Goal: Task Accomplishment & Management: Manage account settings

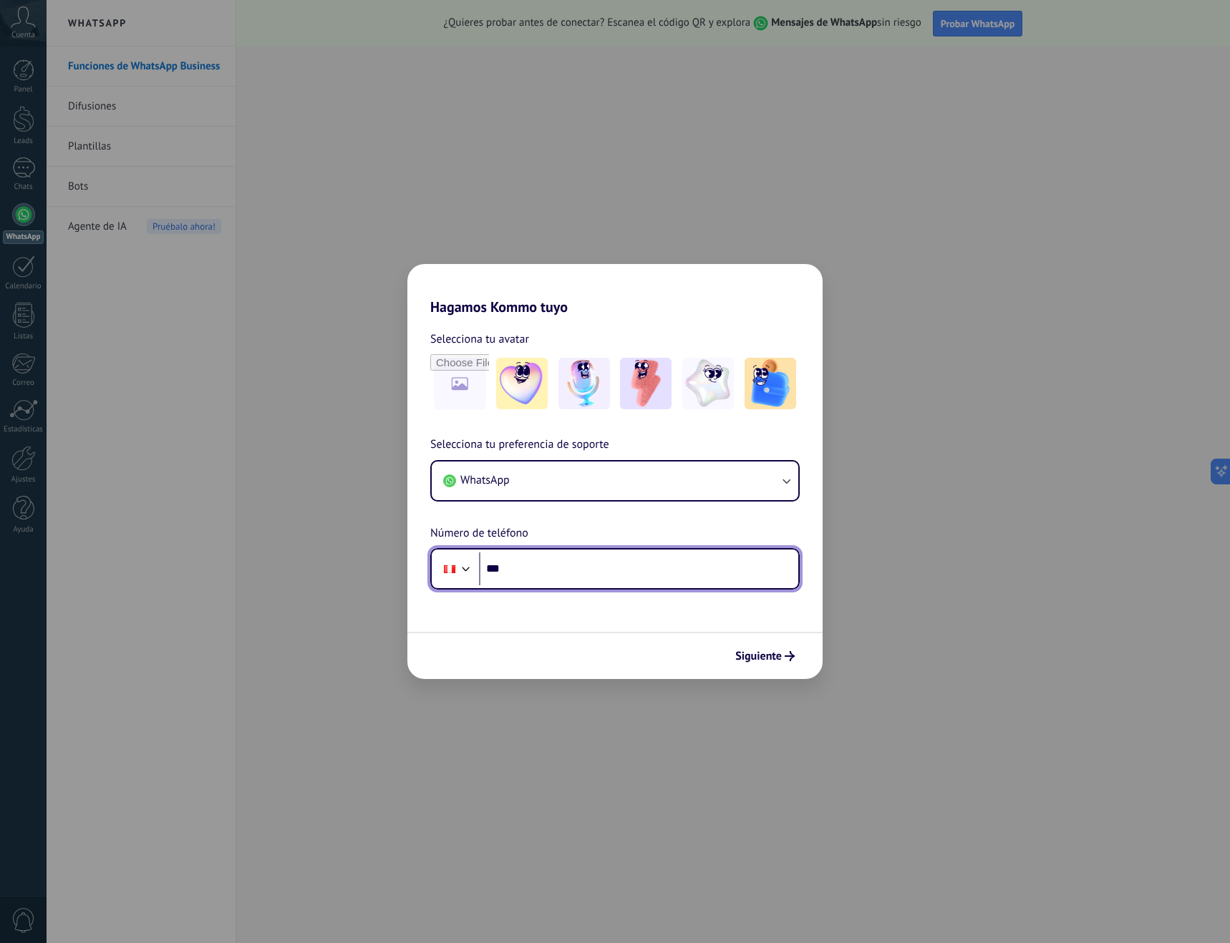
click at [607, 575] on input "***" at bounding box center [638, 569] width 319 height 33
paste input "**********"
type input "**********"
click at [775, 656] on span "Siguiente" at bounding box center [758, 656] width 47 height 10
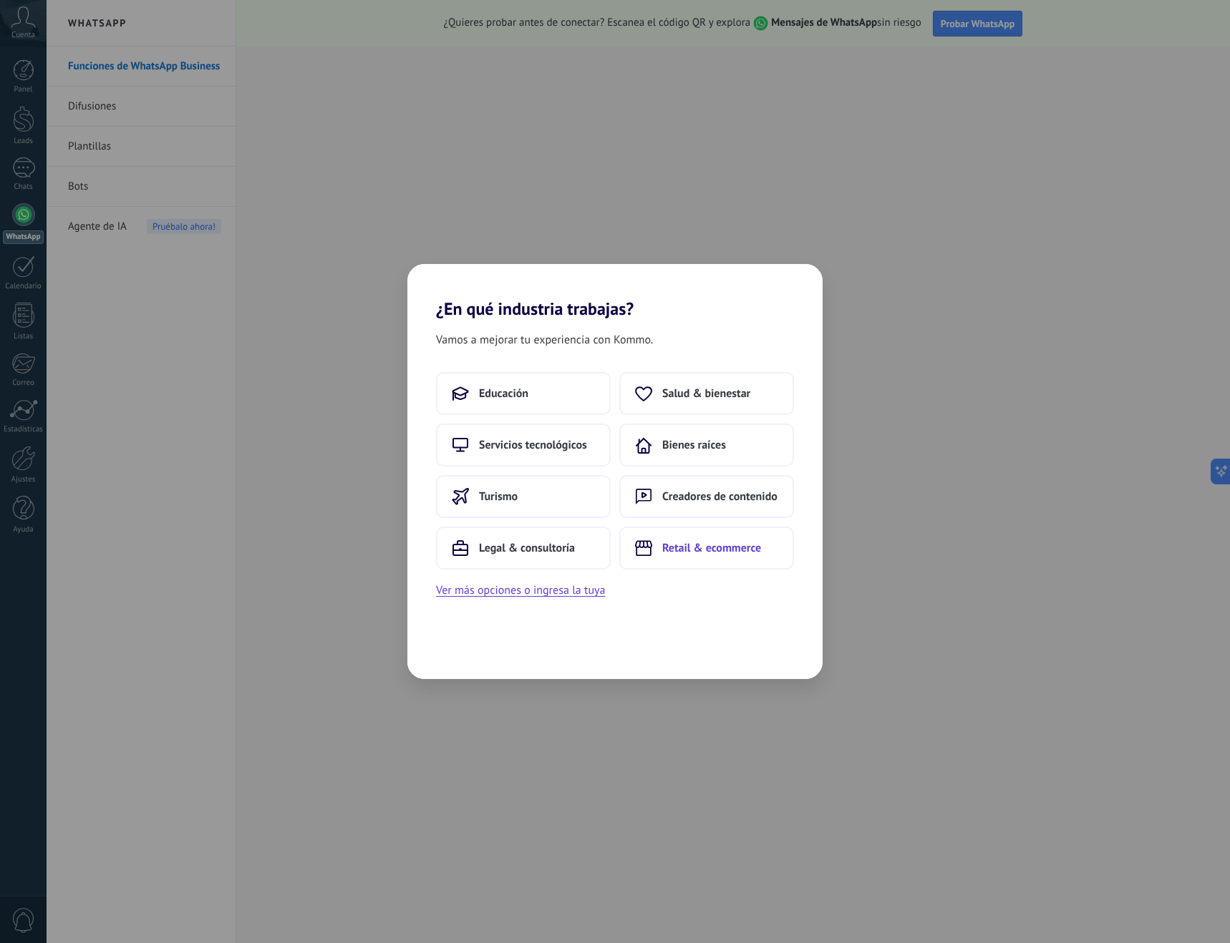
click at [706, 547] on span "Retail & ecommerce" at bounding box center [711, 548] width 99 height 14
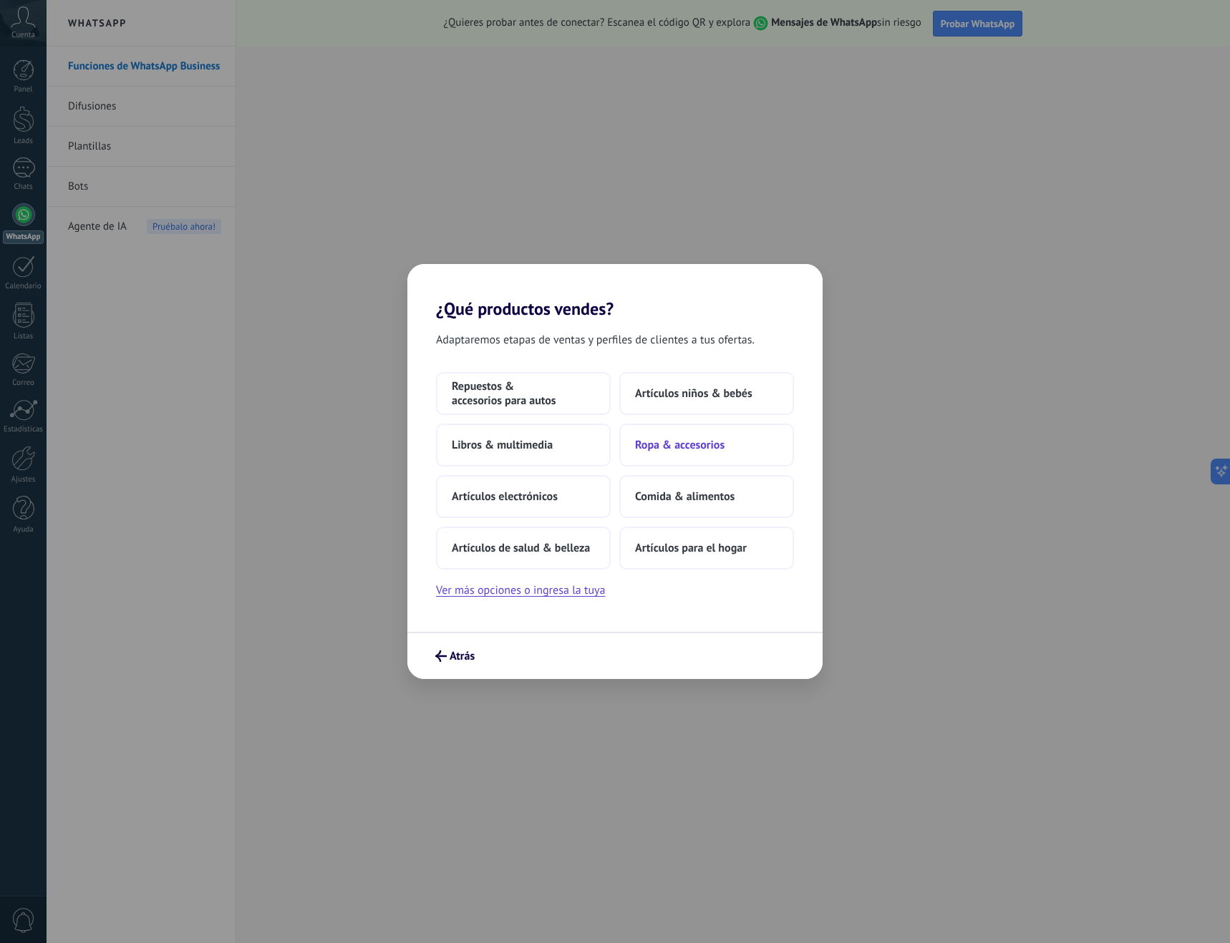
click at [709, 449] on span "Ropa & accesorios" at bounding box center [679, 445] width 89 height 14
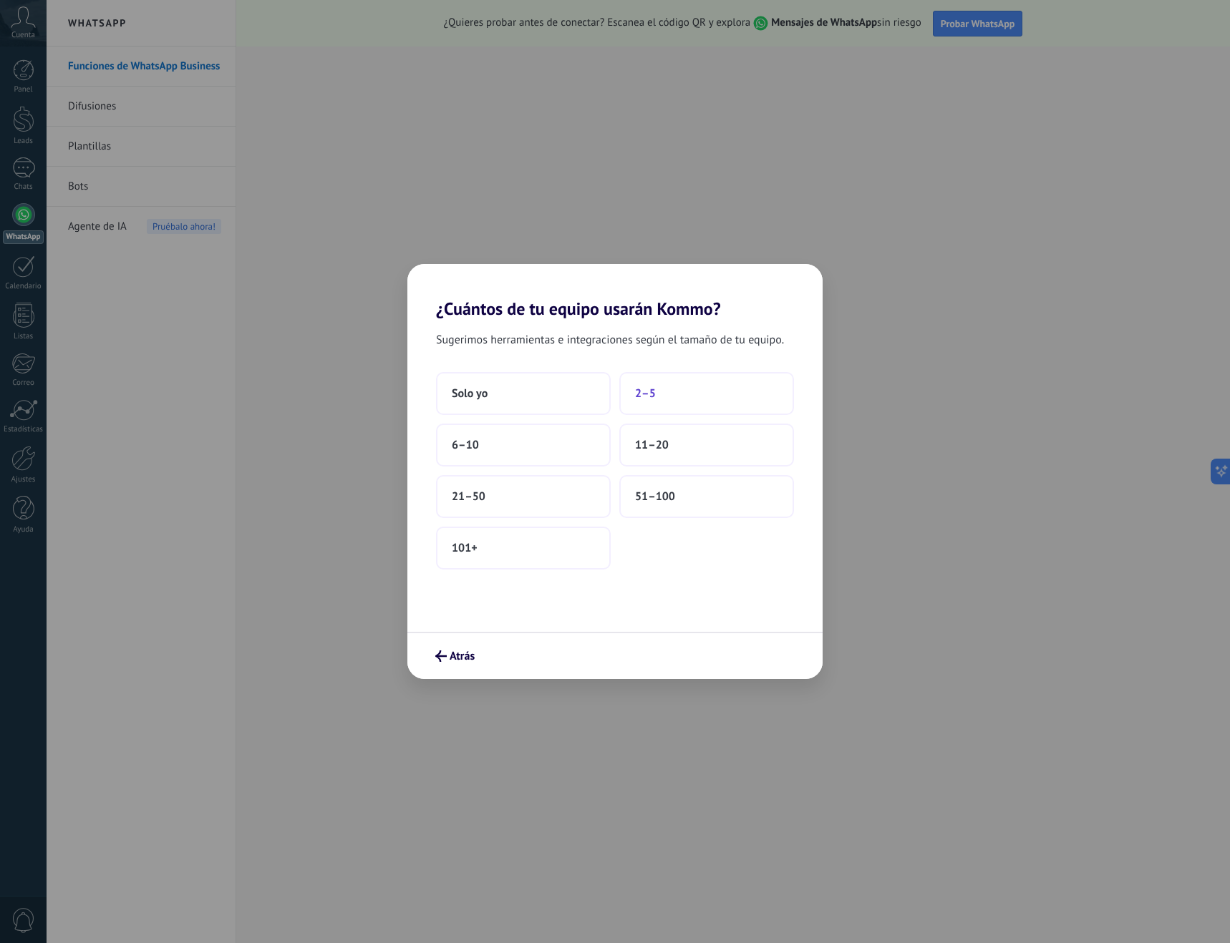
click at [656, 399] on button "2–5" at bounding box center [706, 393] width 175 height 43
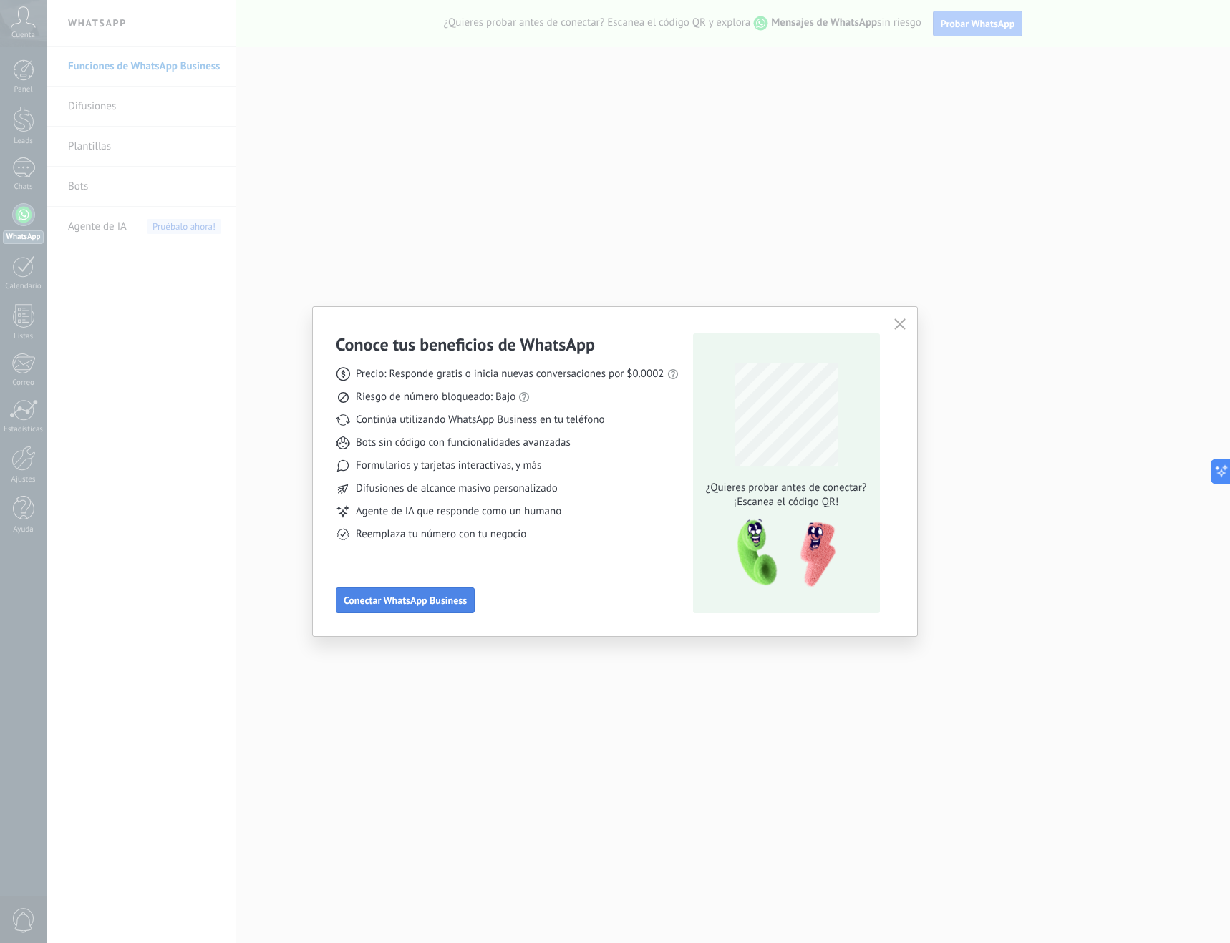
click at [400, 608] on button "Conectar WhatsApp Business" at bounding box center [405, 601] width 139 height 26
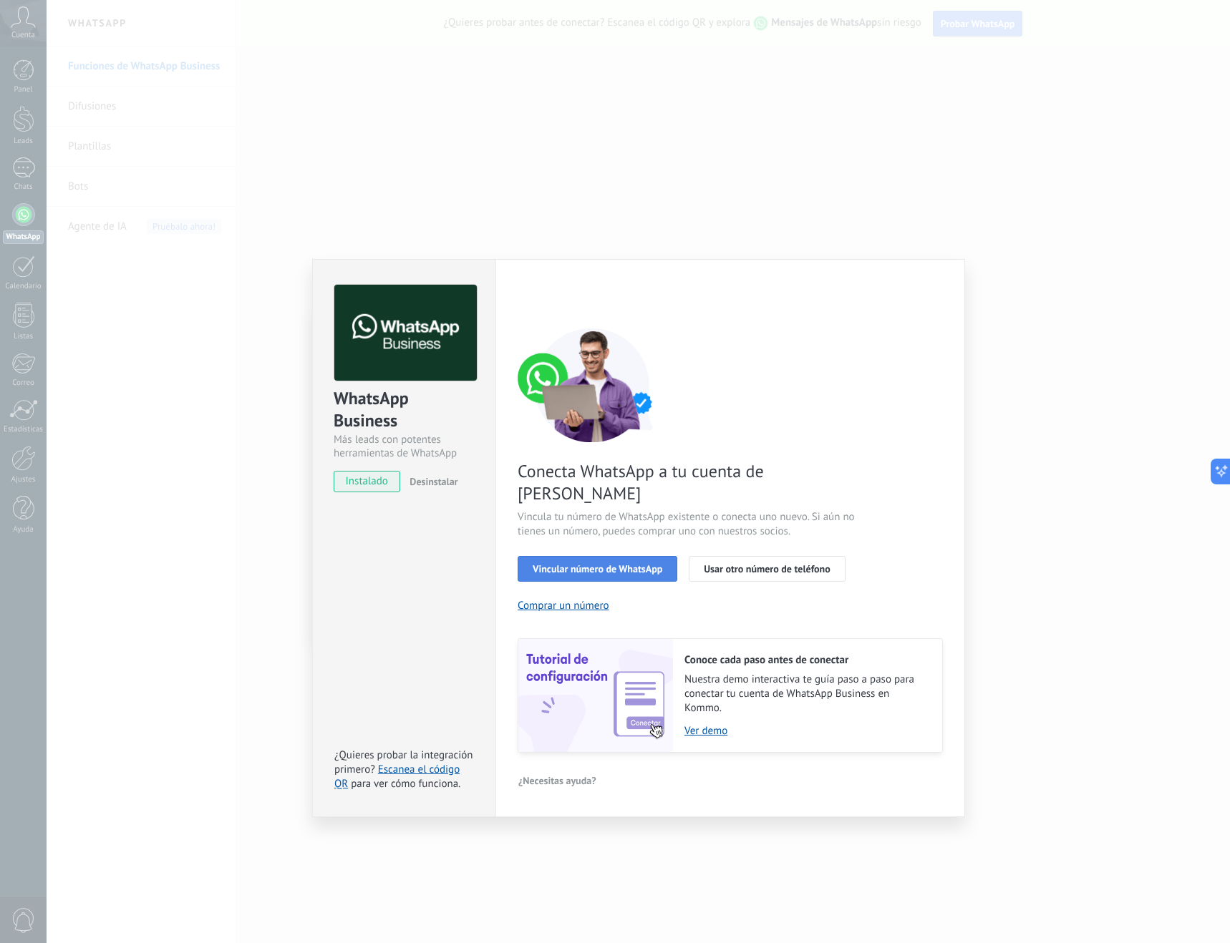
click at [581, 564] on span "Vincular número de WhatsApp" at bounding box center [598, 569] width 130 height 10
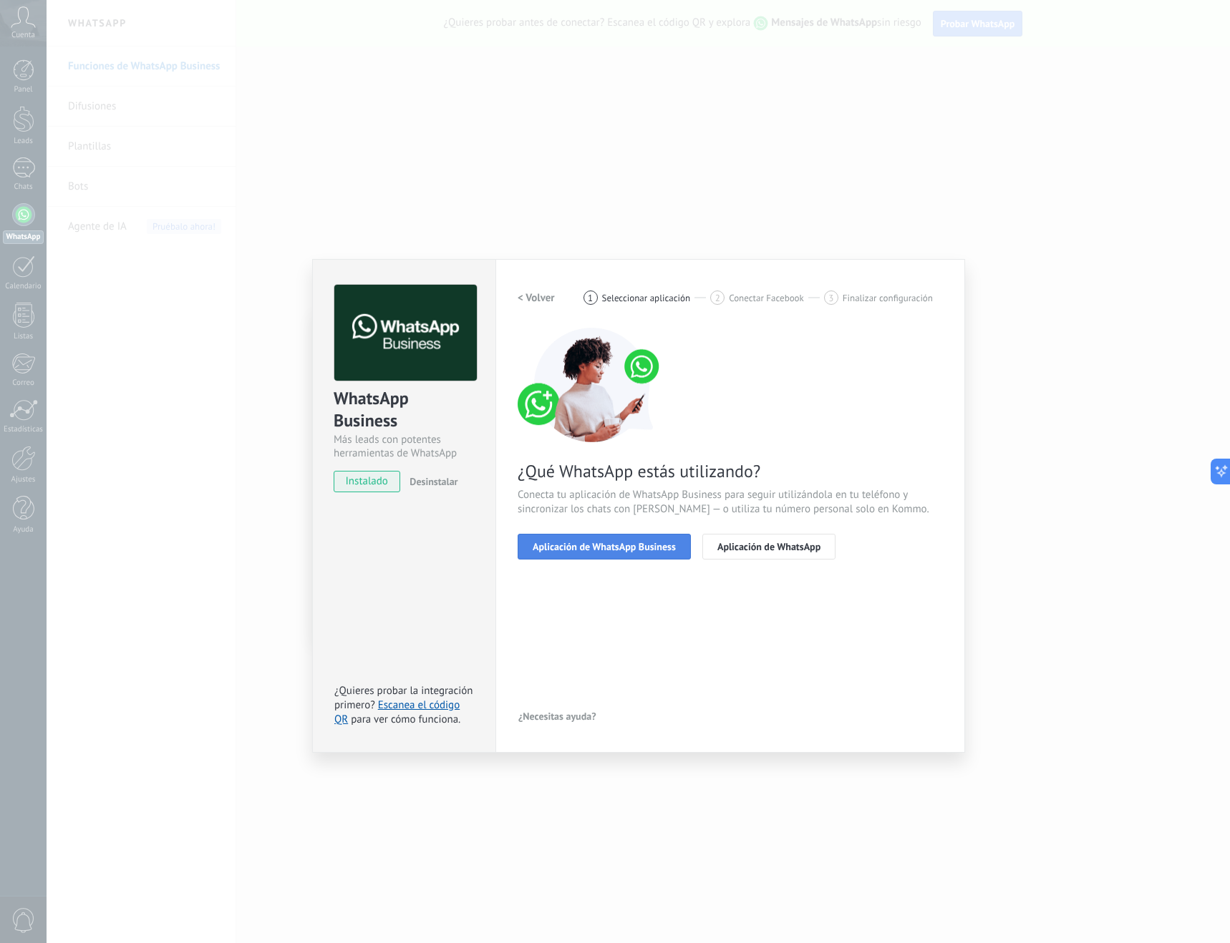
click at [578, 555] on button "Aplicación de WhatsApp Business" at bounding box center [603, 547] width 173 height 26
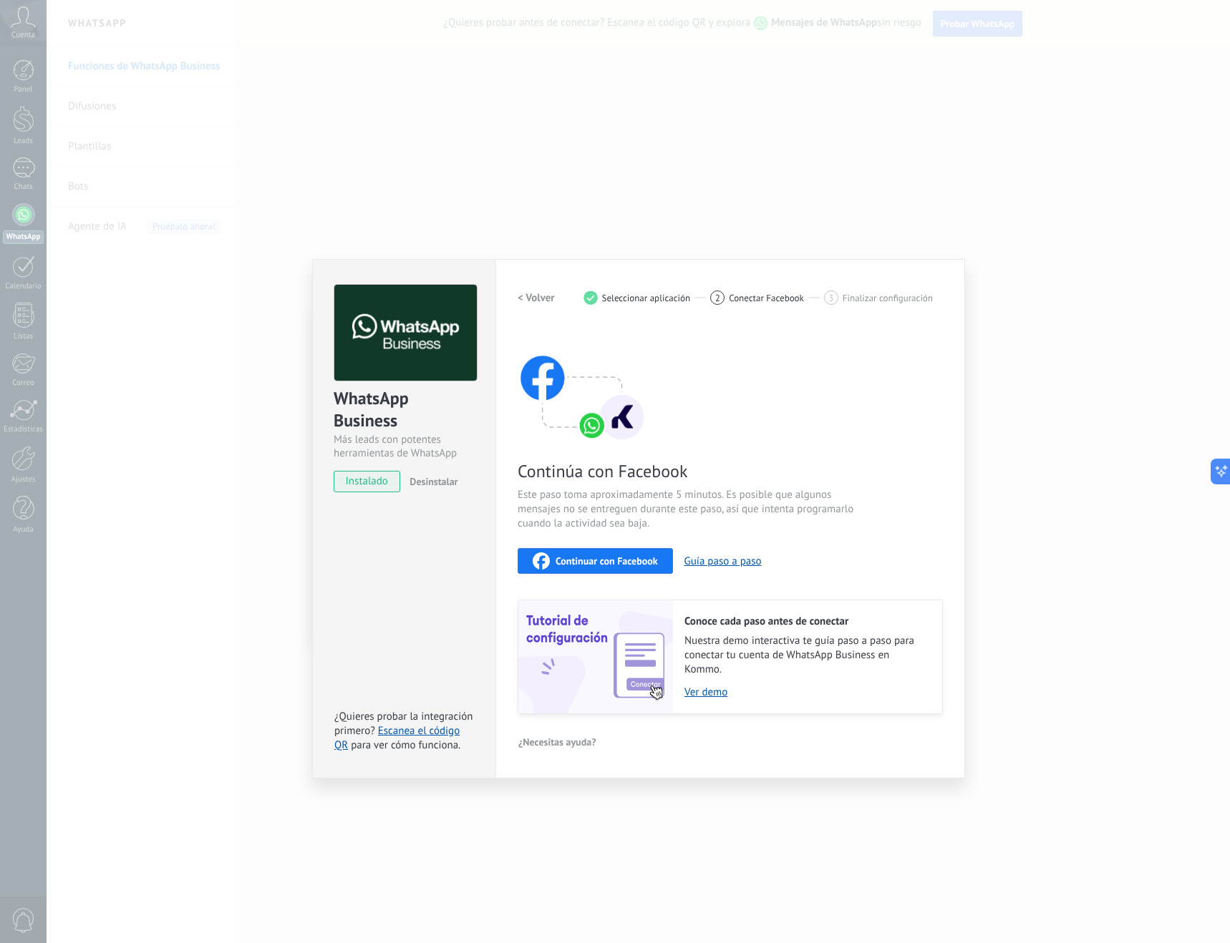
click at [533, 299] on h2 "< Volver" at bounding box center [535, 298] width 37 height 14
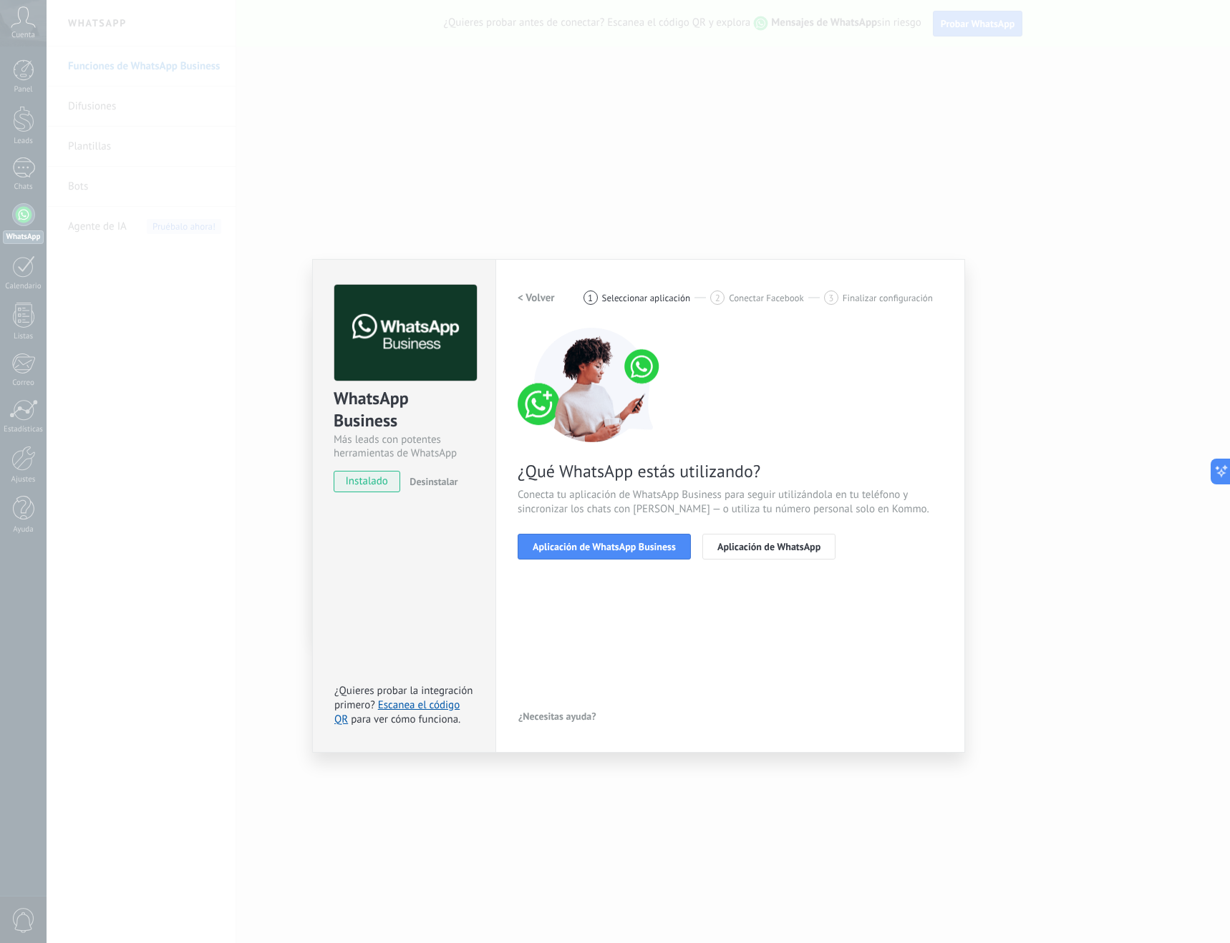
click at [533, 299] on h2 "< Volver" at bounding box center [535, 298] width 37 height 14
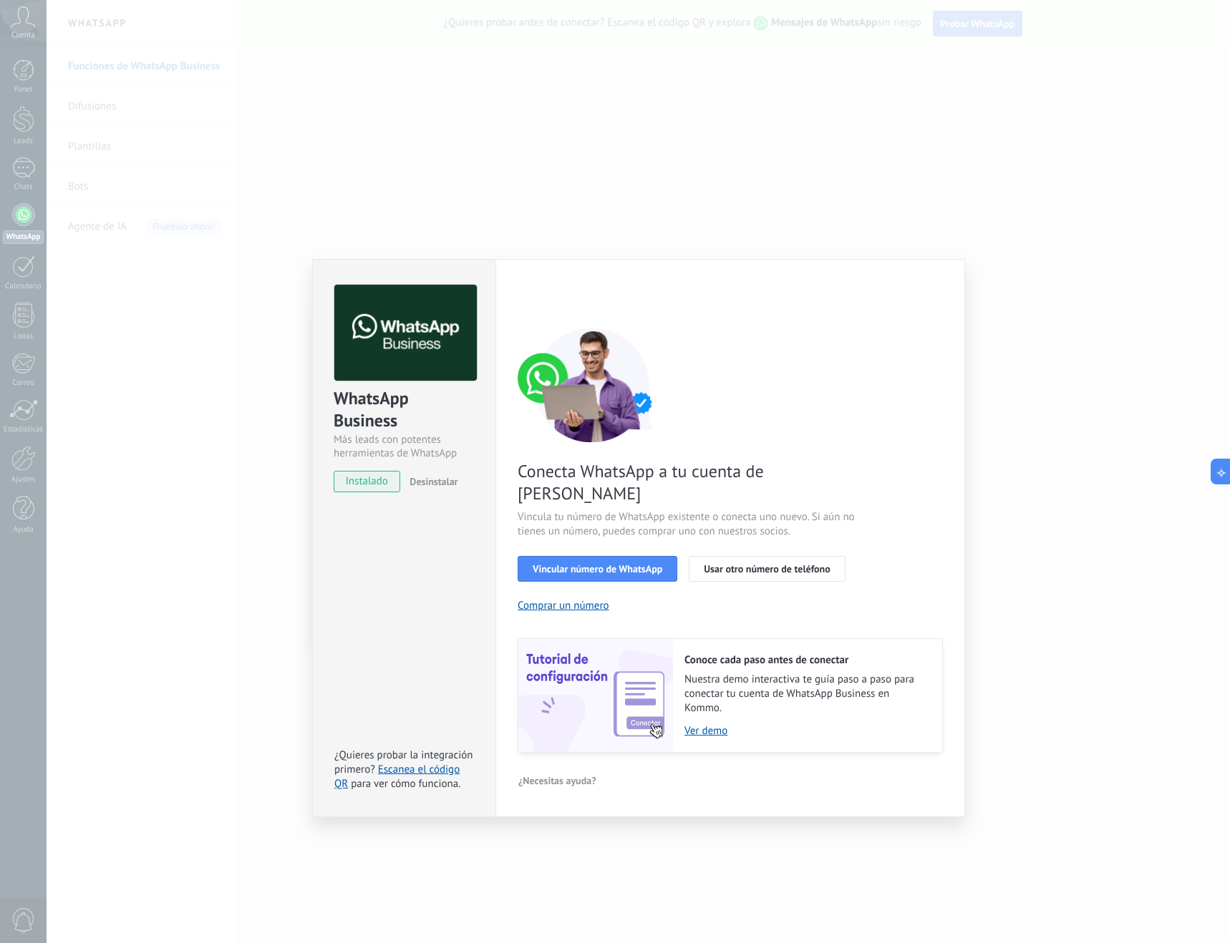
click at [533, 299] on div "< Volver 1 Seleccionar aplicación 2 Conectar Facebook 3 Finalizar configuración" at bounding box center [729, 298] width 425 height 26
click at [442, 484] on span "Desinstalar" at bounding box center [433, 481] width 48 height 13
click at [238, 568] on div "WhatsApp Business Más leads con potentes herramientas de WhatsApp instalado Des…" at bounding box center [638, 471] width 1183 height 943
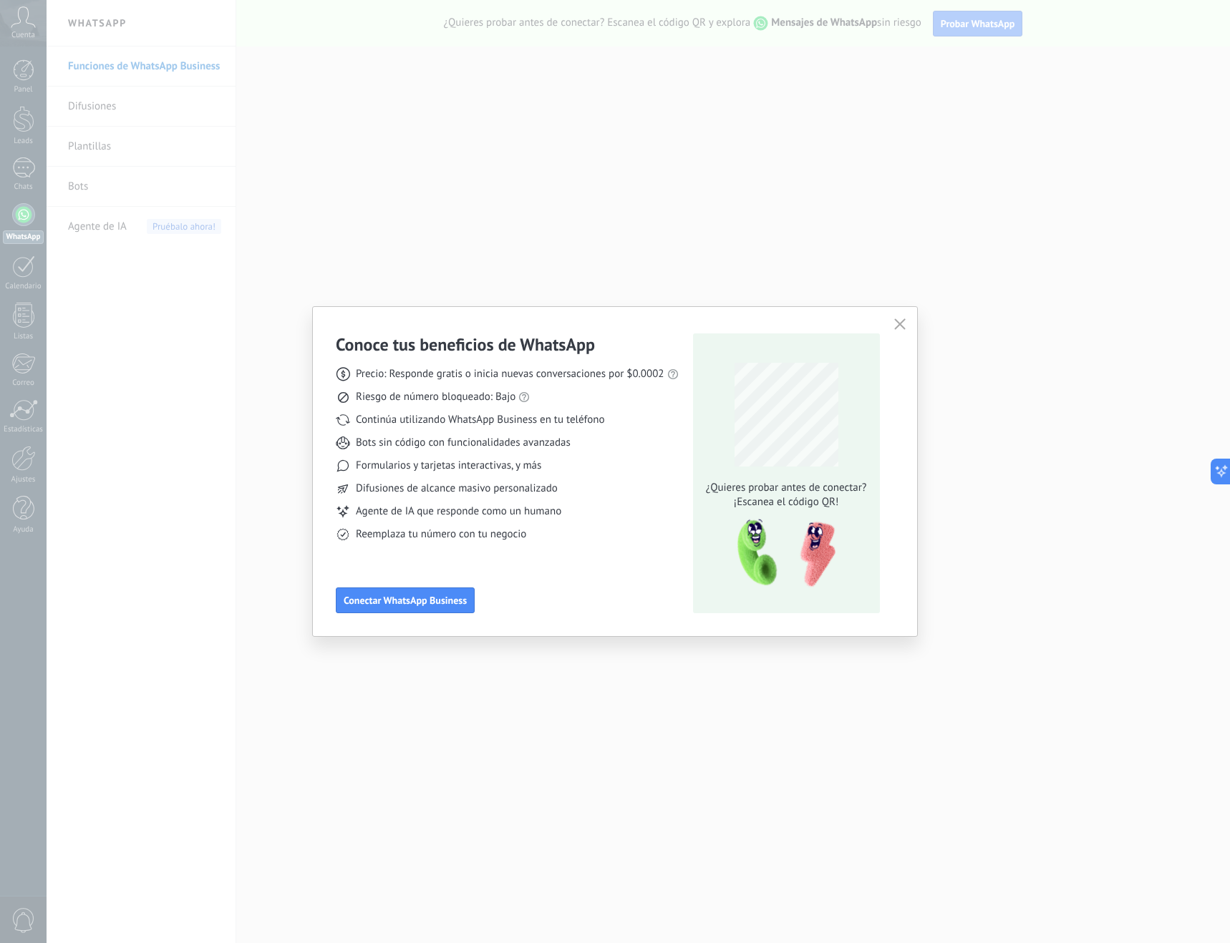
drag, startPoint x: 199, startPoint y: 576, endPoint x: 382, endPoint y: 495, distance: 200.6
click at [213, 570] on div "Conoce tus beneficios de WhatsApp Precio: Responde gratis o inicia nuevas conve…" at bounding box center [615, 471] width 1230 height 943
click at [895, 328] on button "button" at bounding box center [899, 325] width 19 height 20
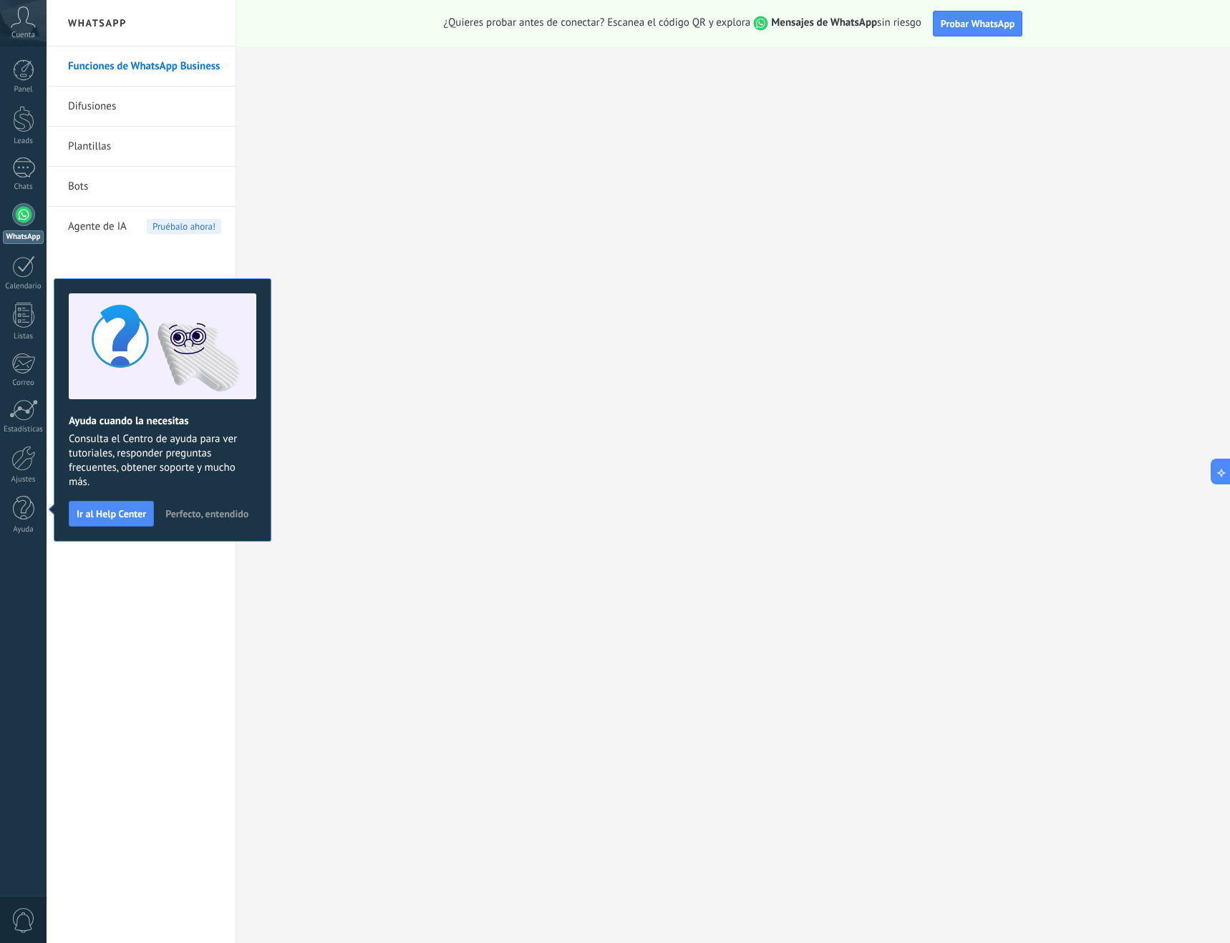
drag, startPoint x: 111, startPoint y: 565, endPoint x: 110, endPoint y: 532, distance: 32.9
click at [112, 558] on div "Funciones de WhatsApp Business Difusiones Plantillas Bots Agente de IA Pruébalo…" at bounding box center [141, 495] width 189 height 897
click at [18, 228] on link "WhatsApp" at bounding box center [23, 223] width 47 height 41
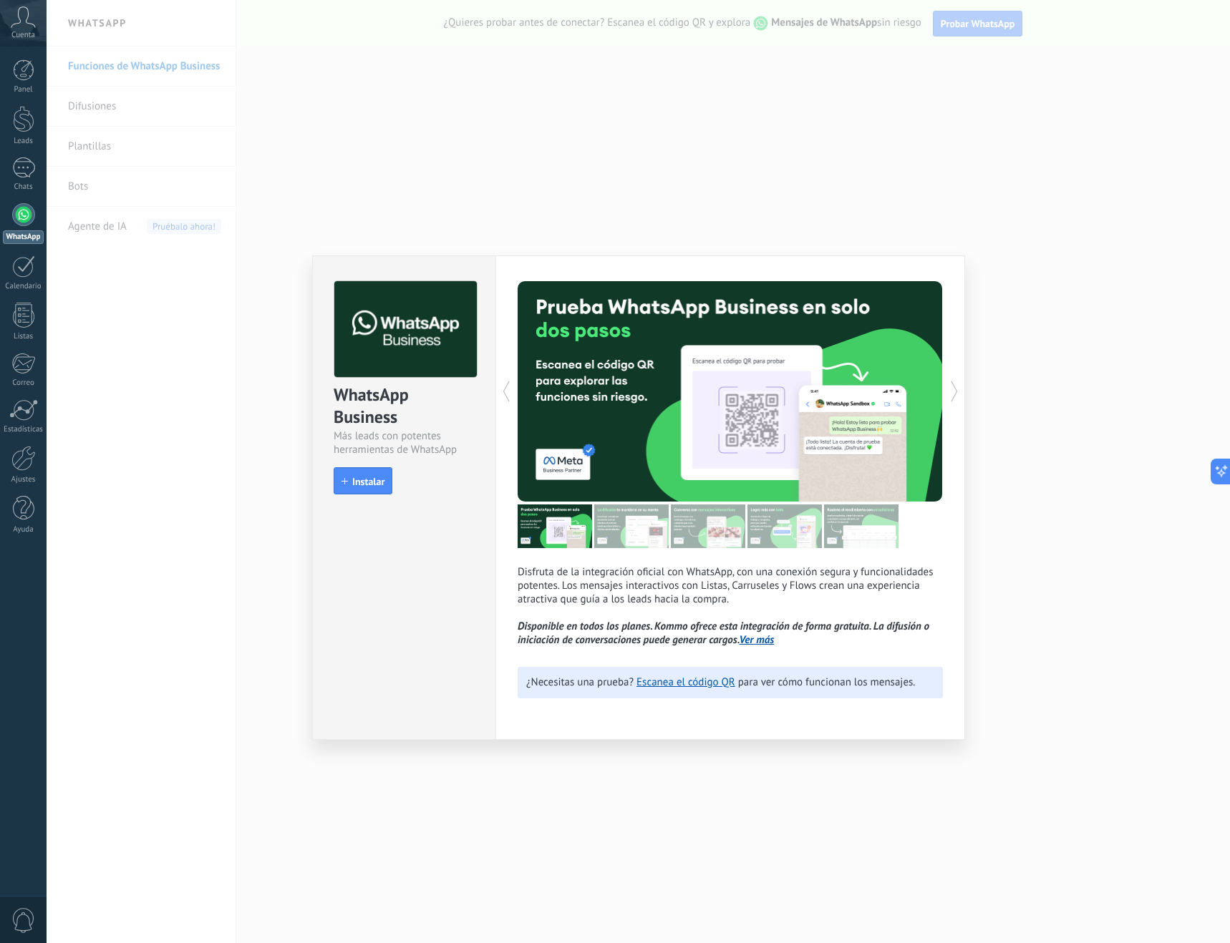
click at [368, 495] on div "WhatsApp Business Más leads con potentes herramientas de WhatsApp install Insta…" at bounding box center [404, 381] width 183 height 250
click at [368, 480] on span "Instalar" at bounding box center [368, 482] width 32 height 10
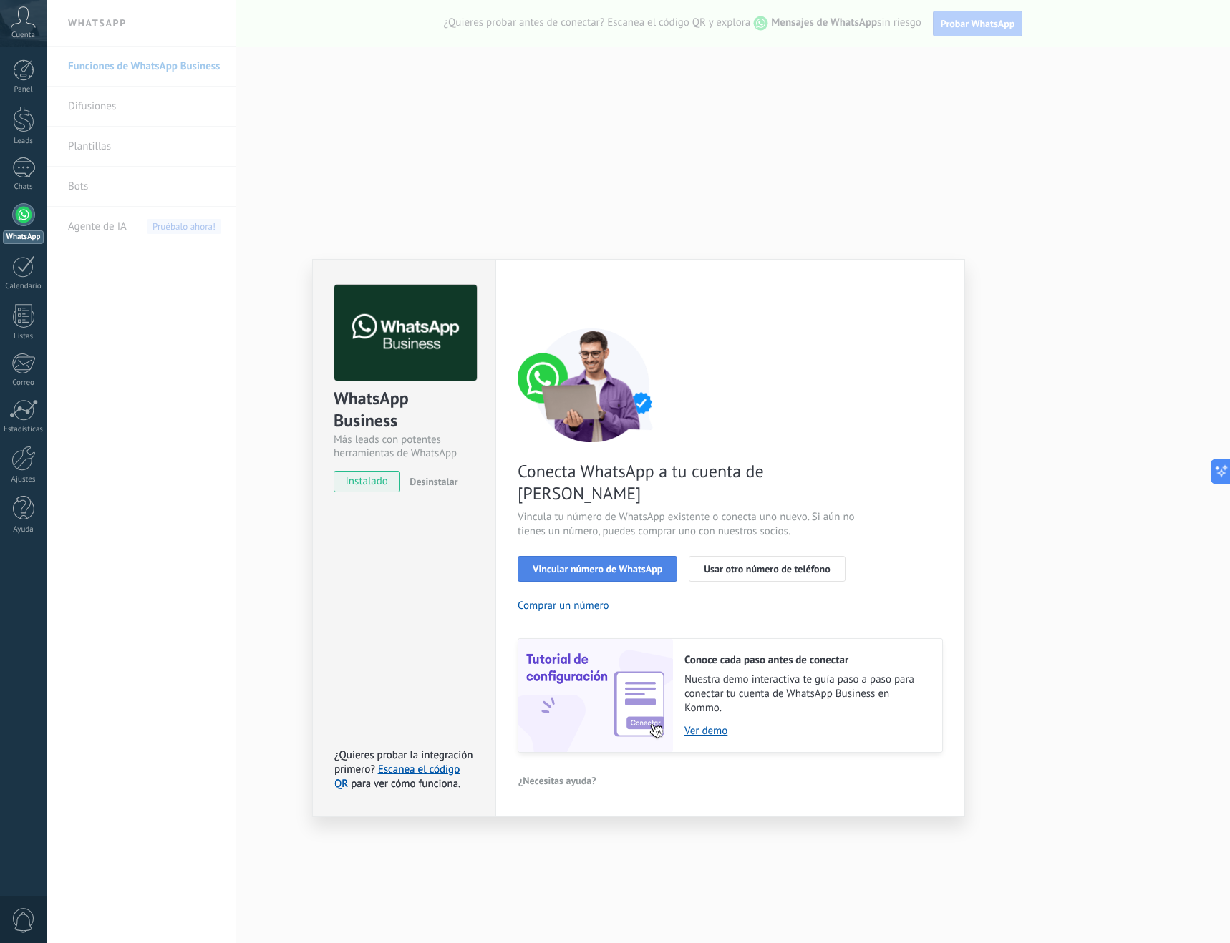
click at [598, 564] on span "Vincular número de WhatsApp" at bounding box center [598, 569] width 130 height 10
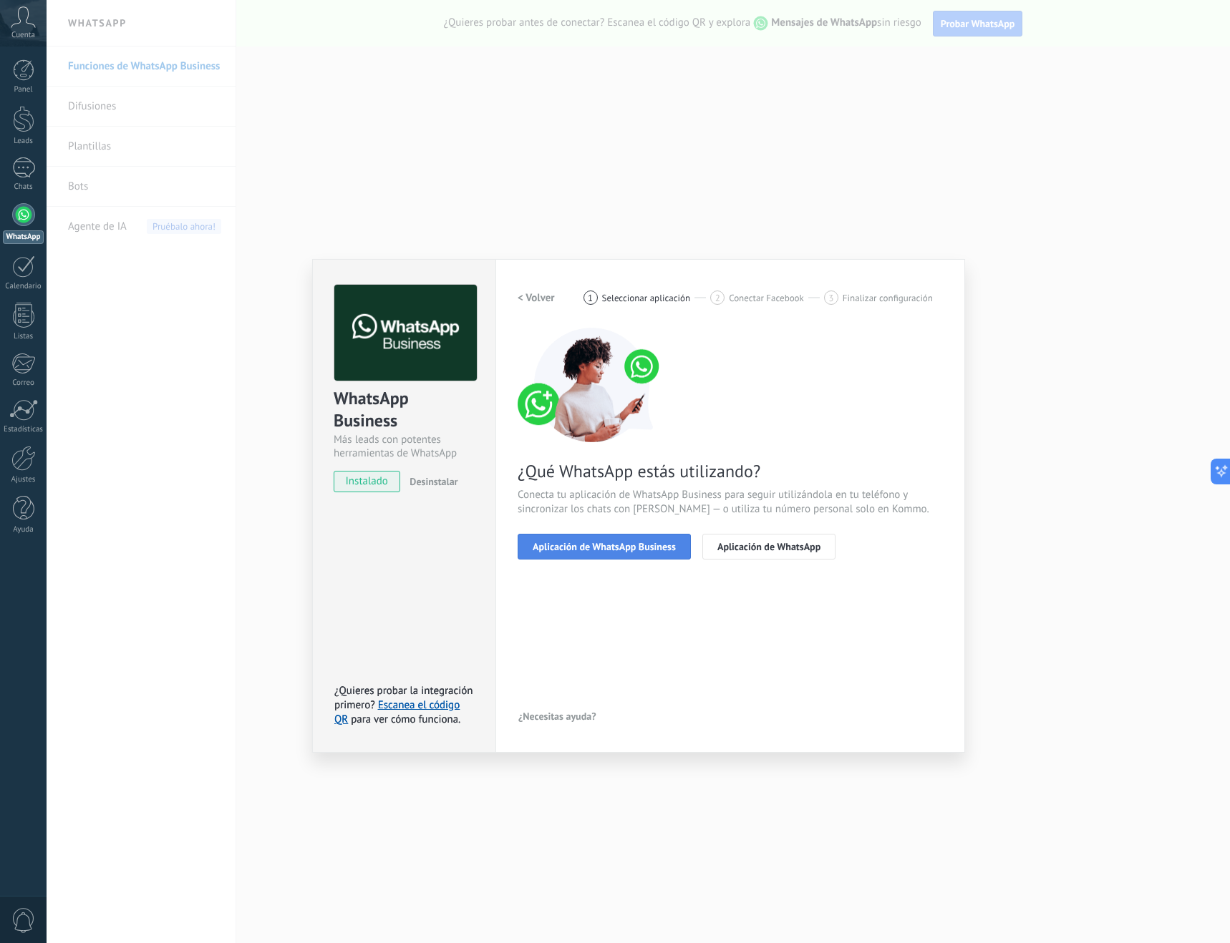
click at [617, 554] on button "Aplicación de WhatsApp Business" at bounding box center [603, 547] width 173 height 26
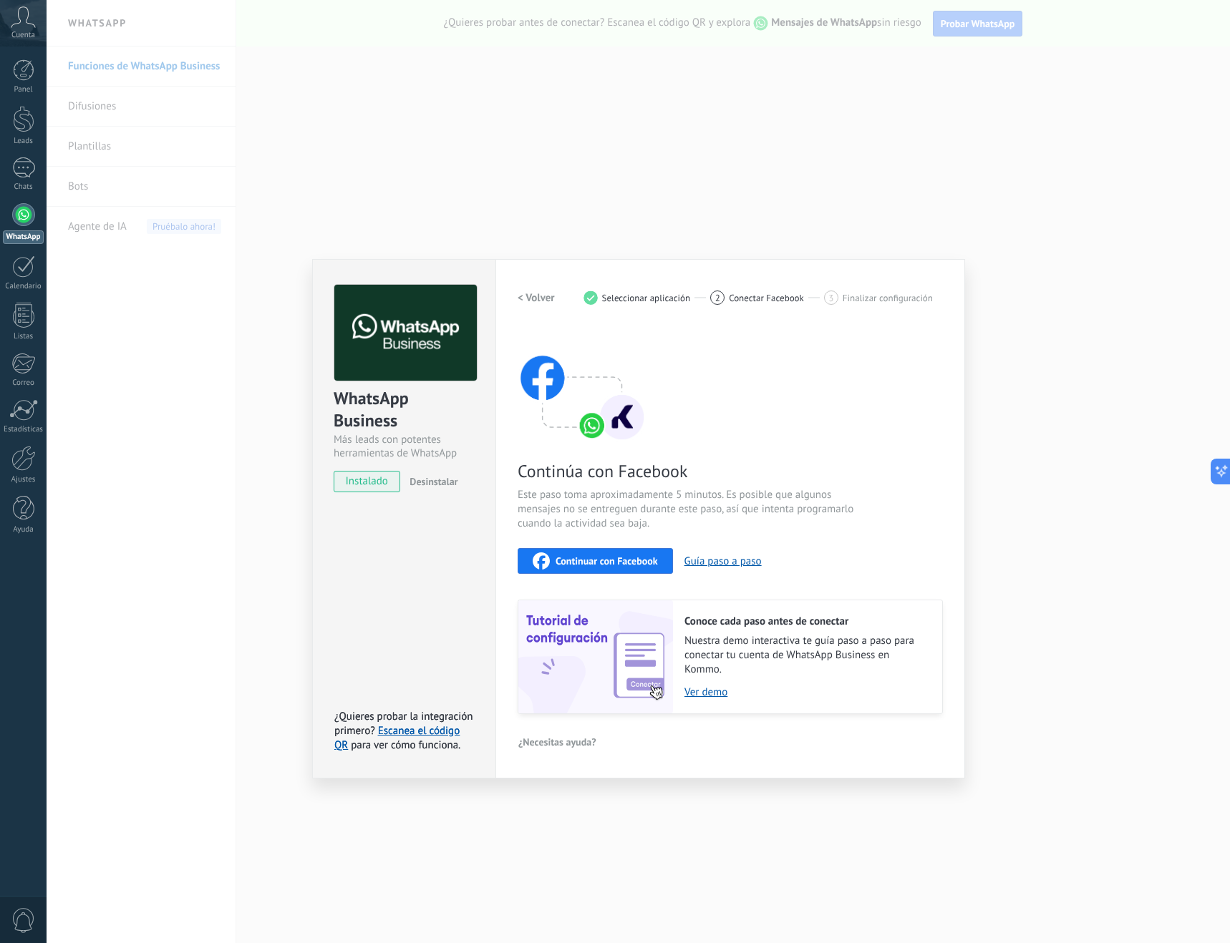
click at [589, 556] on span "Continuar con Facebook" at bounding box center [606, 561] width 102 height 10
click at [602, 564] on span "Continuar con Facebook" at bounding box center [606, 561] width 102 height 10
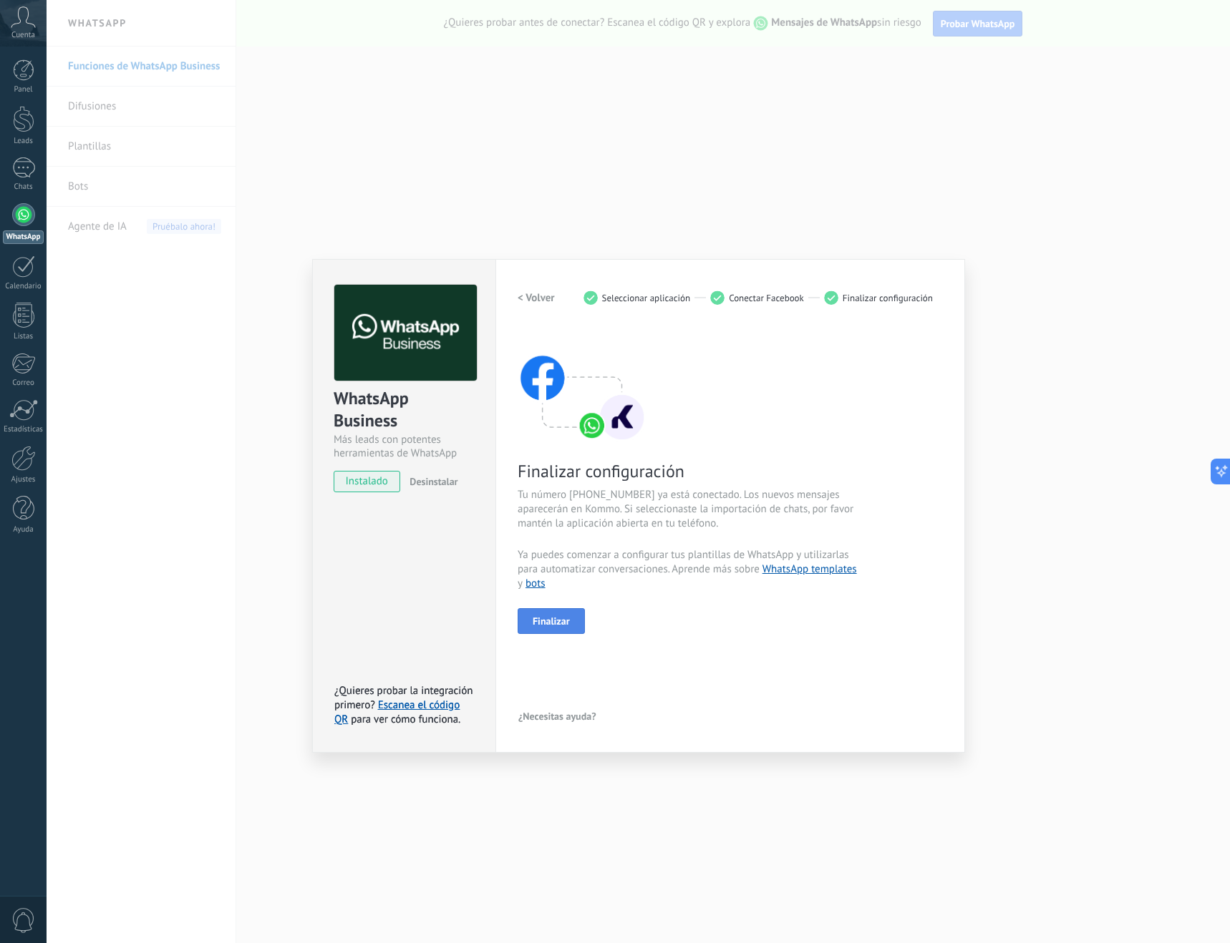
click at [552, 621] on span "Finalizar" at bounding box center [551, 621] width 37 height 10
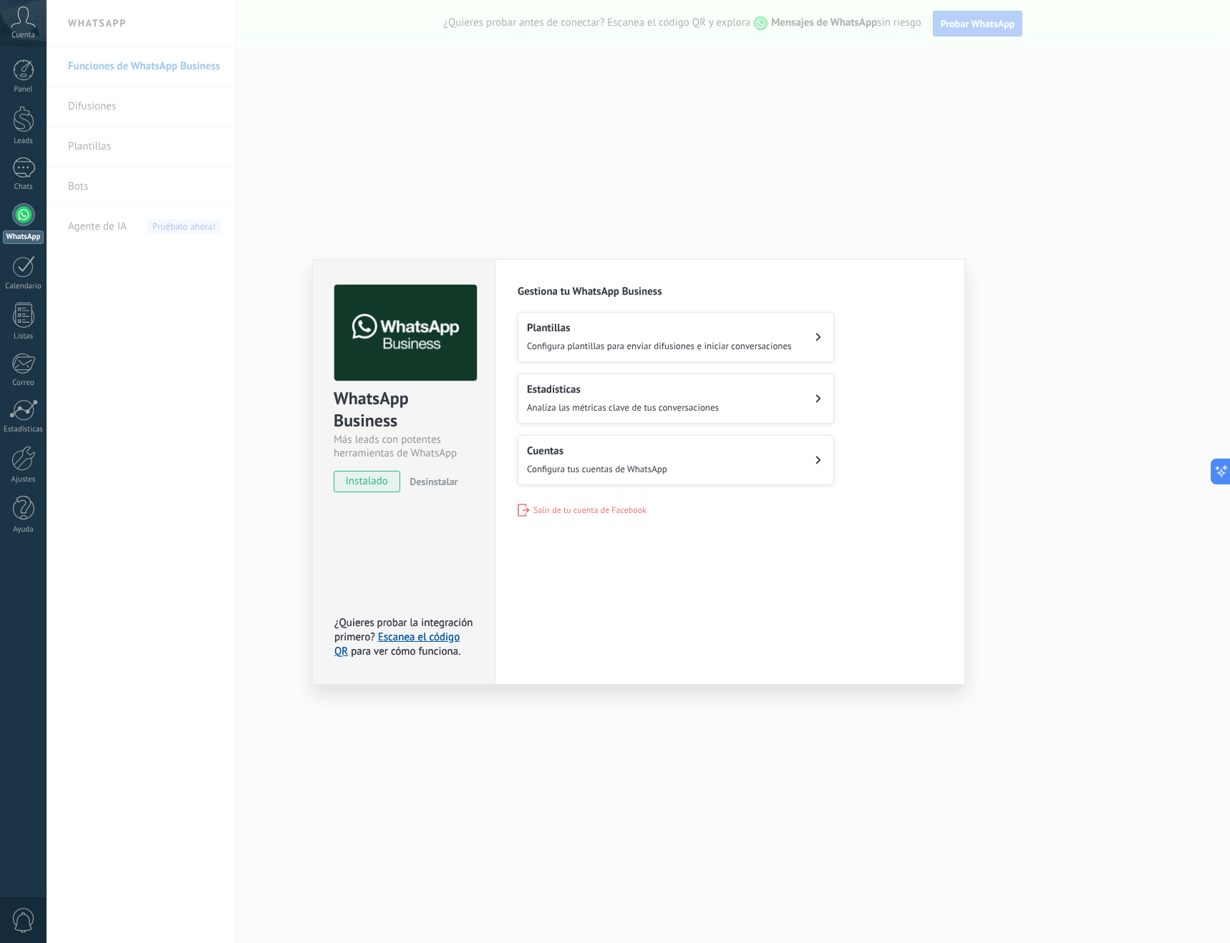
click at [1079, 353] on div "WhatsApp Business Más leads con potentes herramientas de WhatsApp instalado Des…" at bounding box center [638, 471] width 1183 height 943
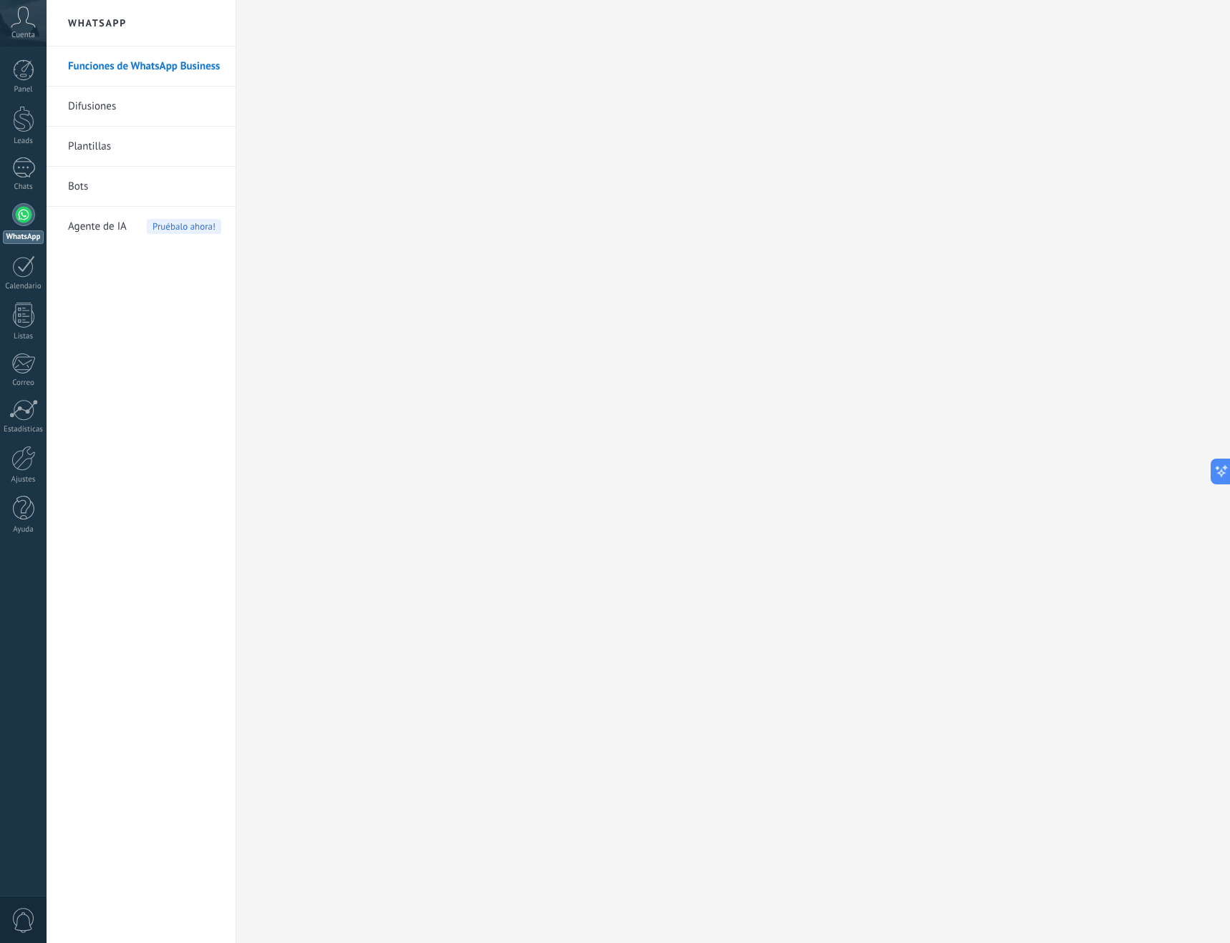
click at [28, 218] on div at bounding box center [23, 214] width 23 height 23
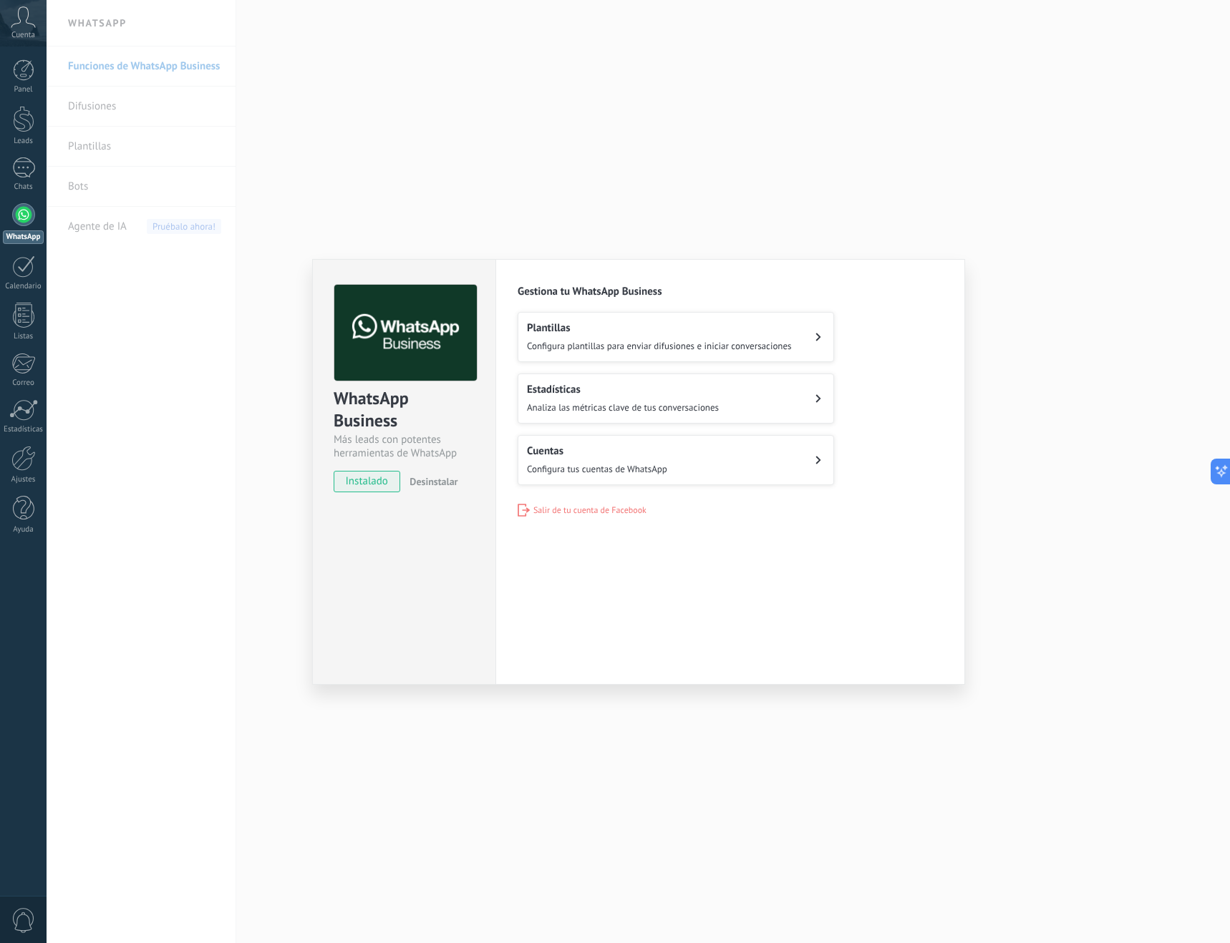
click at [638, 460] on div "Cuentas Configura tus cuentas de WhatsApp" at bounding box center [597, 459] width 140 height 31
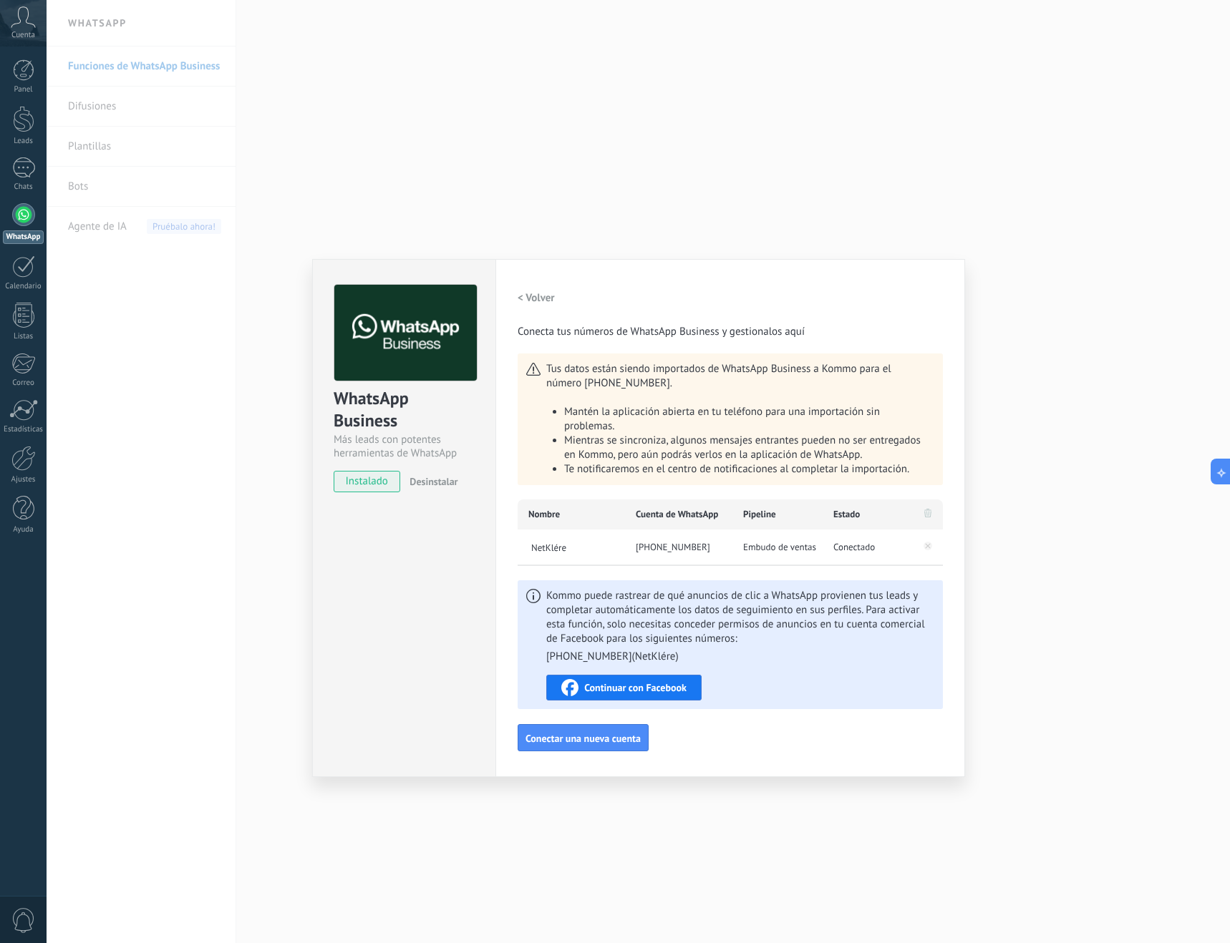
click at [535, 306] on button "< Volver" at bounding box center [535, 298] width 37 height 26
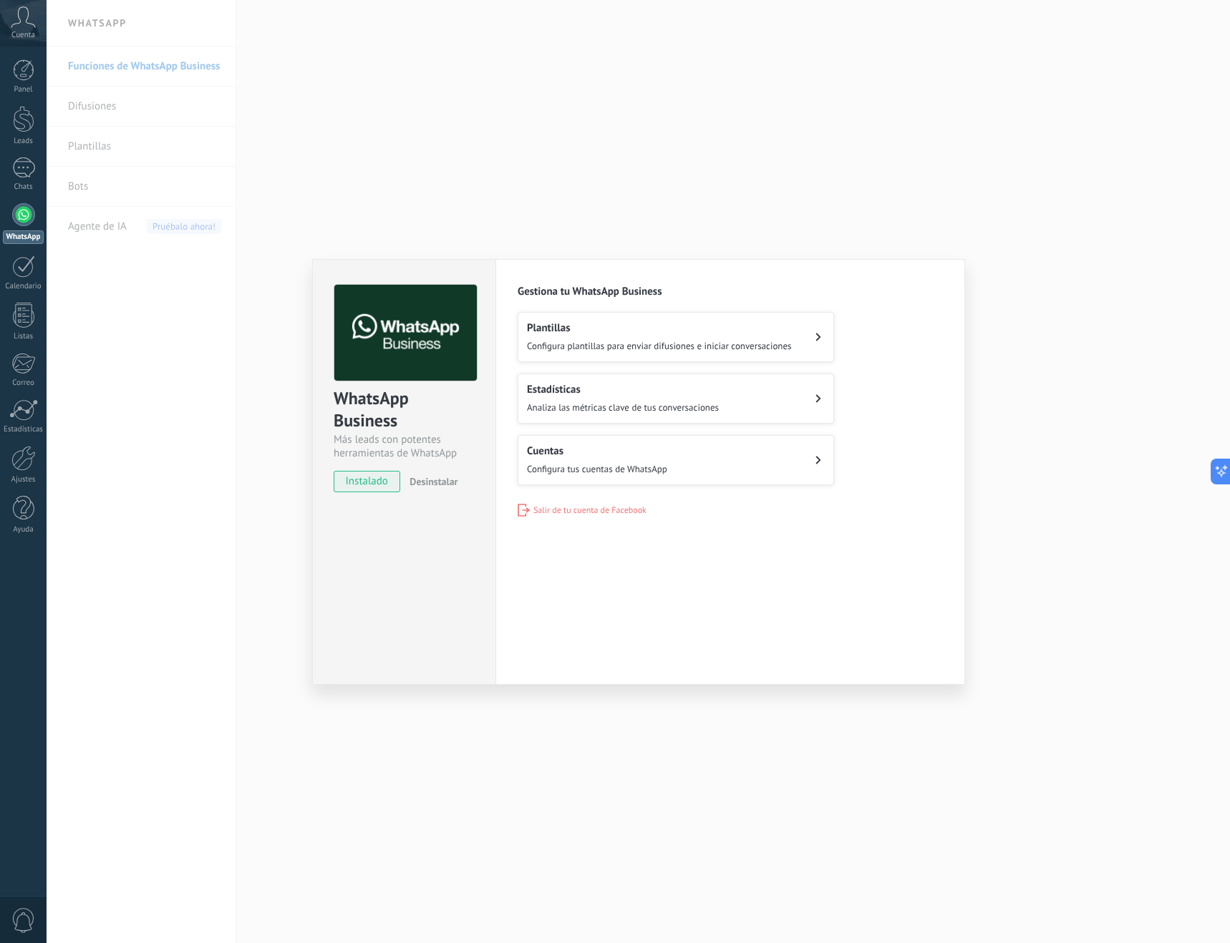
click at [756, 409] on button "Estadísticas Analiza las métricas clave de tus conversaciones" at bounding box center [675, 399] width 316 height 50
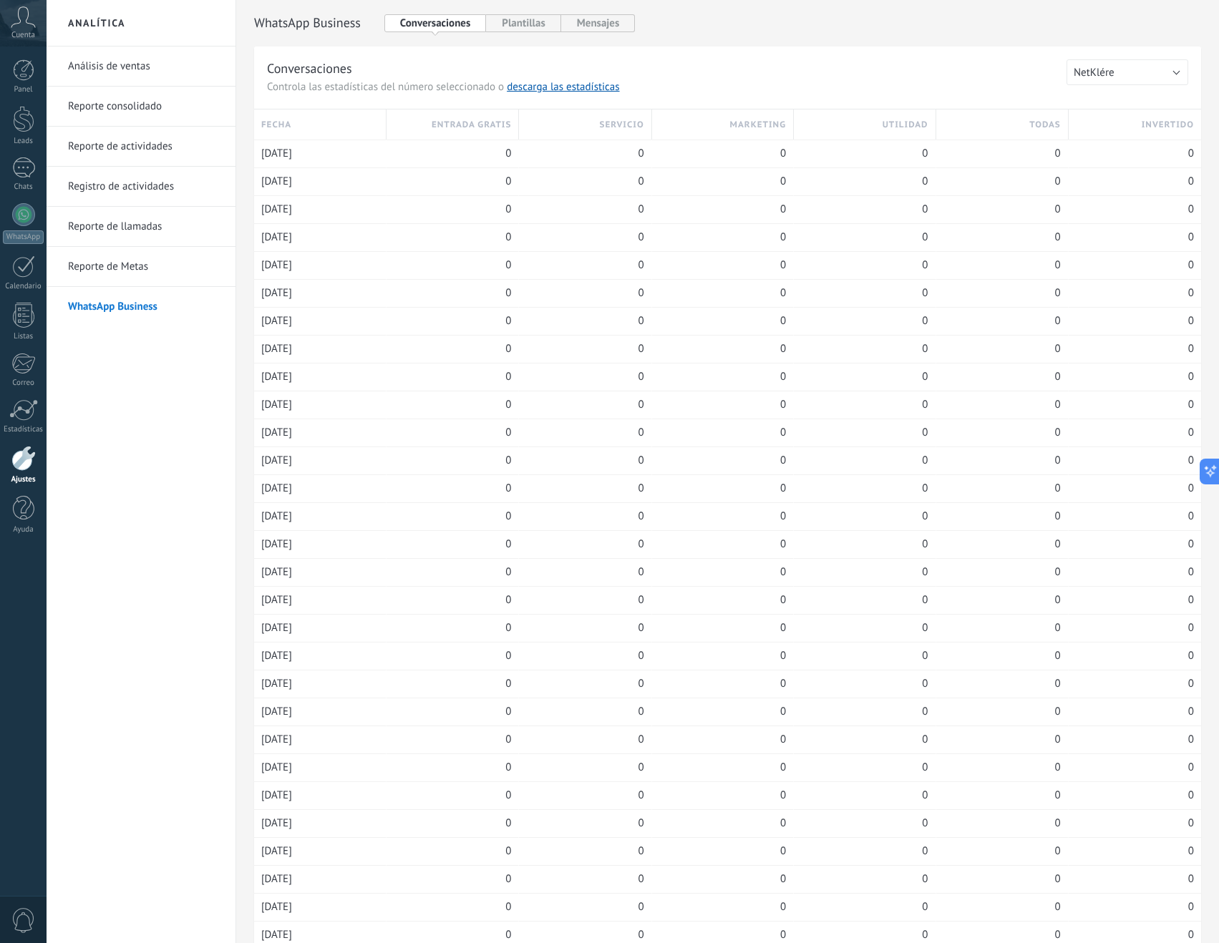
drag, startPoint x: 29, startPoint y: 80, endPoint x: 118, endPoint y: 104, distance: 92.7
click at [30, 81] on link "Panel" at bounding box center [23, 76] width 47 height 35
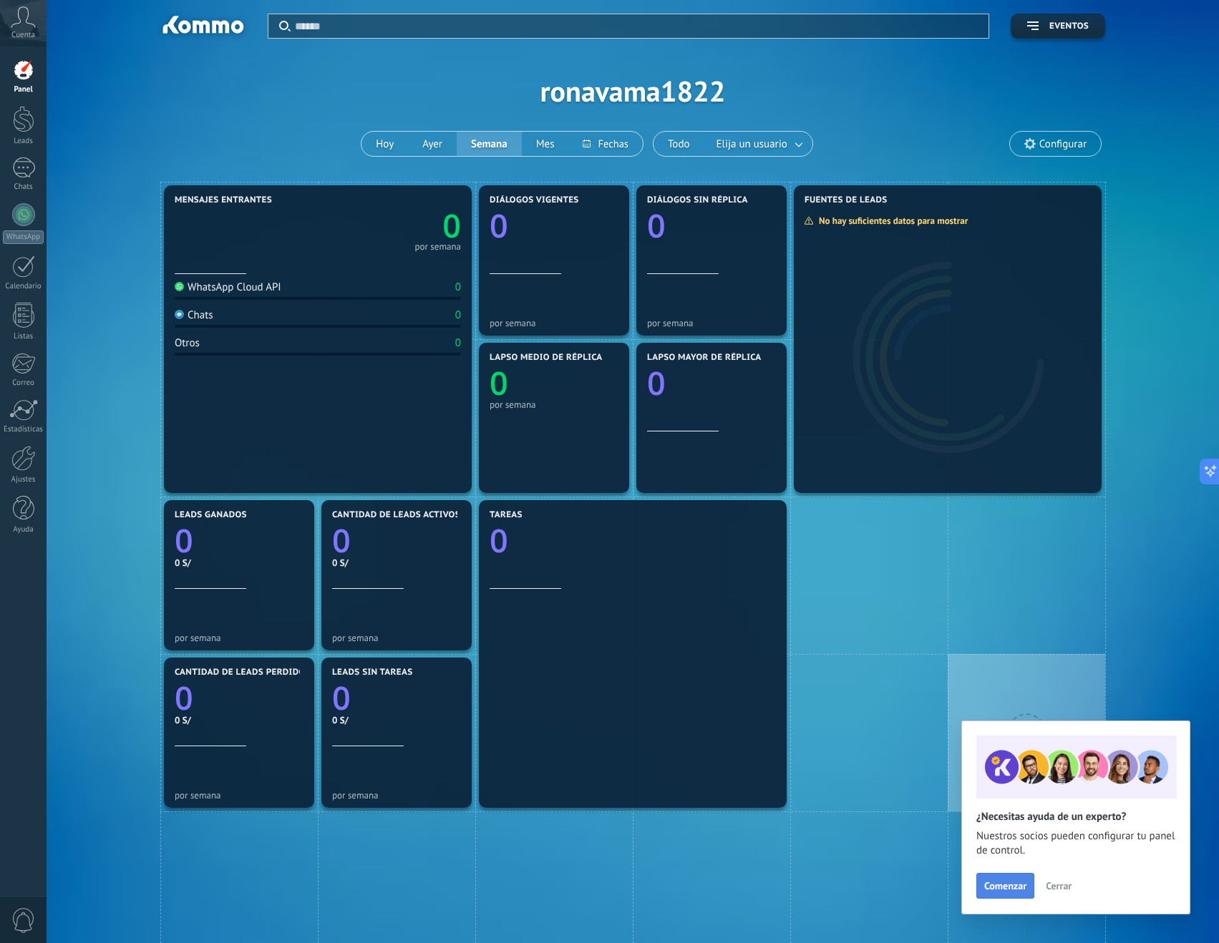
click at [1004, 891] on span "Comenzar" at bounding box center [1005, 886] width 42 height 10
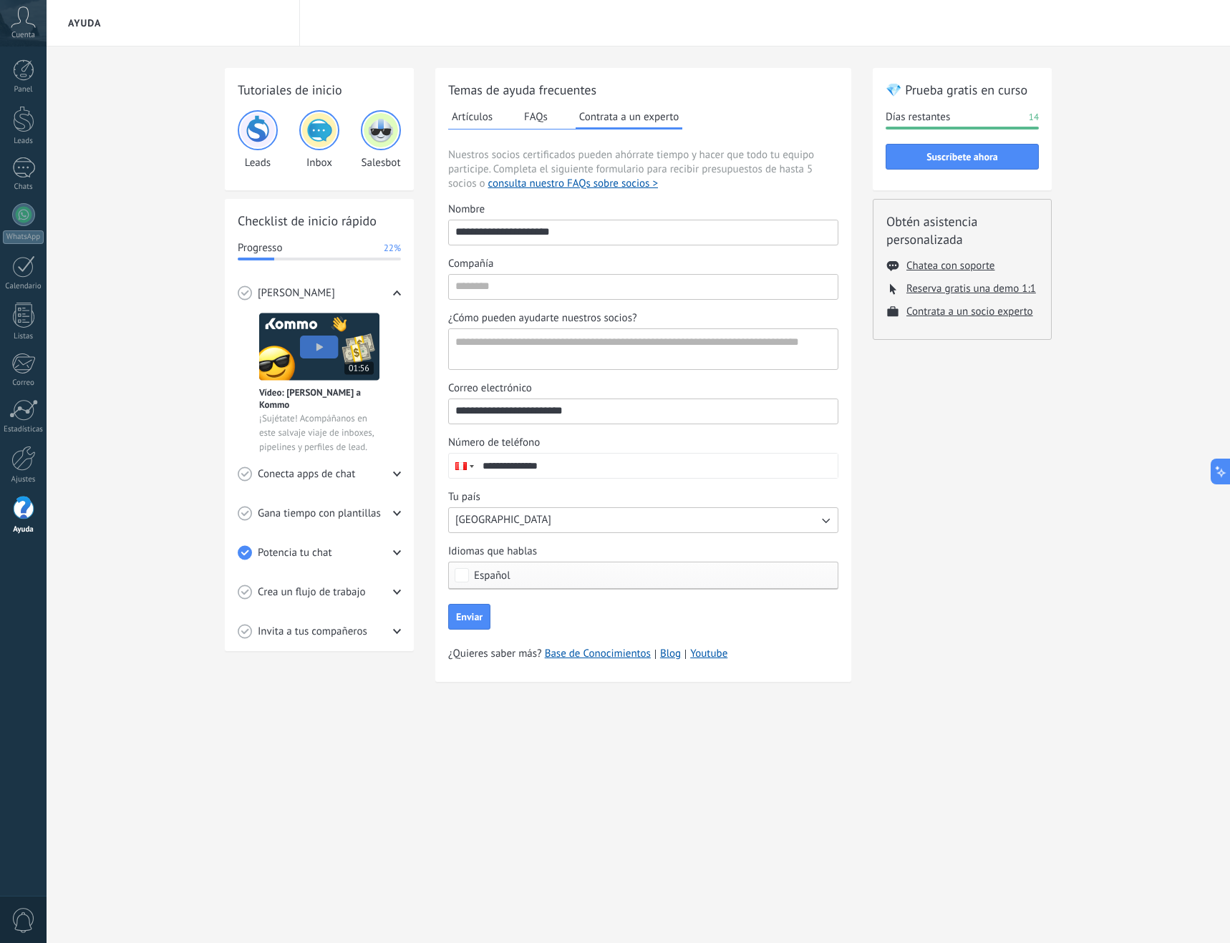
drag, startPoint x: 472, startPoint y: 620, endPoint x: 277, endPoint y: 666, distance: 200.0
click at [316, 674] on div "Tutoriales de inicio Leads Inbox Salesbot Checklist de inicio rápido Progresso …" at bounding box center [638, 384] width 827 height 632
drag, startPoint x: 25, startPoint y: 266, endPoint x: 34, endPoint y: 270, distance: 9.3
click at [26, 267] on div at bounding box center [23, 267] width 23 height 22
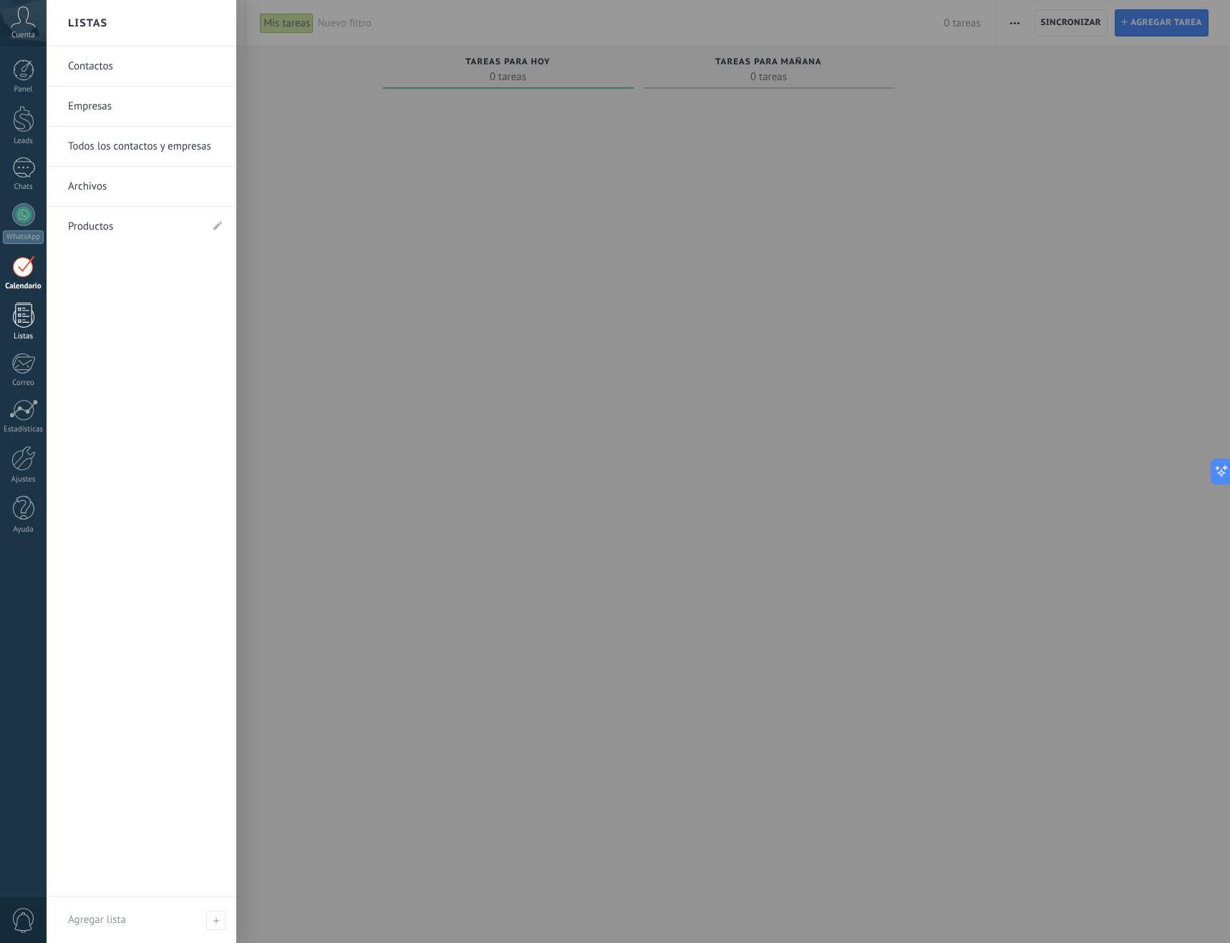
click at [29, 323] on div at bounding box center [23, 315] width 21 height 25
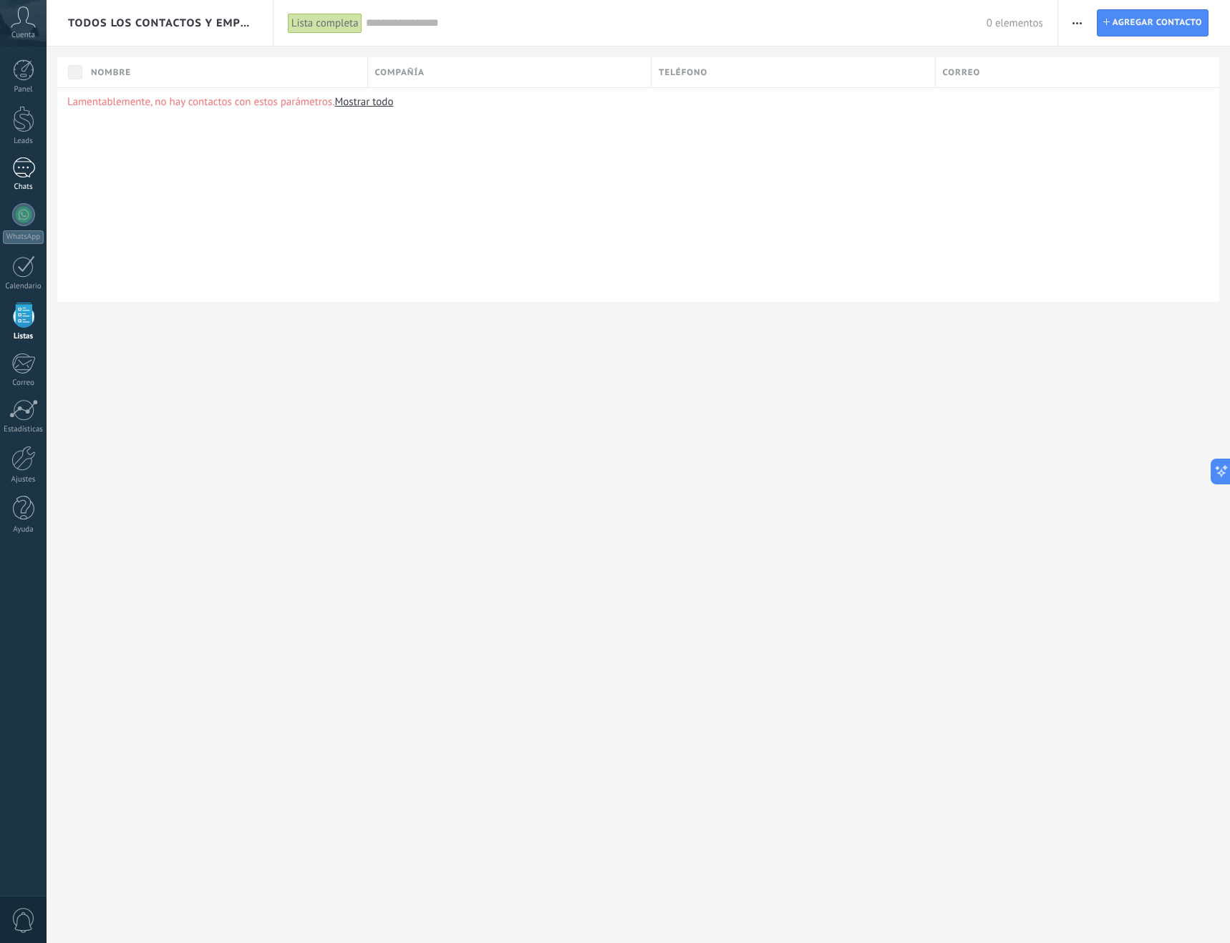
drag, startPoint x: 26, startPoint y: 173, endPoint x: 36, endPoint y: 186, distance: 16.3
click at [26, 173] on div at bounding box center [23, 167] width 23 height 21
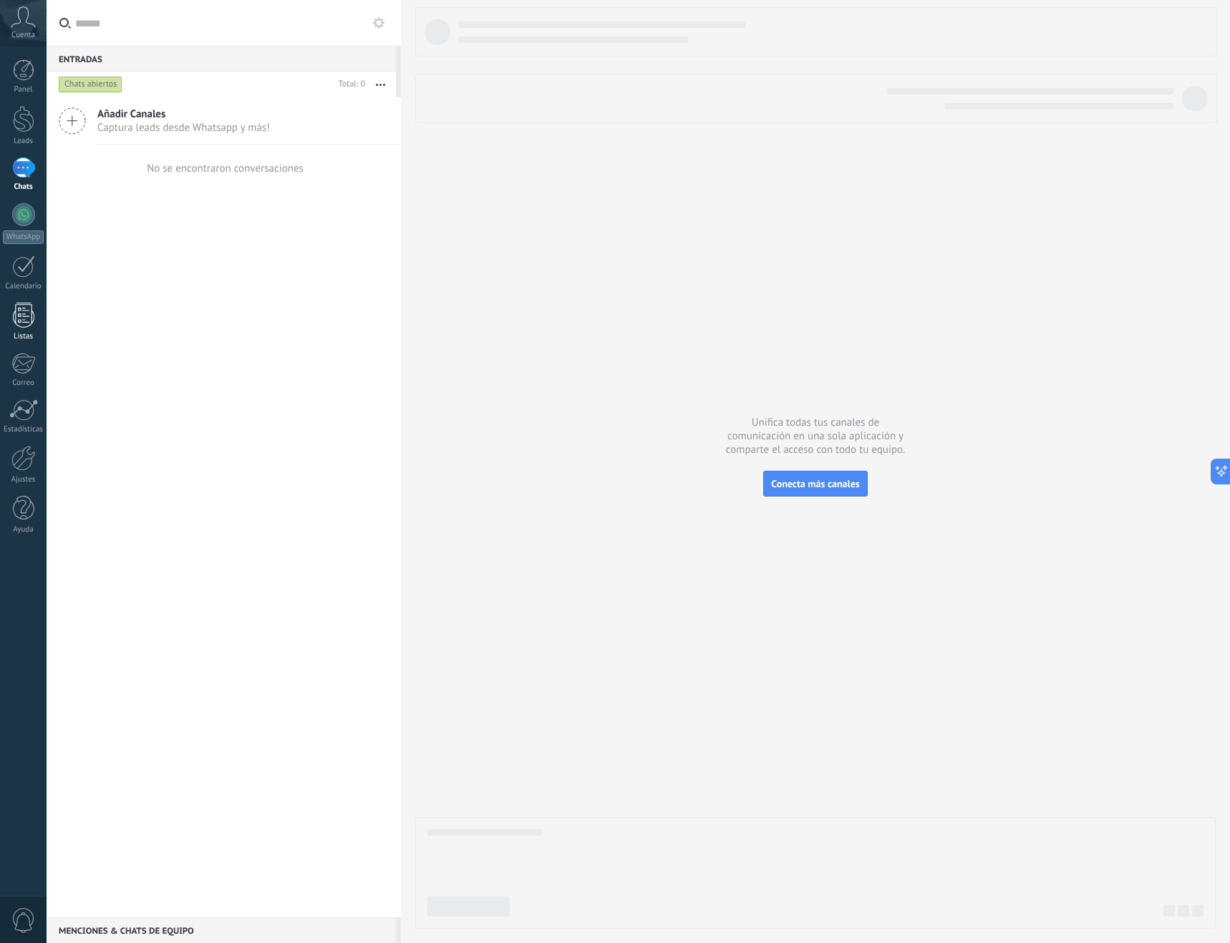
click at [29, 319] on div at bounding box center [23, 315] width 21 height 25
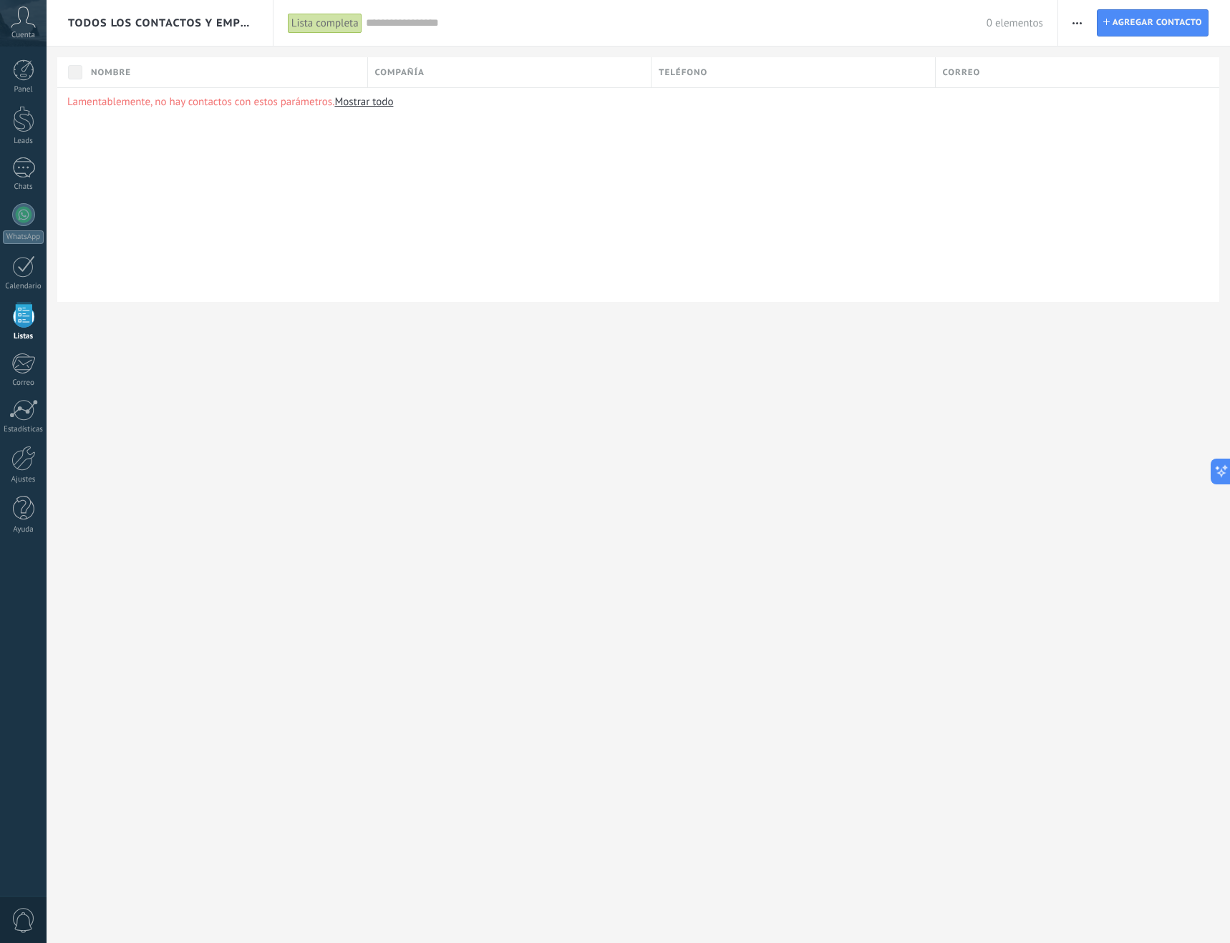
click at [39, 347] on div "Panel Leads Chats WhatsApp Clientes" at bounding box center [23, 304] width 47 height 490
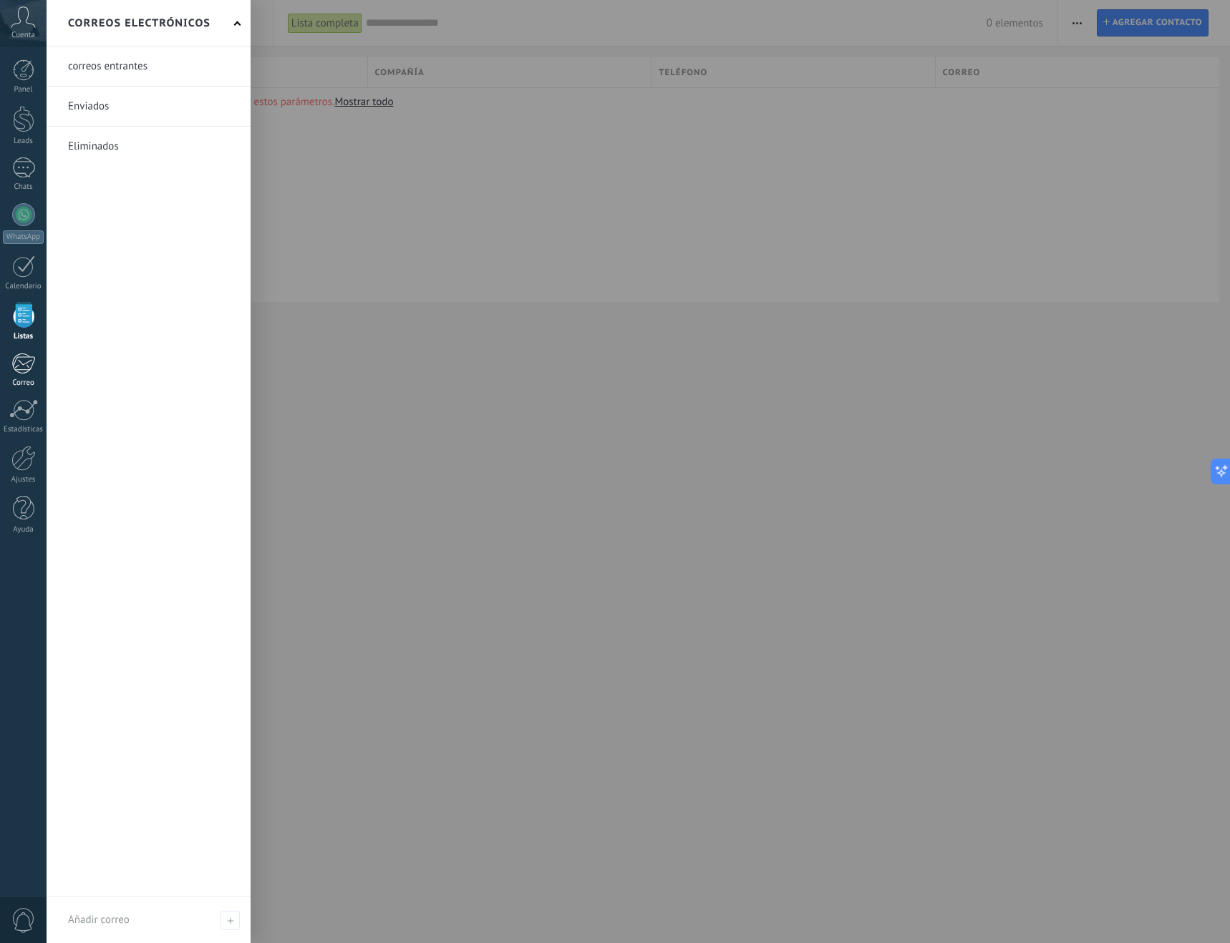
drag, startPoint x: 30, startPoint y: 361, endPoint x: 33, endPoint y: 374, distance: 13.2
click at [30, 361] on div at bounding box center [23, 363] width 24 height 21
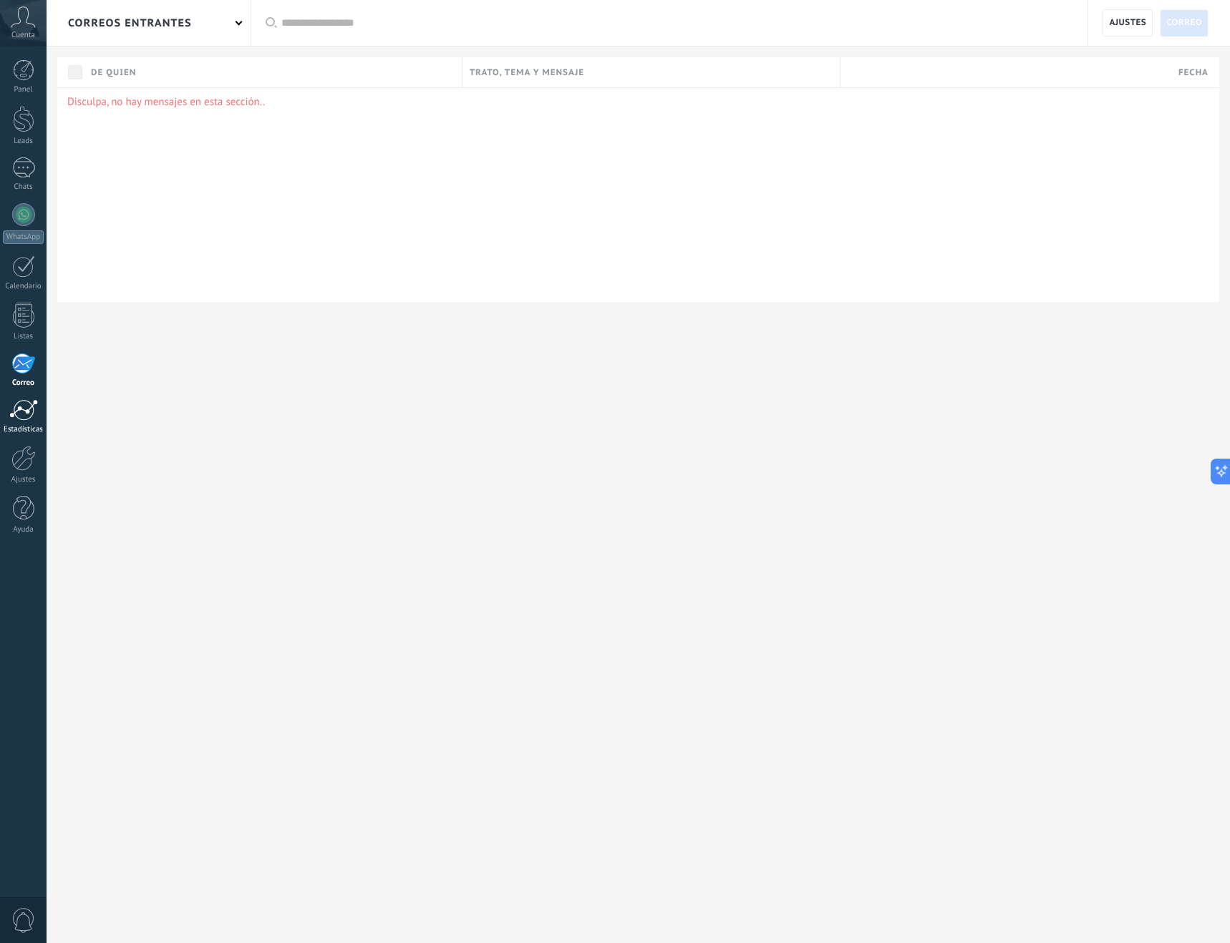
click at [33, 417] on div at bounding box center [23, 409] width 29 height 21
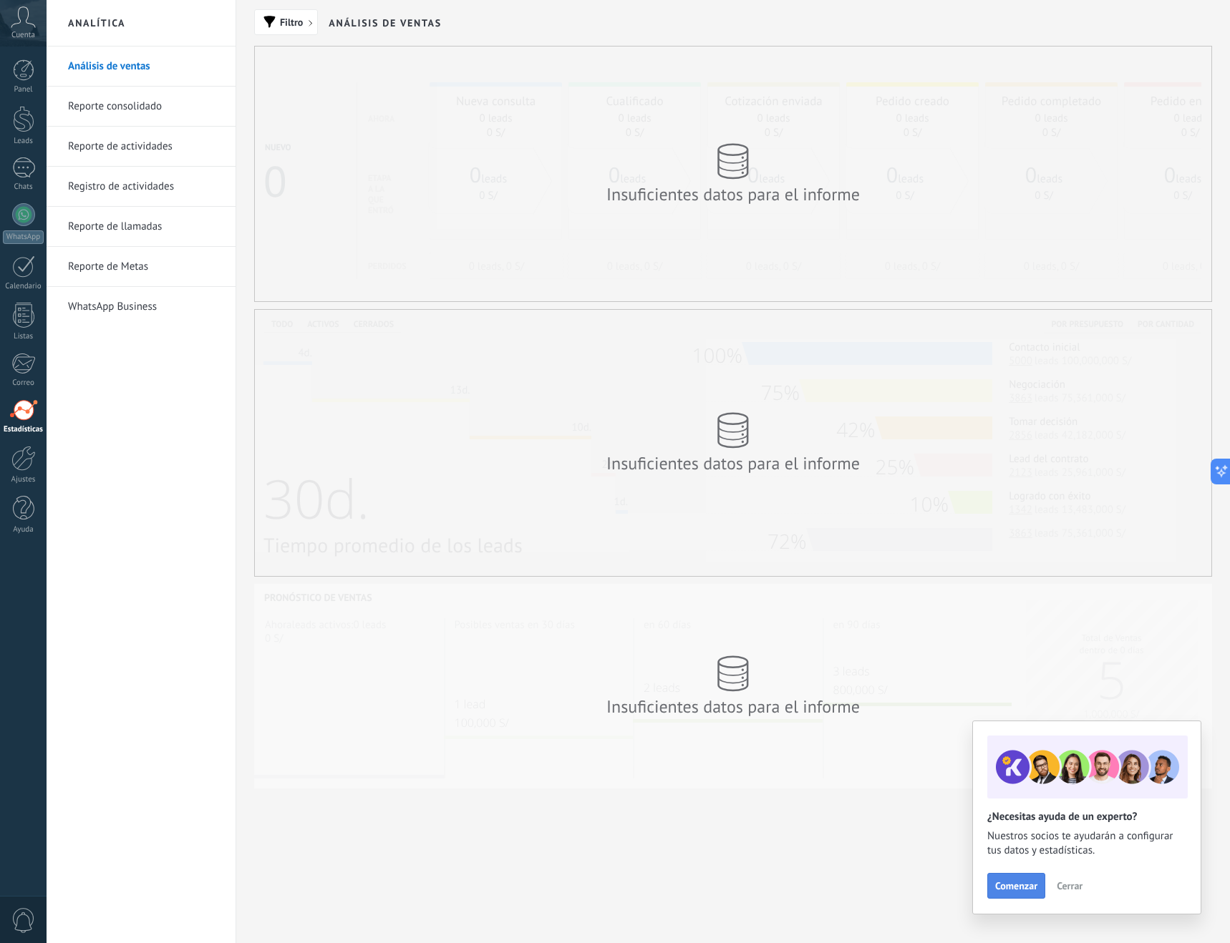
click at [1014, 895] on button "Comenzar" at bounding box center [1016, 886] width 58 height 26
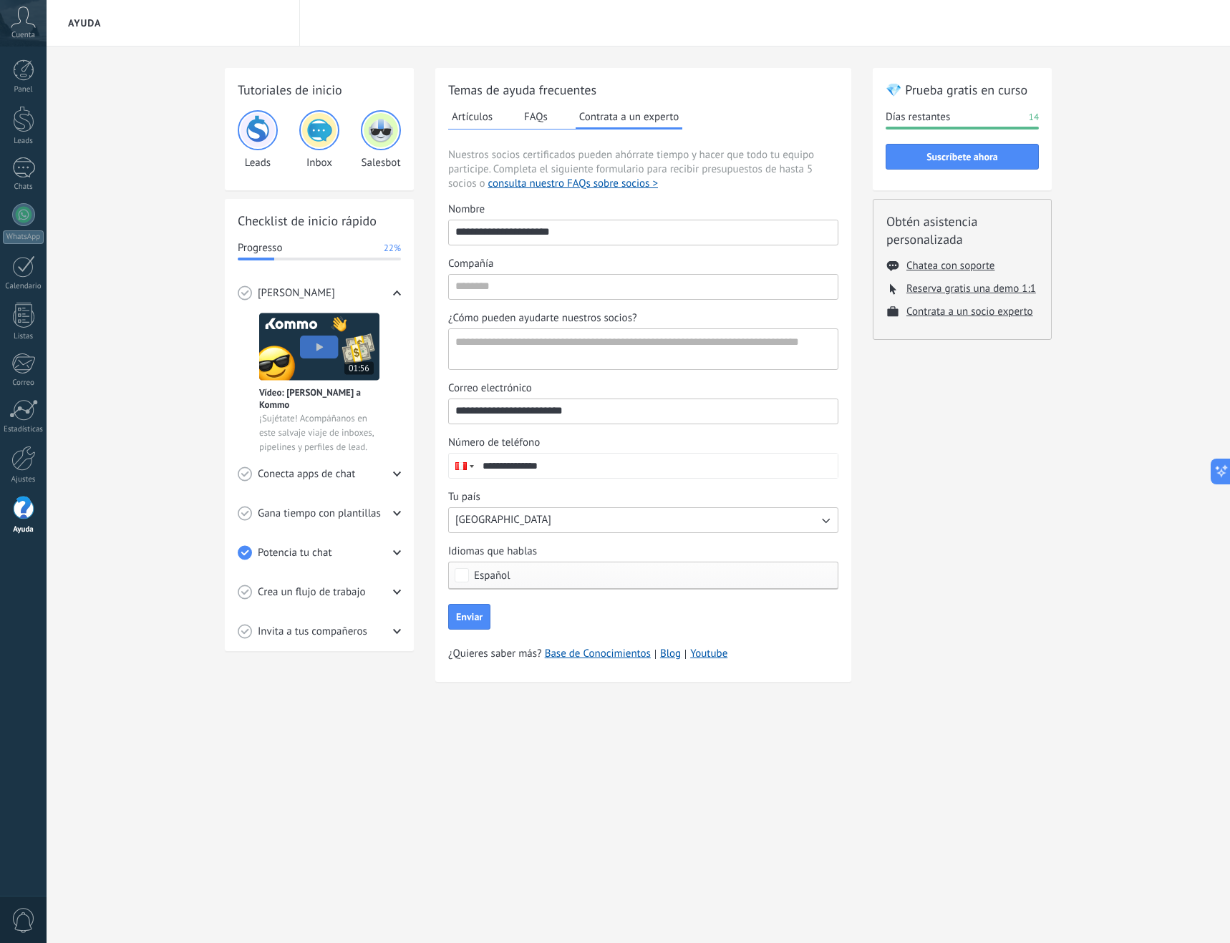
drag, startPoint x: 489, startPoint y: 121, endPoint x: 520, endPoint y: 124, distance: 30.9
click at [490, 122] on button "Artículos" at bounding box center [472, 116] width 48 height 21
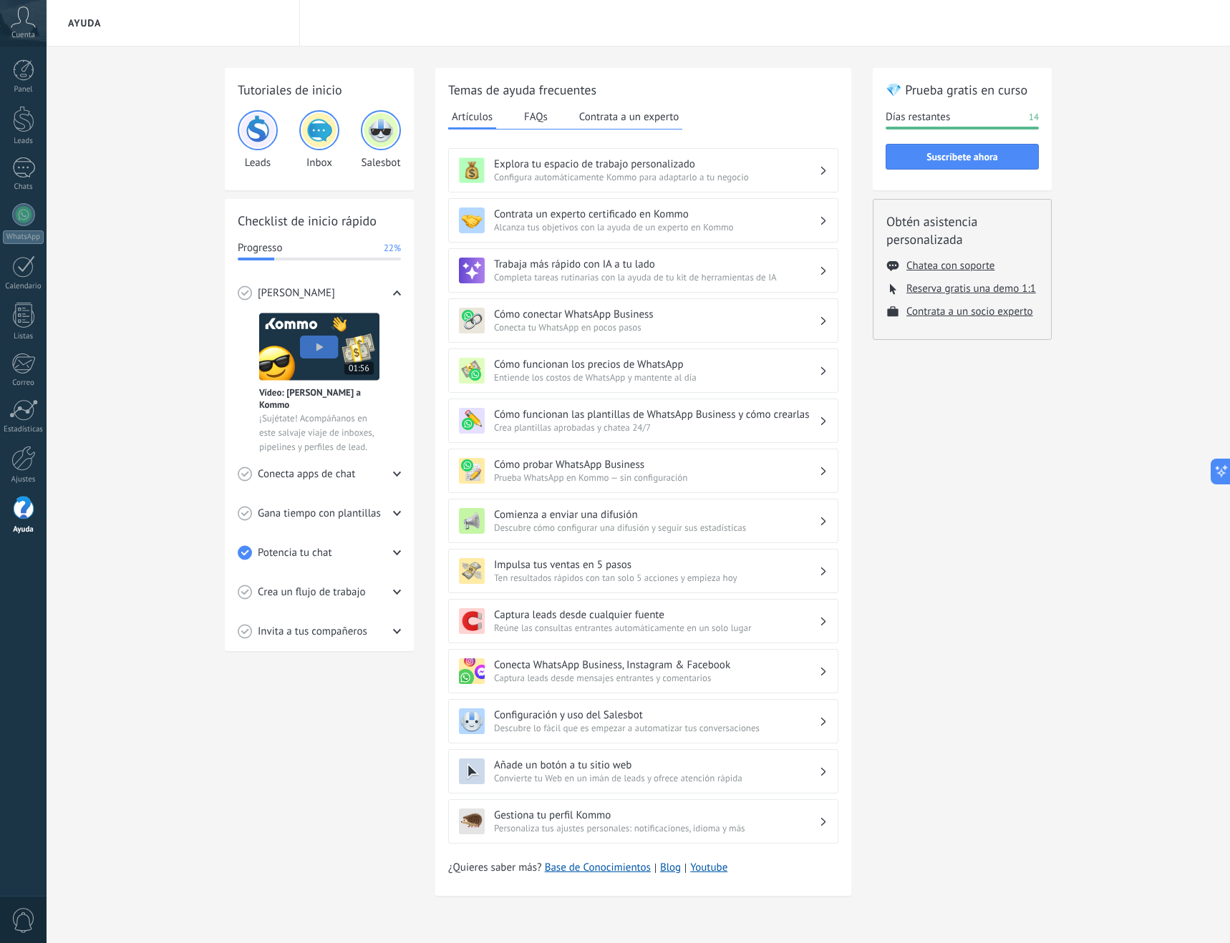
click at [545, 119] on button "FAQs" at bounding box center [535, 116] width 31 height 21
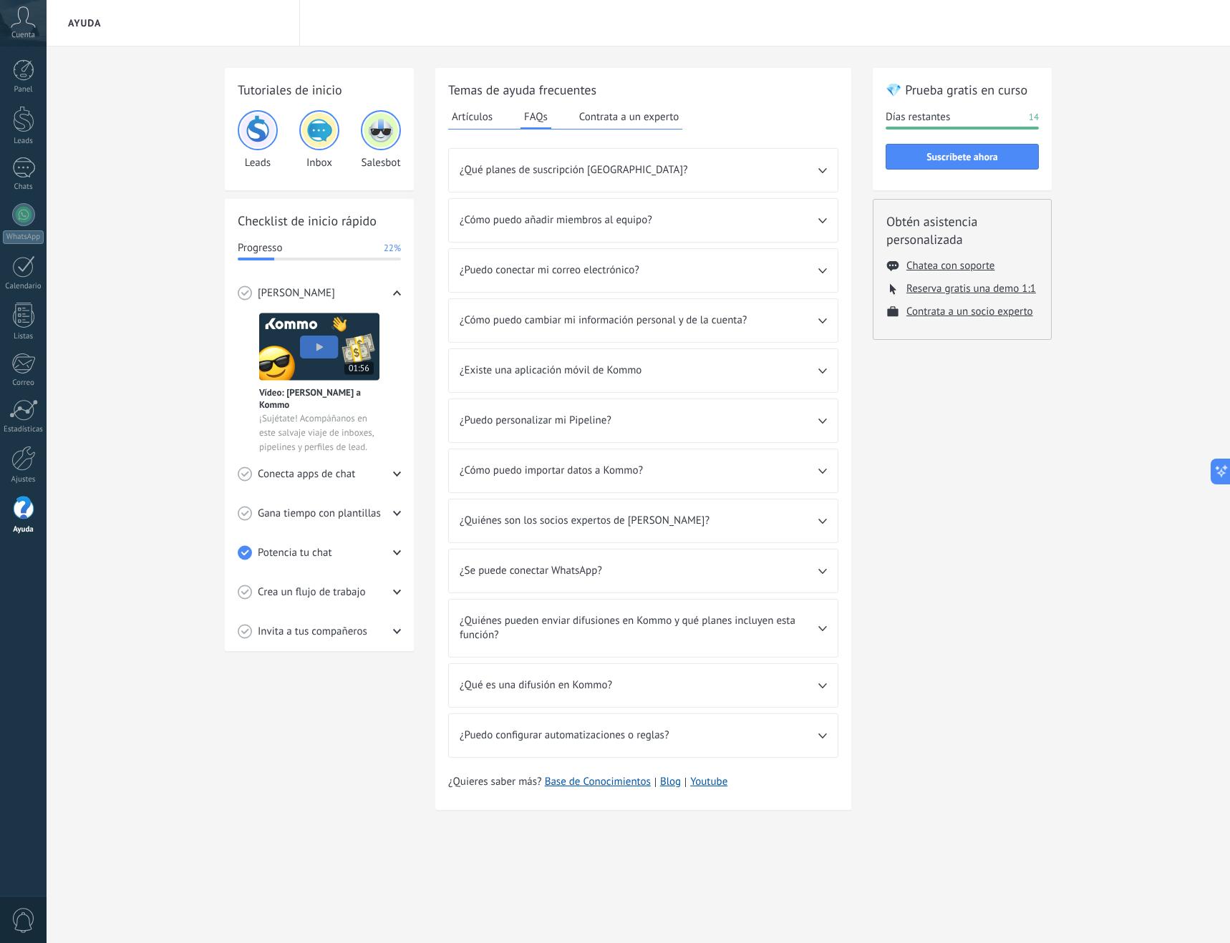
click at [598, 117] on button "Contrata a un experto" at bounding box center [628, 116] width 107 height 21
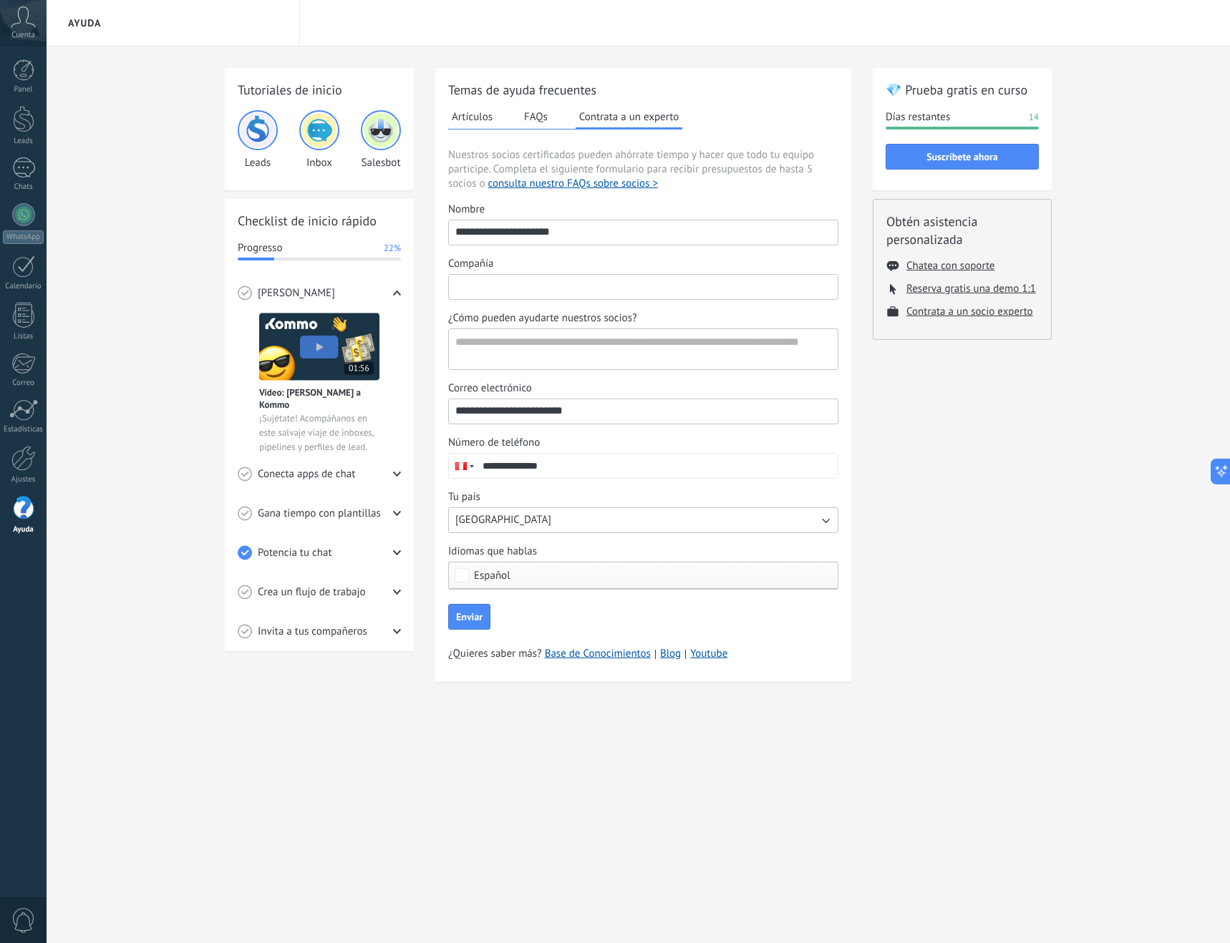
click at [536, 290] on input "Compañía" at bounding box center [643, 286] width 389 height 23
type input "*"
type input "*****"
click at [549, 364] on textarea "¿Cómo pueden ayudarte nuestros socios?" at bounding box center [642, 349] width 386 height 40
type textarea "**********"
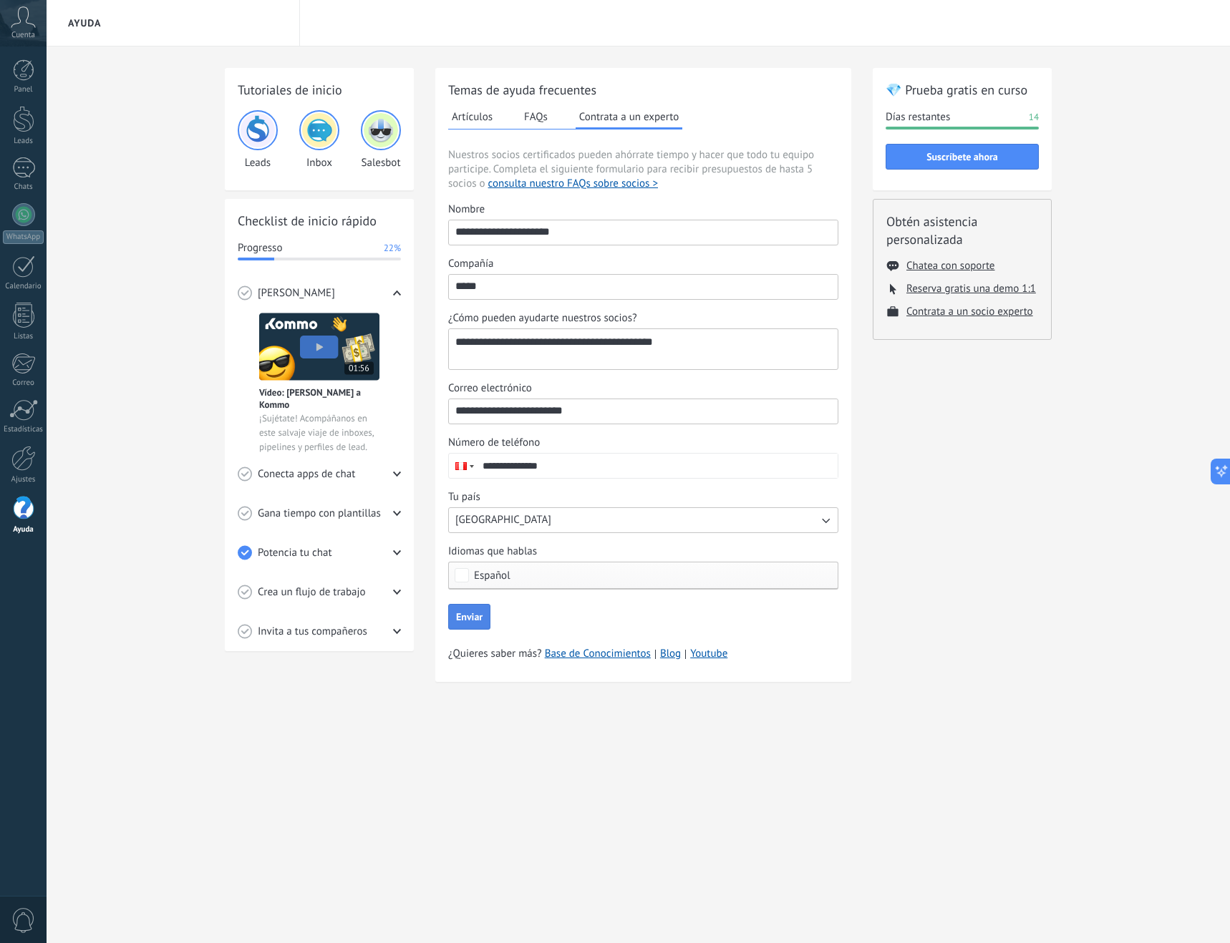
click at [470, 623] on button "Enviar" at bounding box center [469, 617] width 42 height 26
click at [16, 82] on link "Panel" at bounding box center [23, 76] width 47 height 35
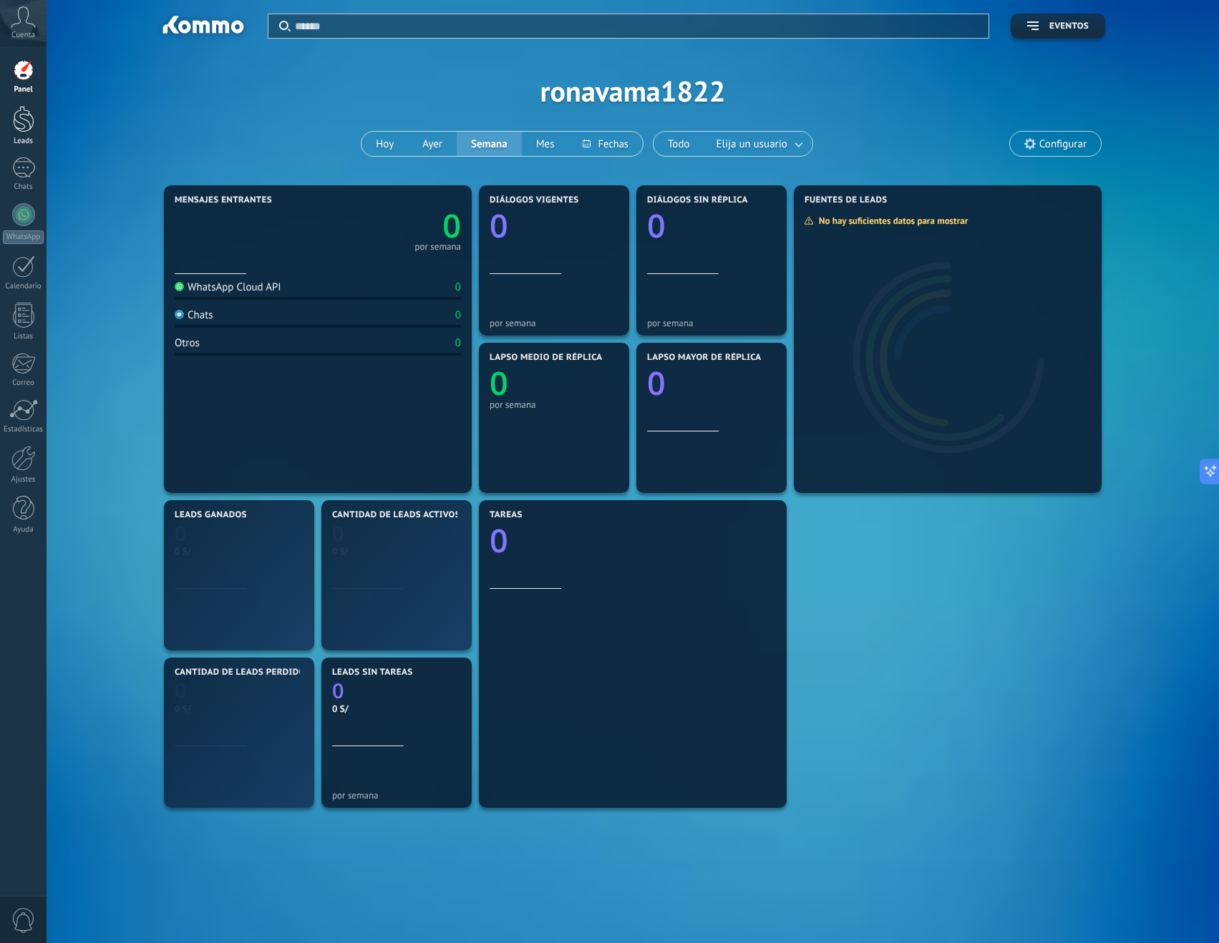
click at [31, 117] on div at bounding box center [23, 119] width 21 height 26
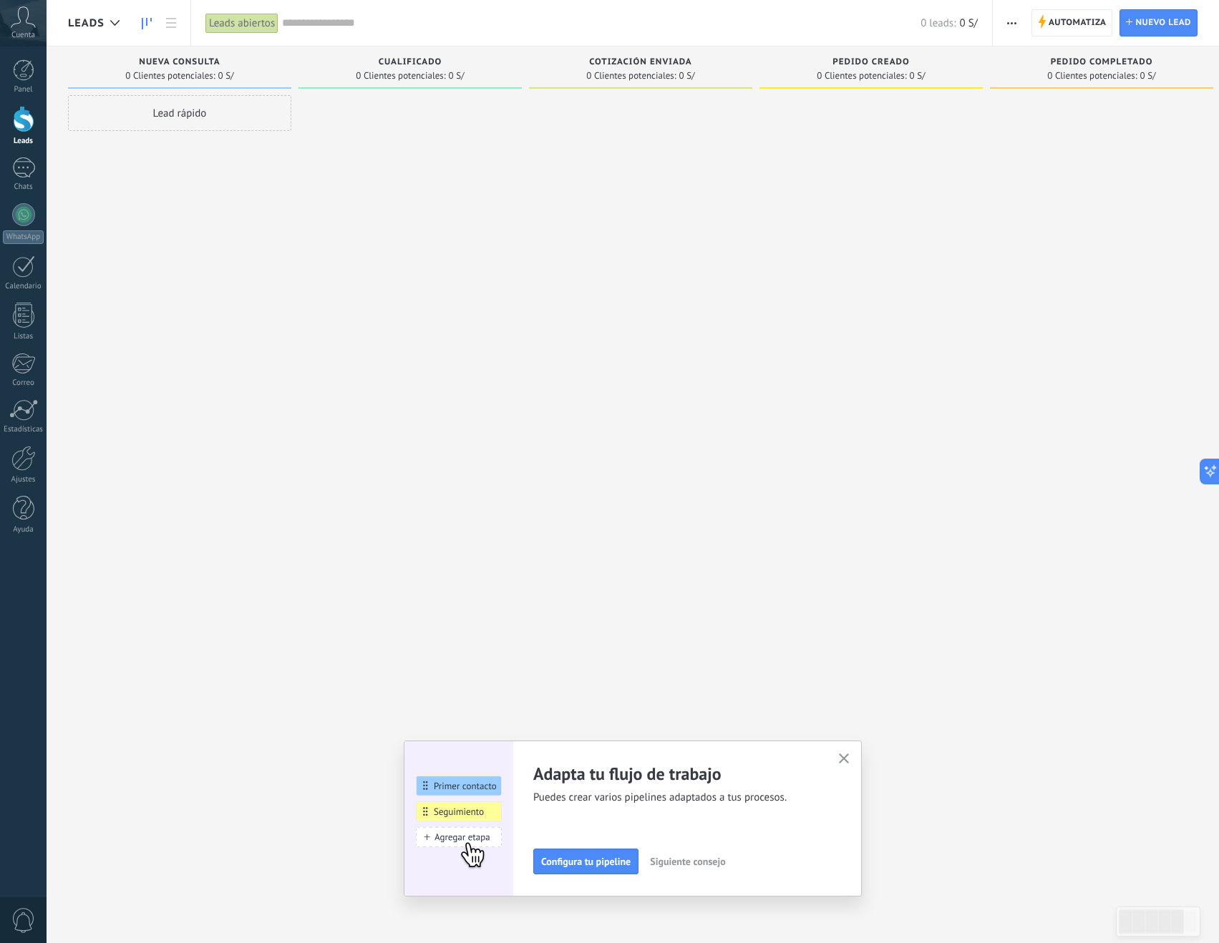
click at [474, 842] on img at bounding box center [458, 819] width 109 height 156
click at [588, 863] on span "Configura tu pipeline" at bounding box center [585, 862] width 89 height 10
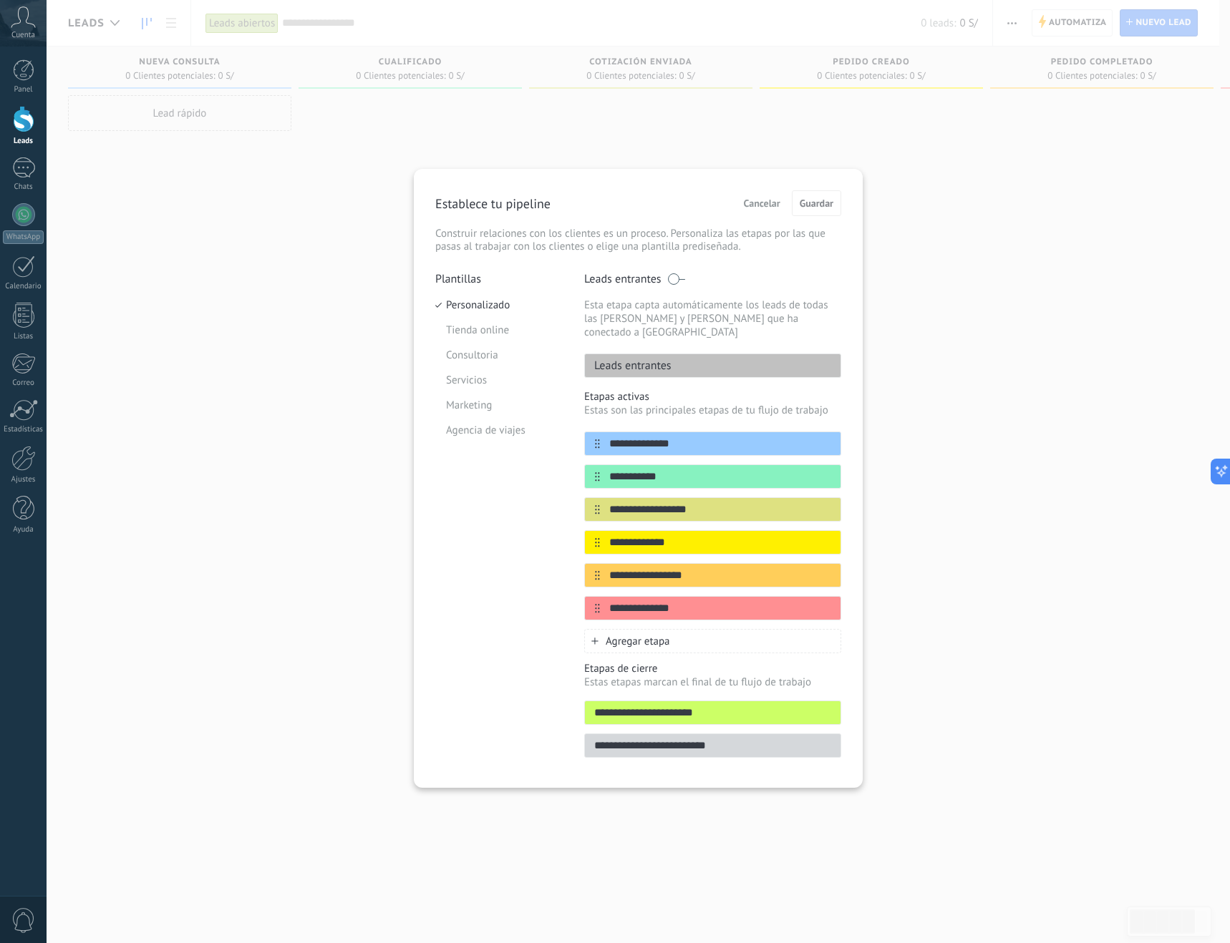
click at [937, 542] on div "**********" at bounding box center [638, 471] width 1183 height 943
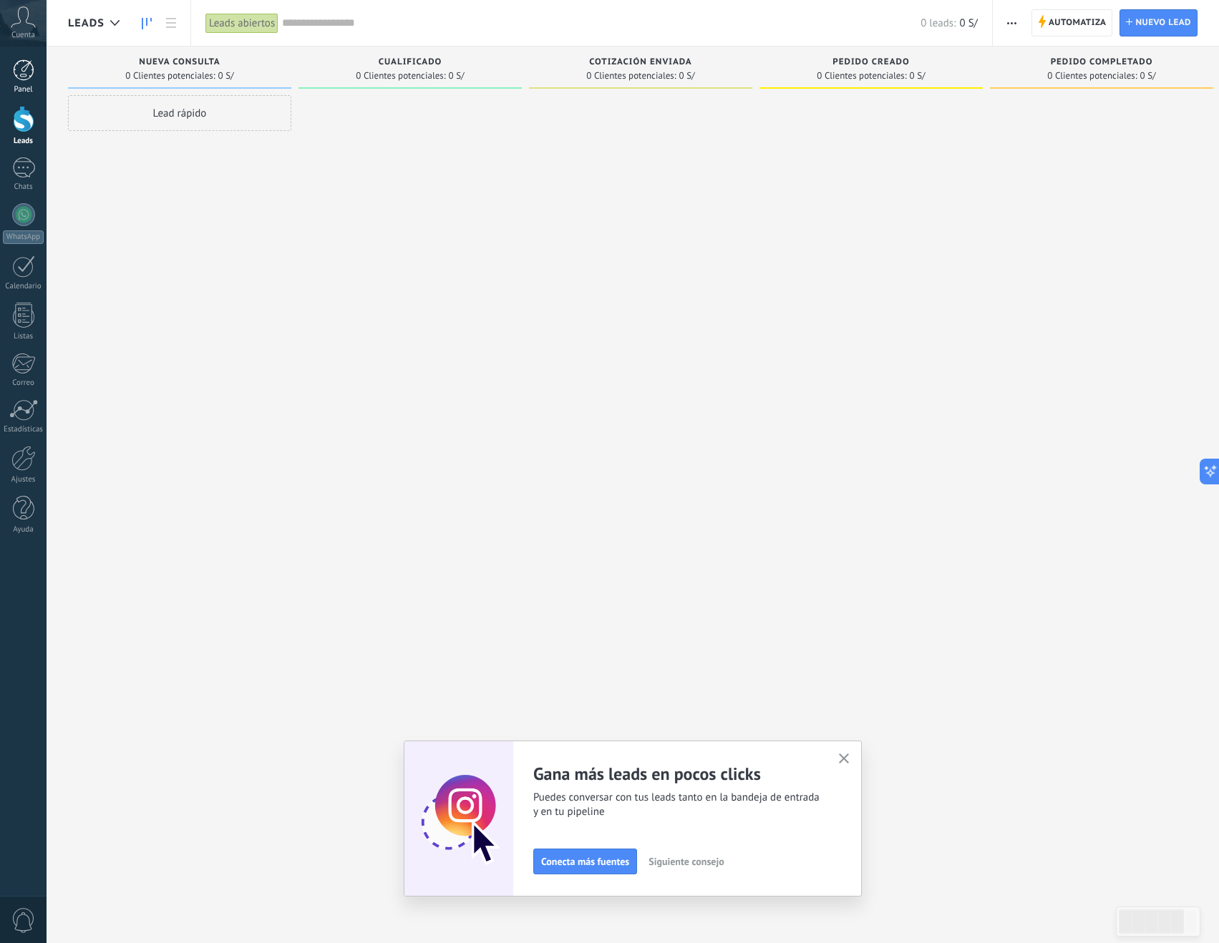
click at [24, 79] on div at bounding box center [23, 69] width 21 height 21
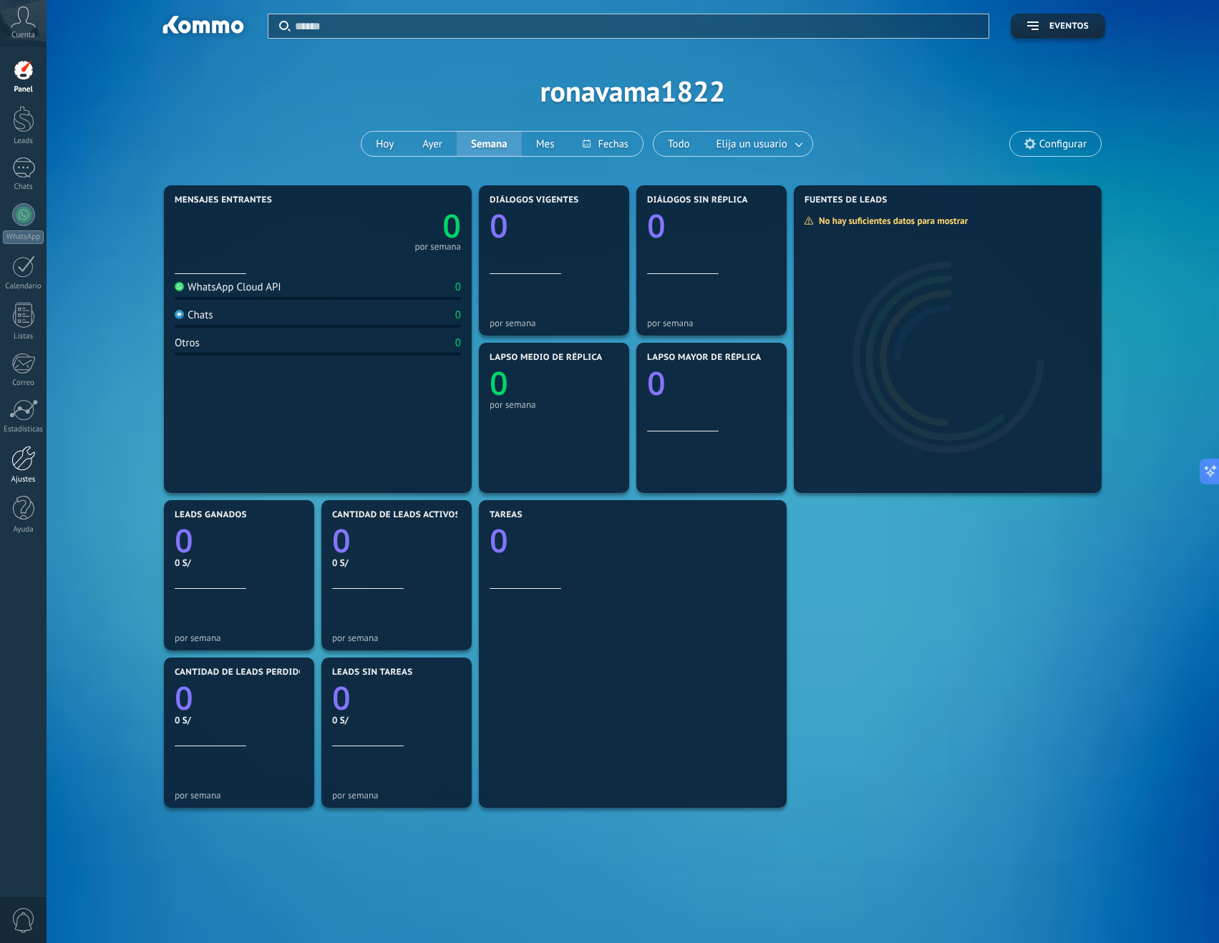
click at [26, 471] on link "Ajustes" at bounding box center [23, 465] width 47 height 39
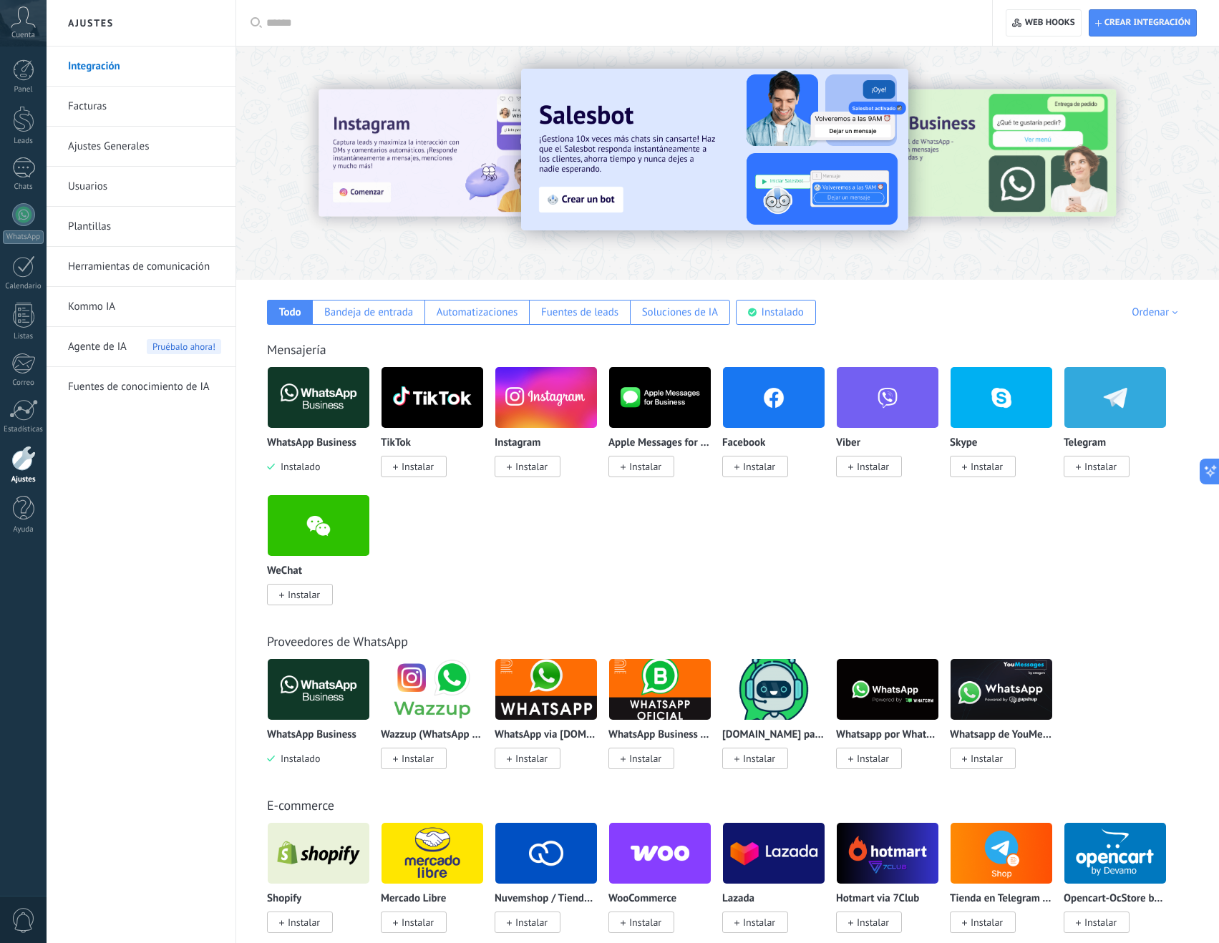
click at [1046, 203] on div at bounding box center [1083, 162] width 322 height 129
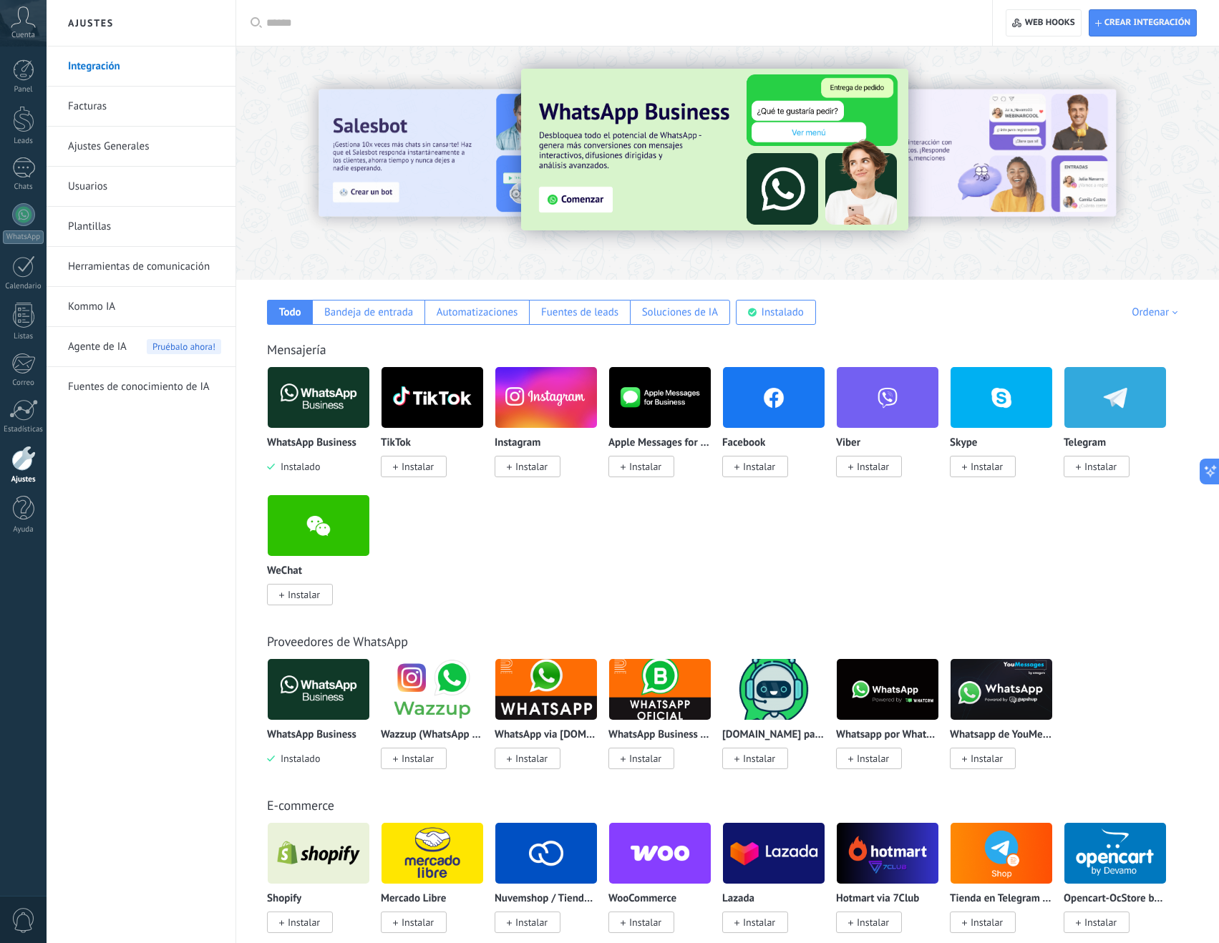
click at [1049, 198] on div at bounding box center [1083, 162] width 322 height 129
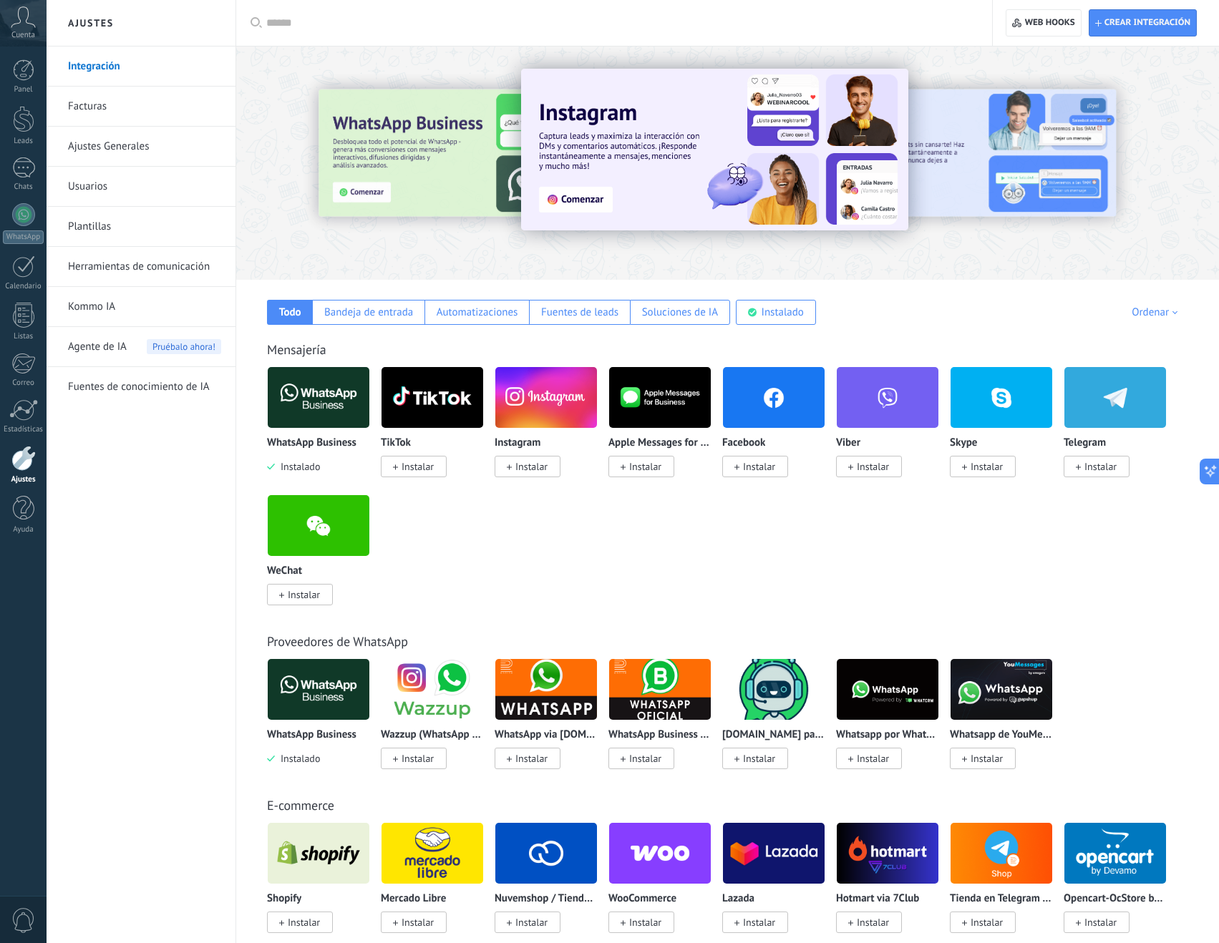
click at [669, 205] on img at bounding box center [714, 150] width 387 height 162
click at [933, 160] on div at bounding box center [1083, 162] width 322 height 129
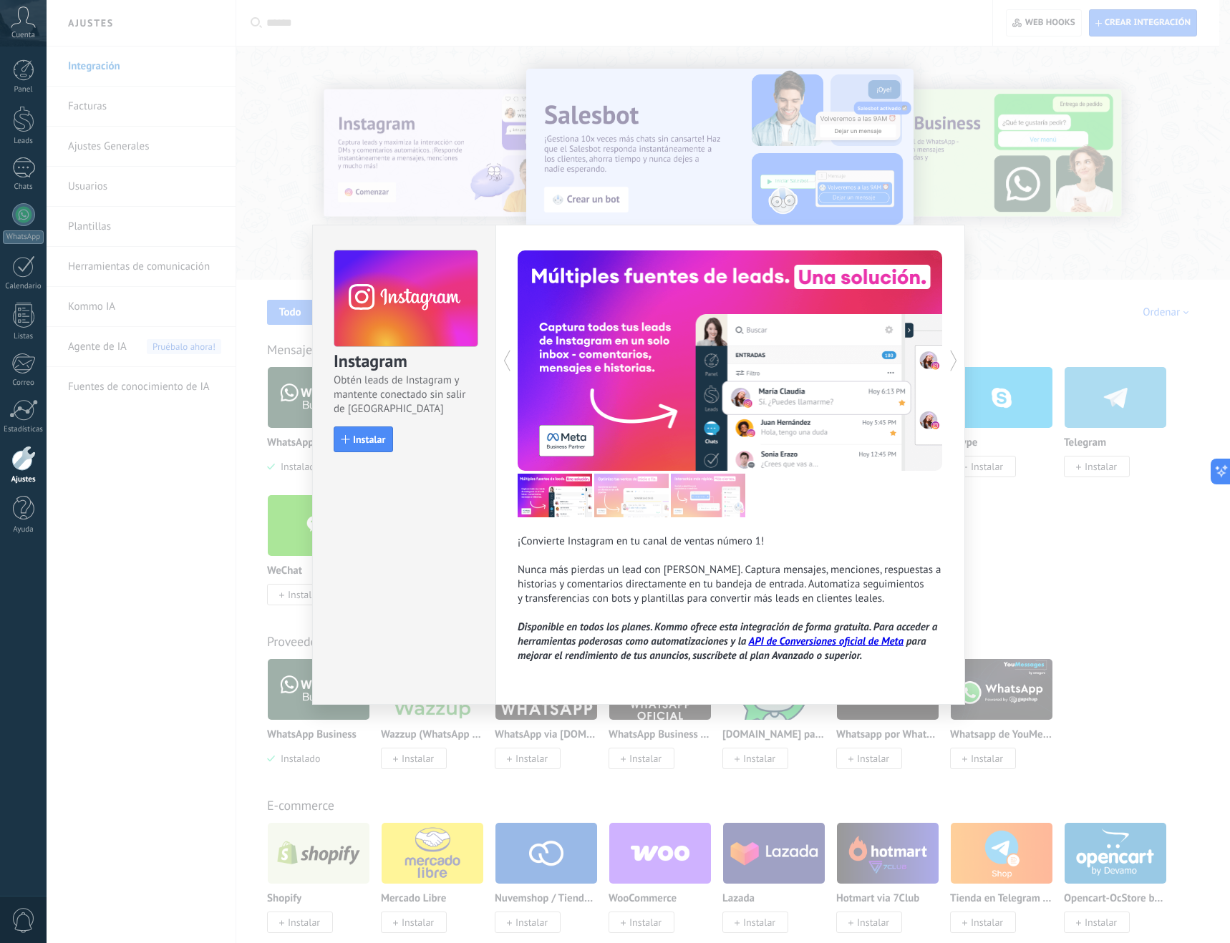
click at [744, 187] on div "Instagram Obtén leads de Instagram y mantente conectado sin salir de Kommo Inst…" at bounding box center [638, 471] width 1183 height 943
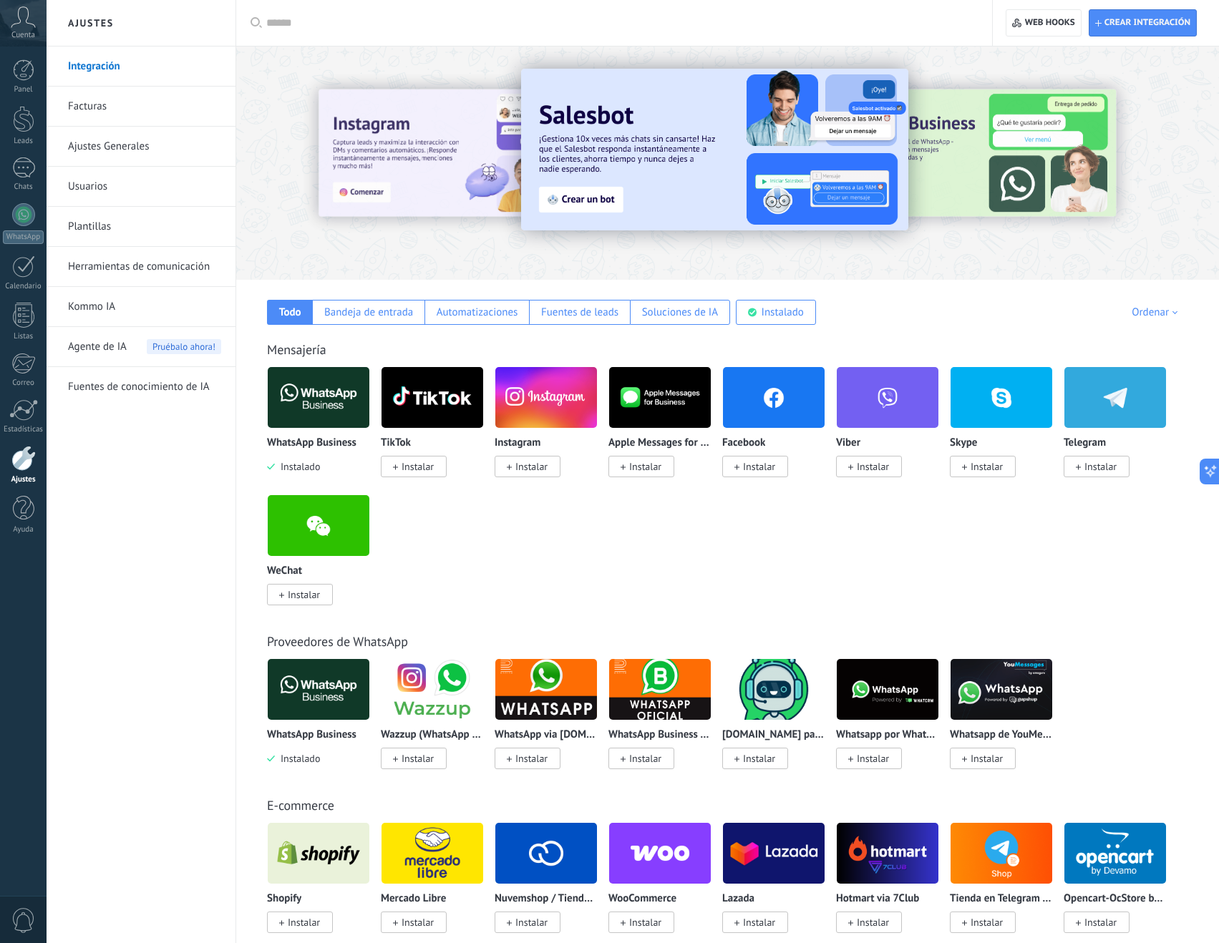
click at [676, 190] on img at bounding box center [714, 150] width 387 height 162
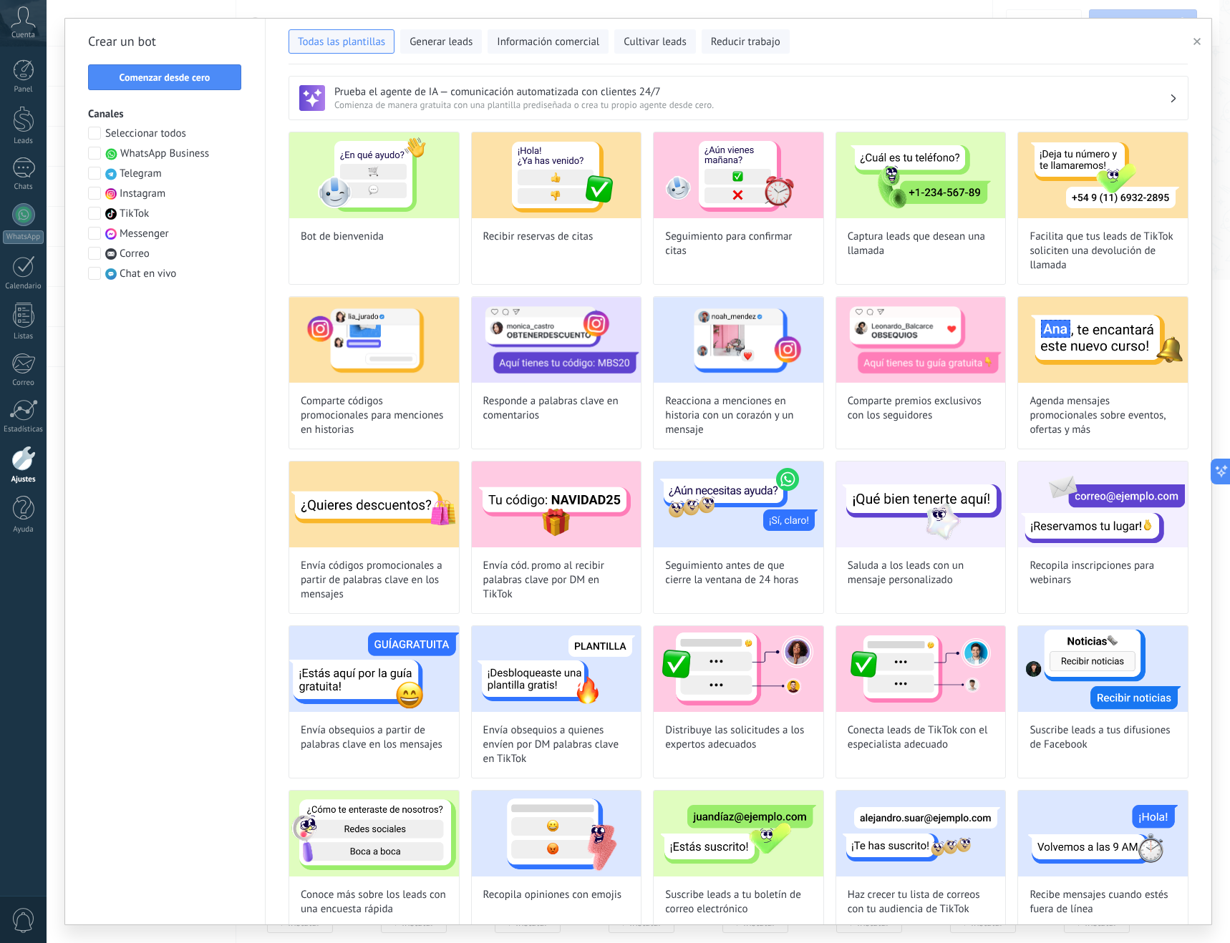
click at [164, 157] on span "WhatsApp Business" at bounding box center [164, 154] width 89 height 14
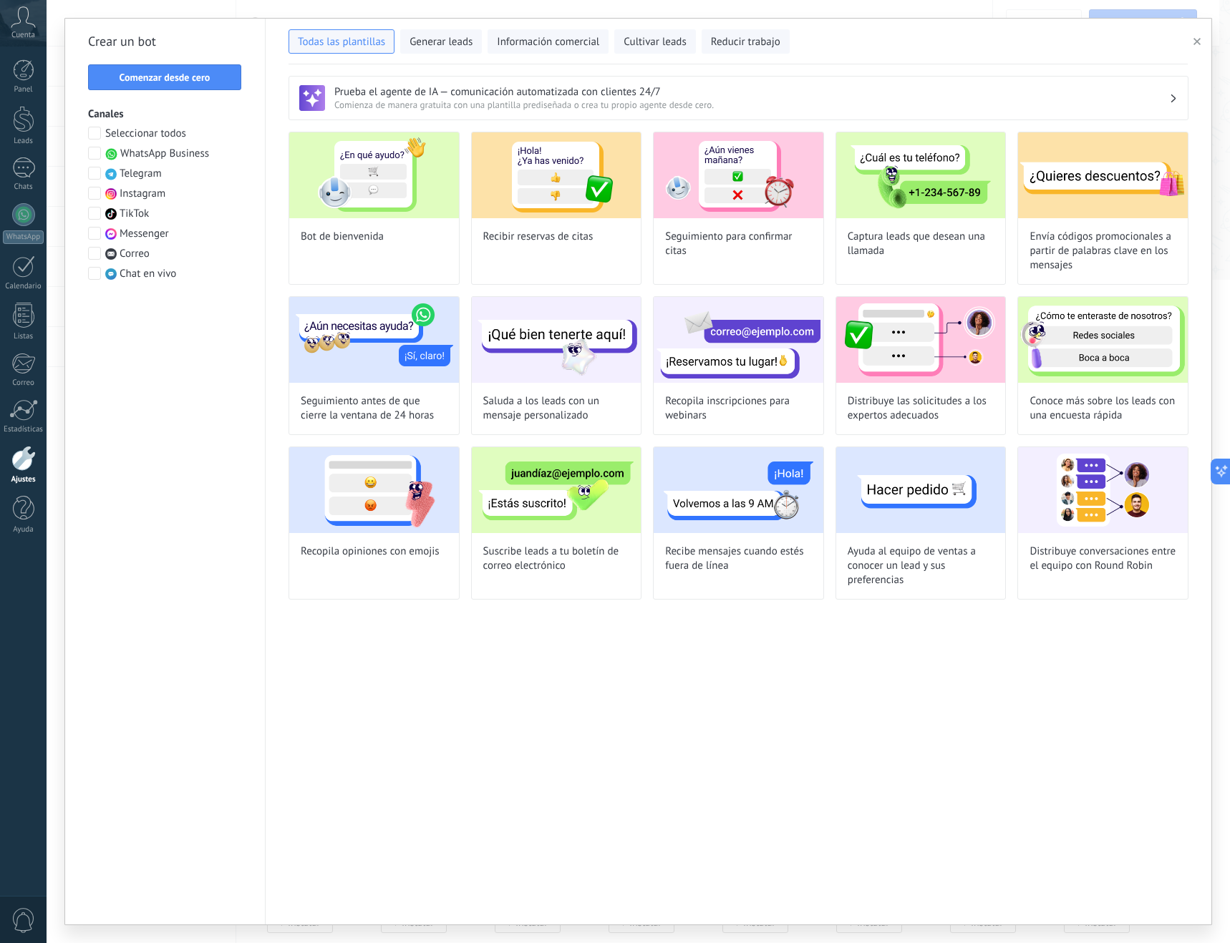
drag, startPoint x: 20, startPoint y: 133, endPoint x: 133, endPoint y: 169, distance: 118.6
click at [20, 133] on link "Leads" at bounding box center [23, 126] width 47 height 40
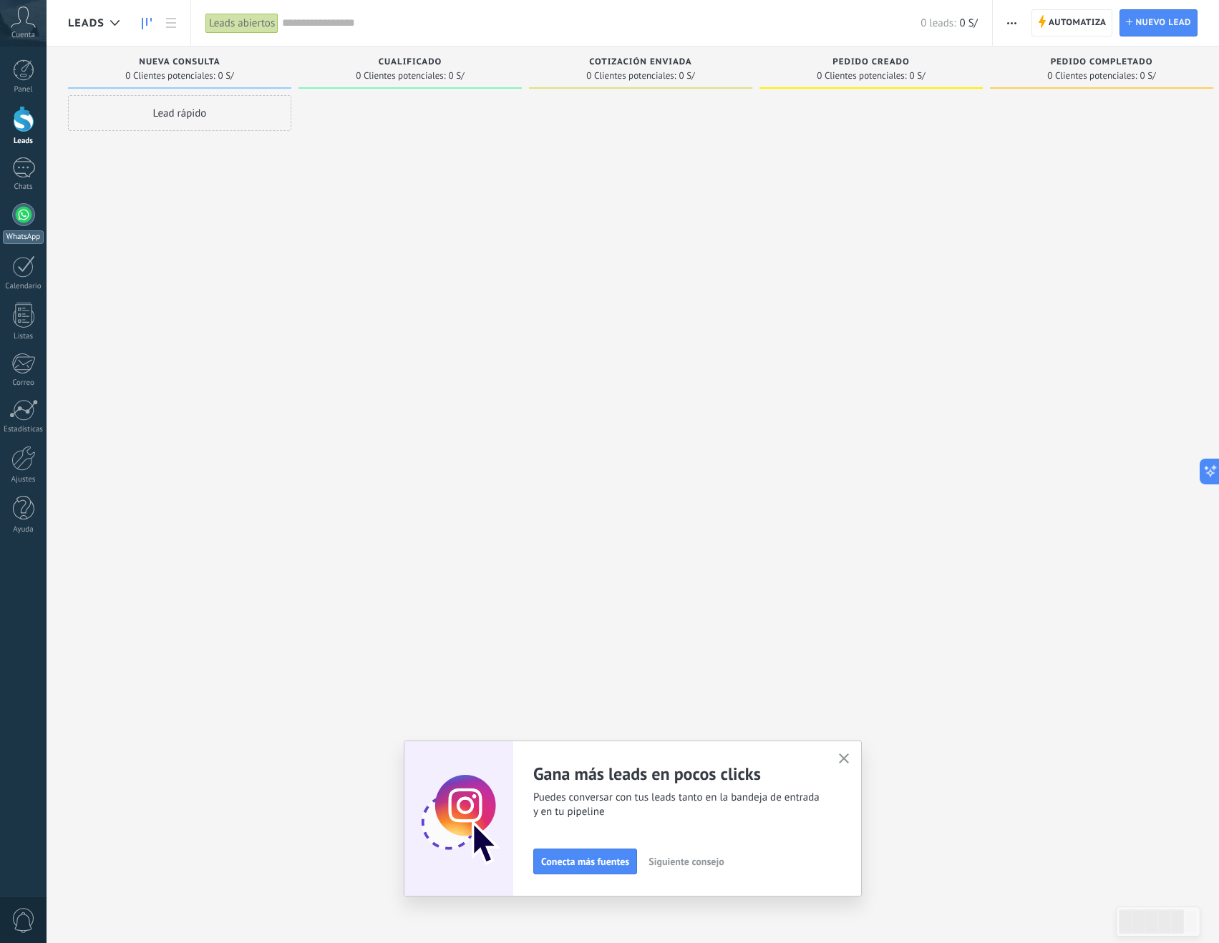
click at [21, 230] on link "WhatsApp" at bounding box center [23, 223] width 47 height 41
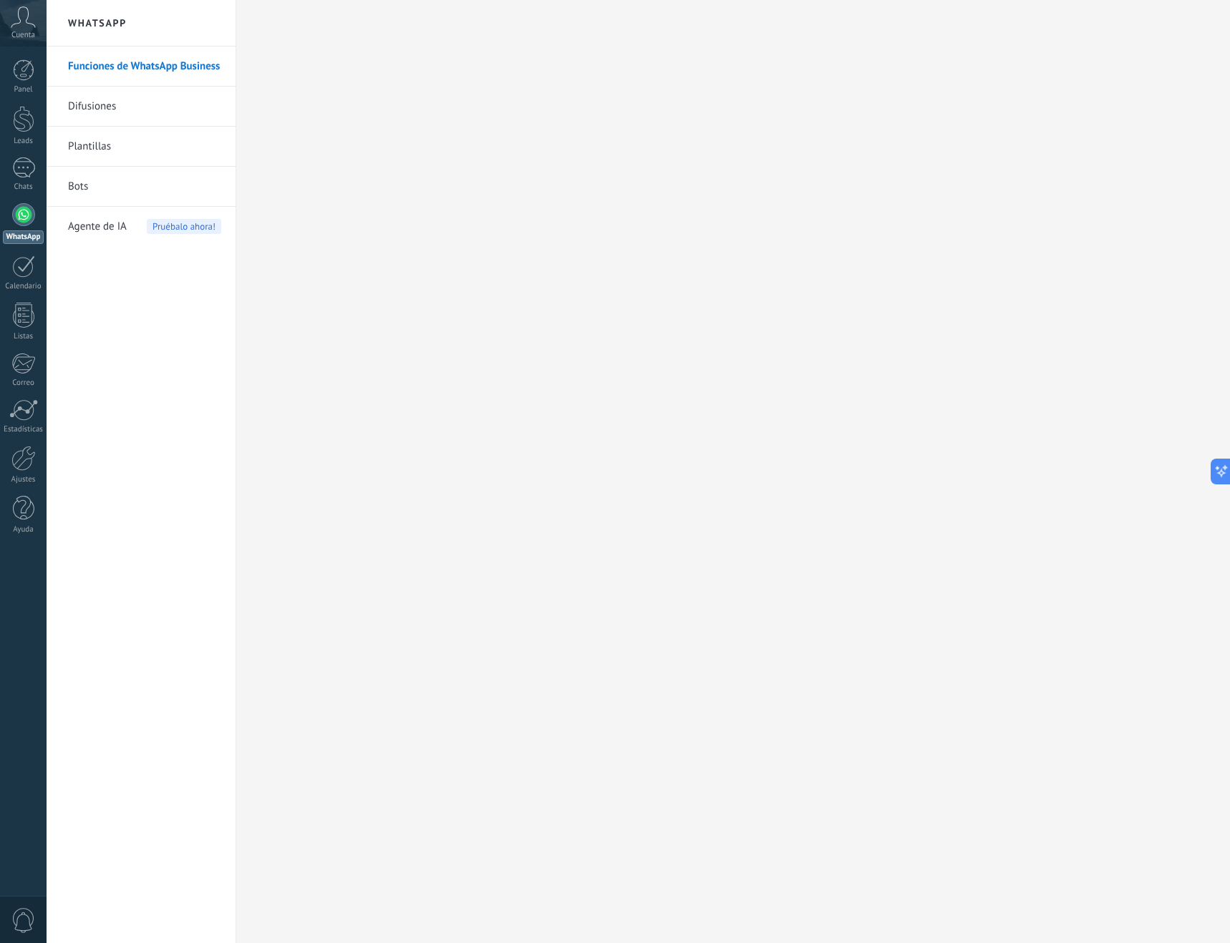
click at [115, 137] on link "Plantillas" at bounding box center [144, 147] width 153 height 40
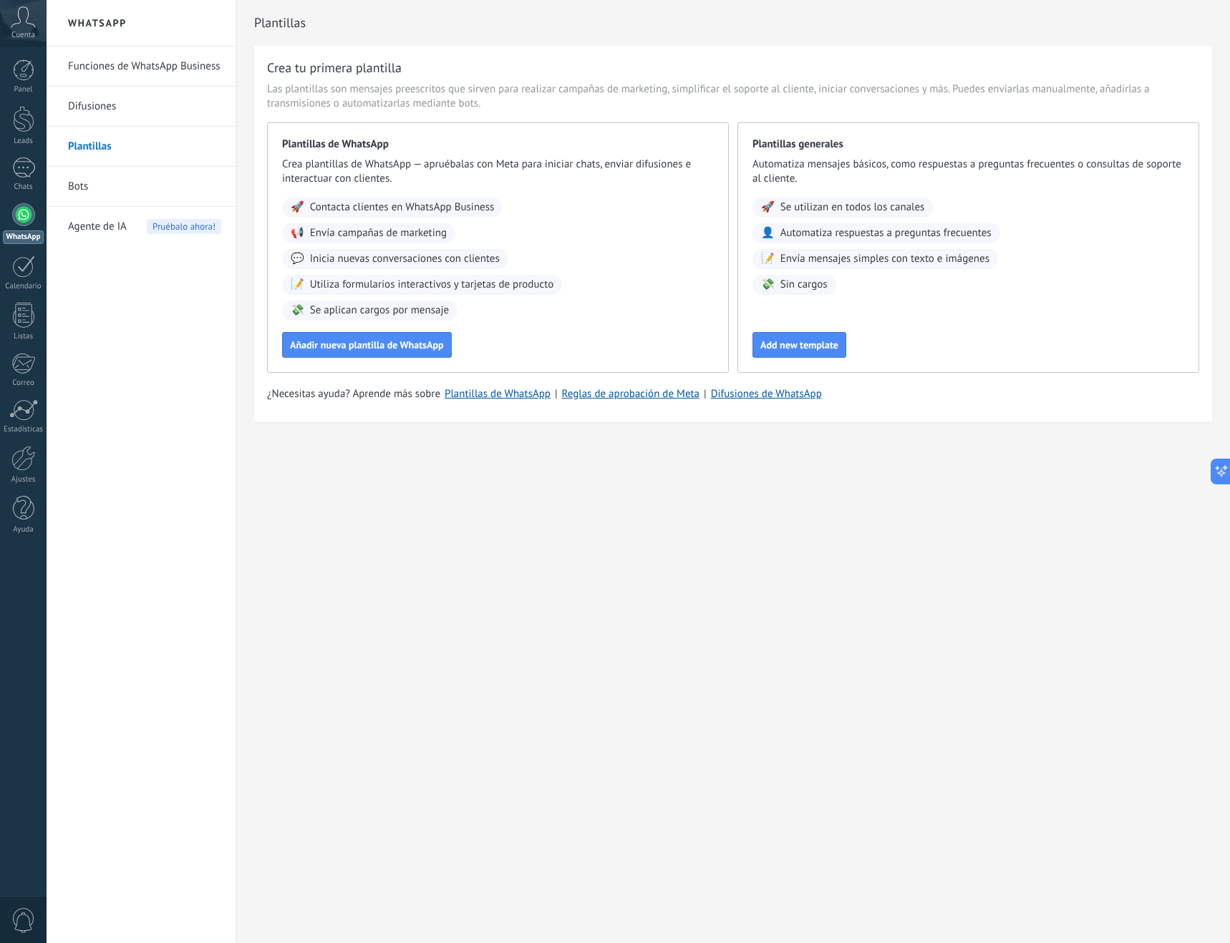
click at [104, 107] on link "Difusiones" at bounding box center [144, 107] width 153 height 40
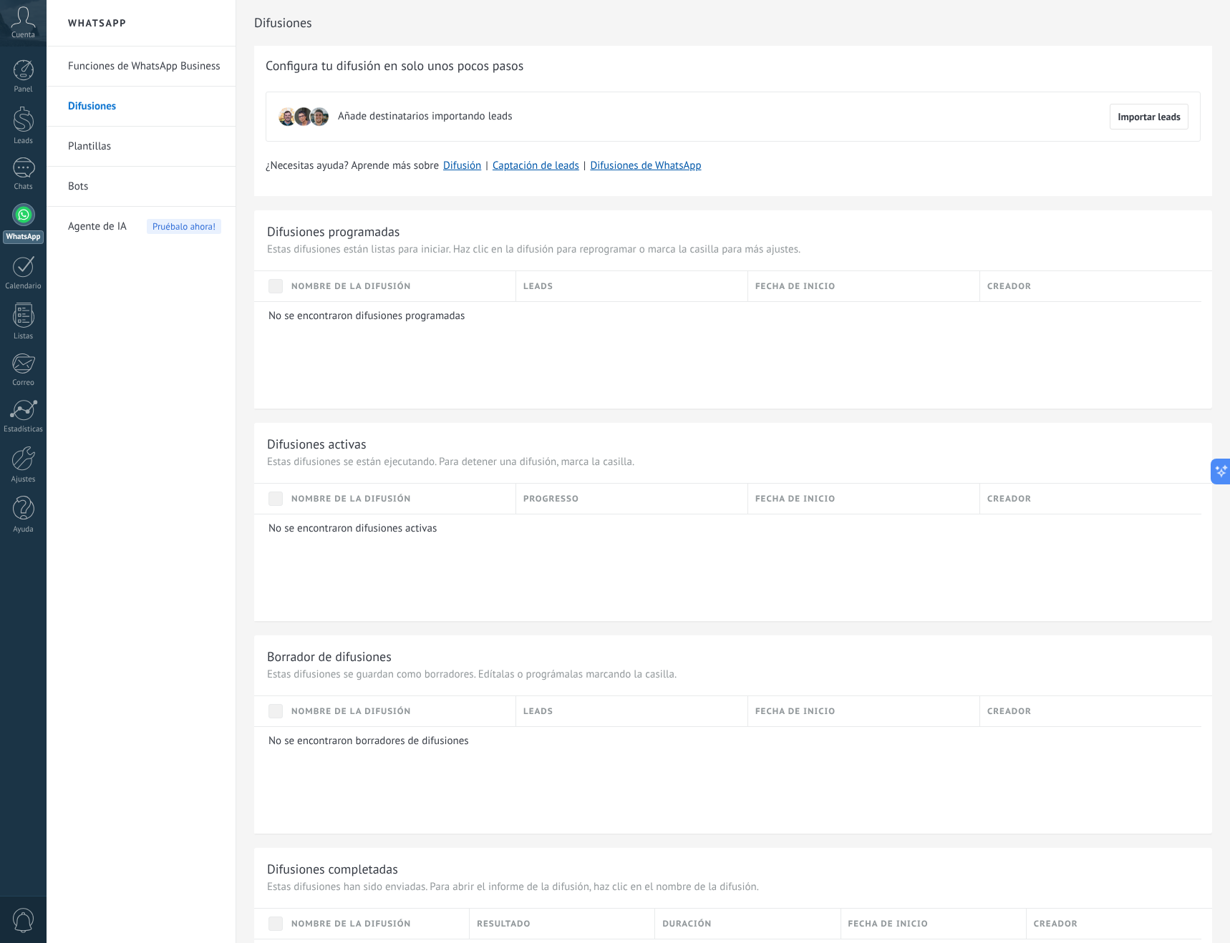
click at [147, 197] on link "Bots" at bounding box center [144, 187] width 153 height 40
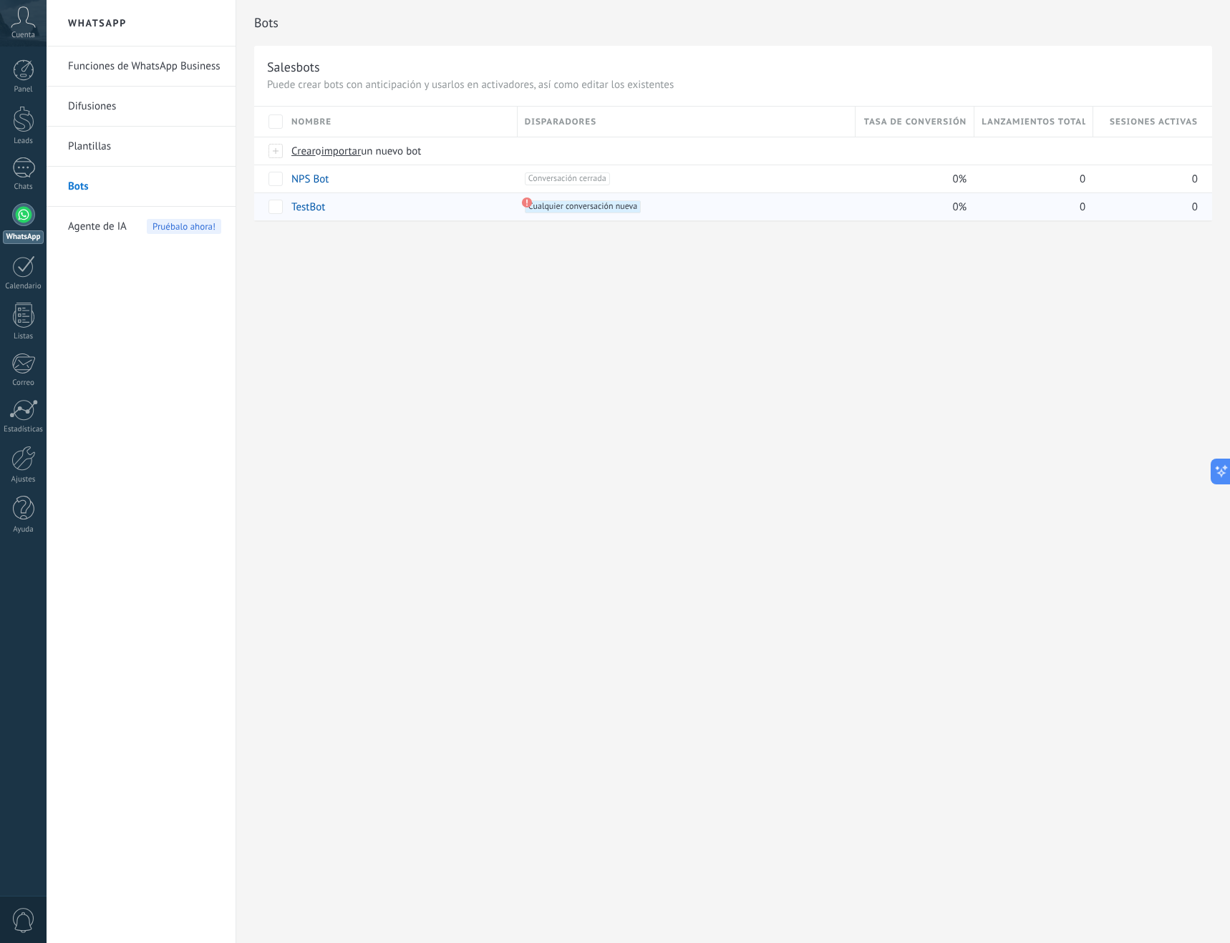
click at [527, 203] on use at bounding box center [527, 203] width 10 height 10
click at [32, 126] on div at bounding box center [23, 119] width 21 height 26
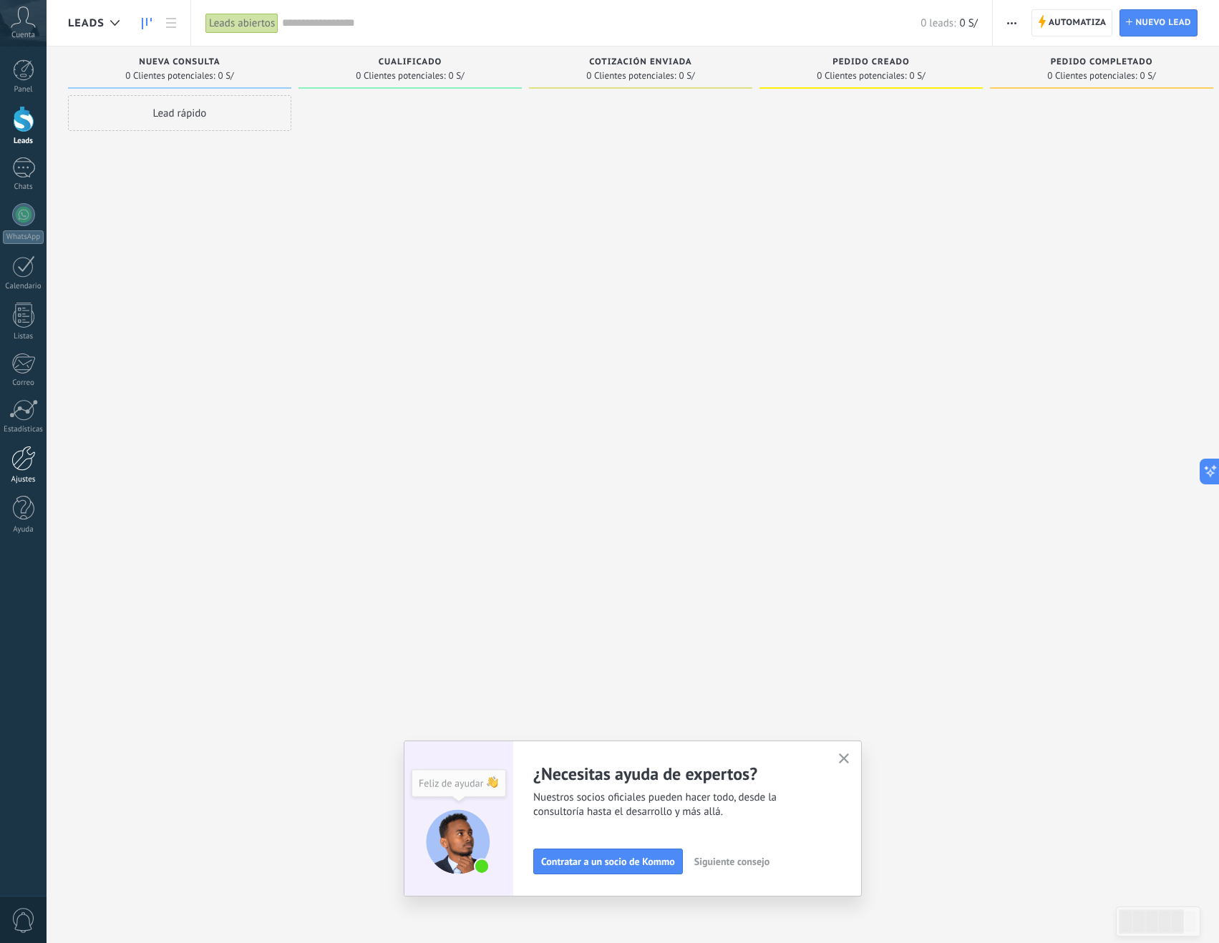
click at [20, 467] on div at bounding box center [23, 458] width 24 height 25
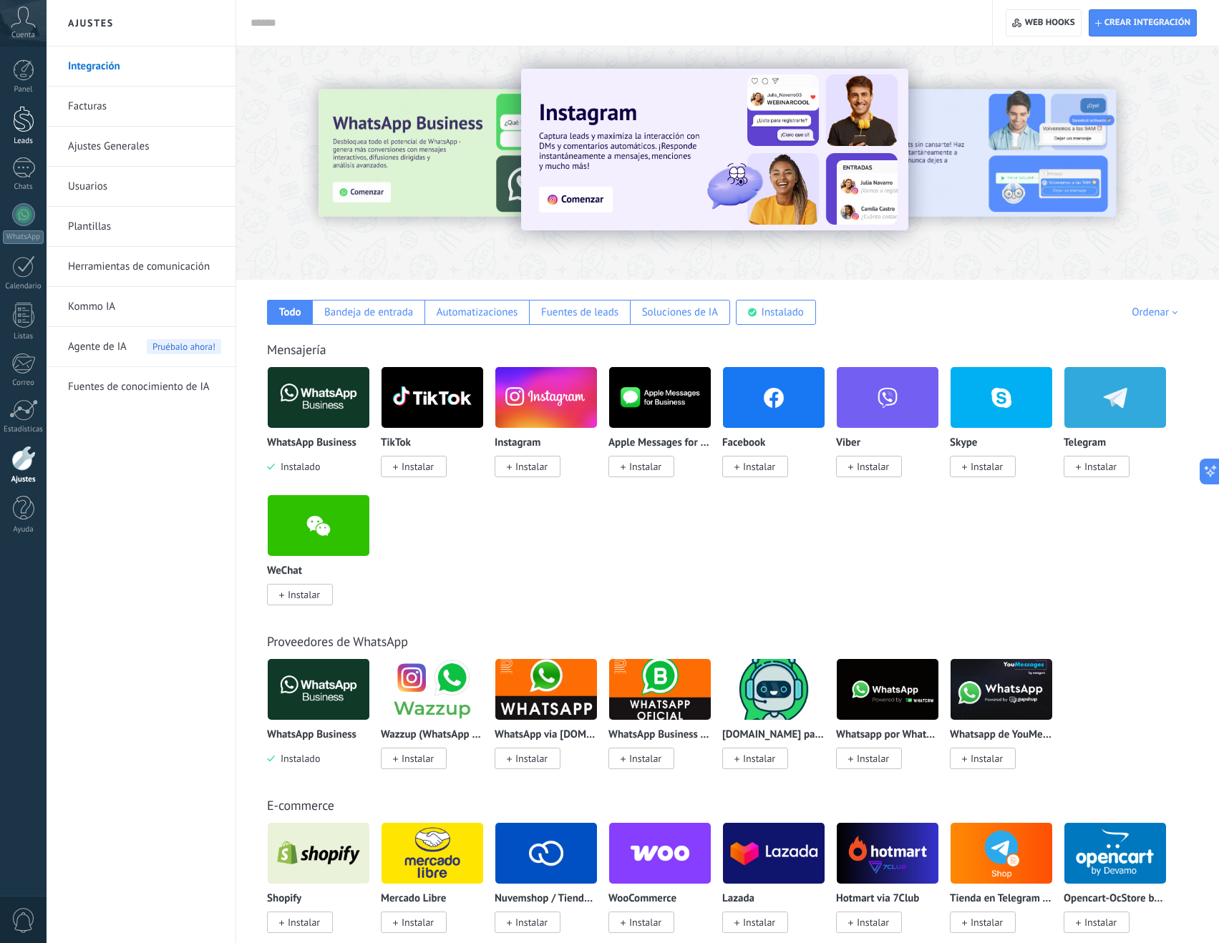
click at [21, 117] on div at bounding box center [23, 119] width 21 height 26
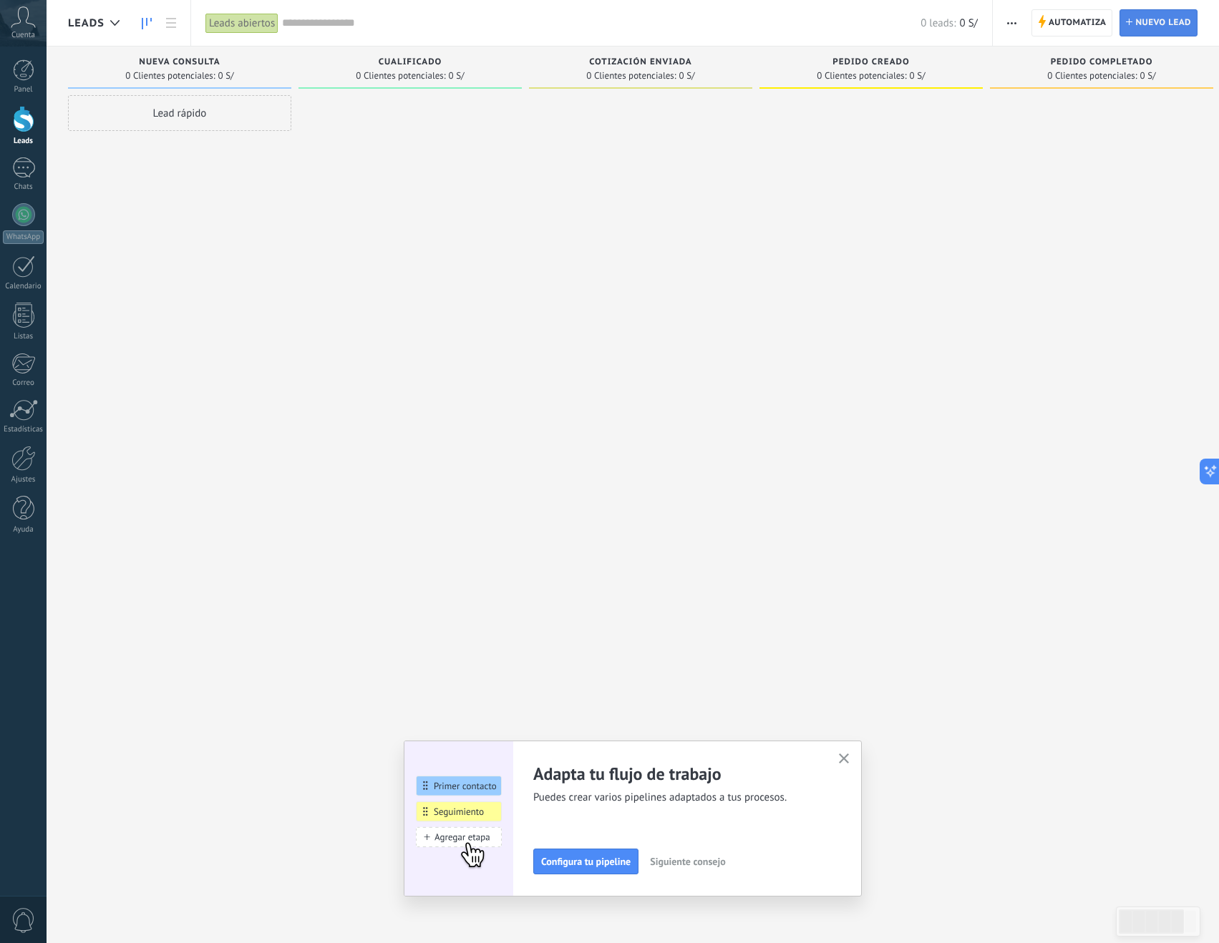
click at [1153, 30] on span "Nuevo lead" at bounding box center [1163, 23] width 56 height 26
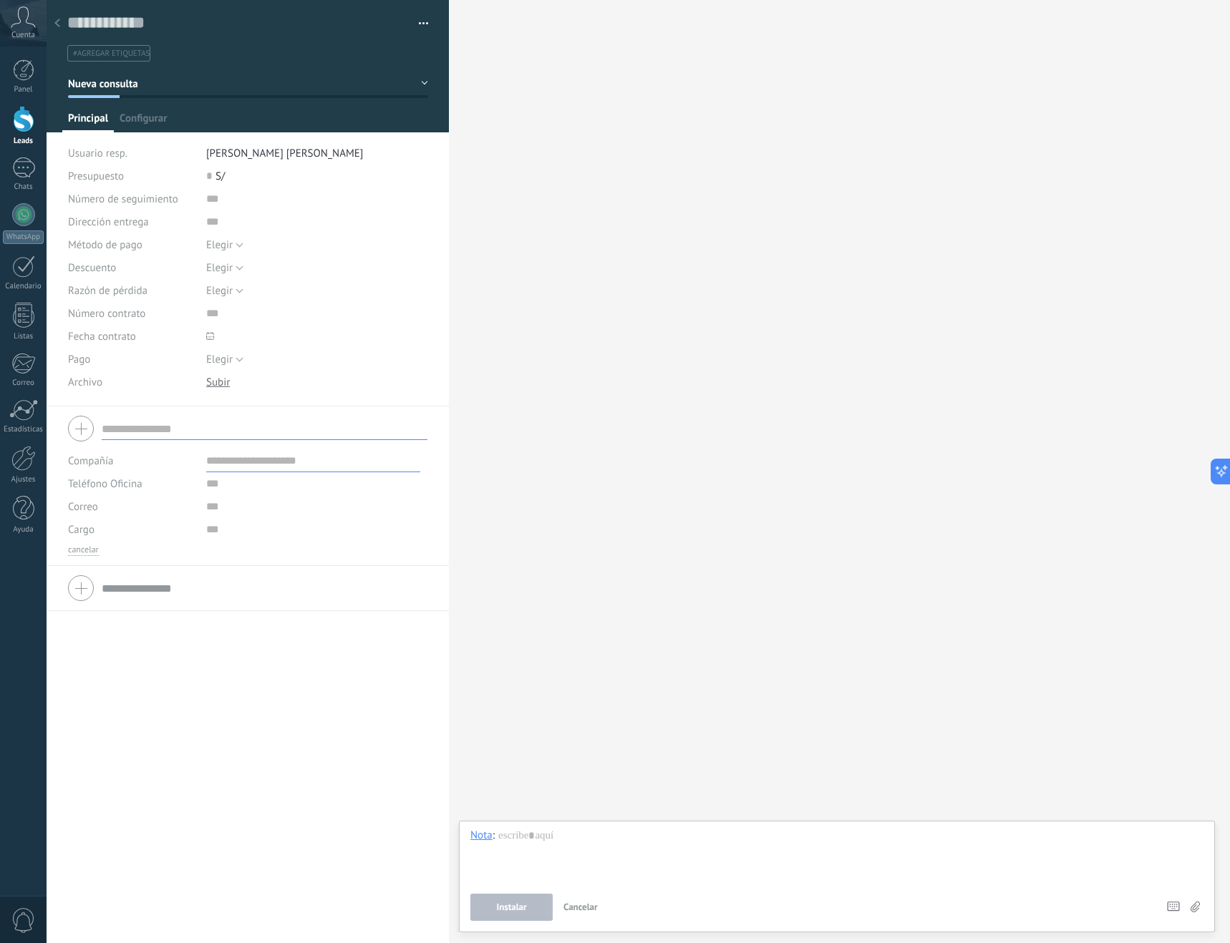
click at [59, 25] on icon at bounding box center [57, 23] width 6 height 9
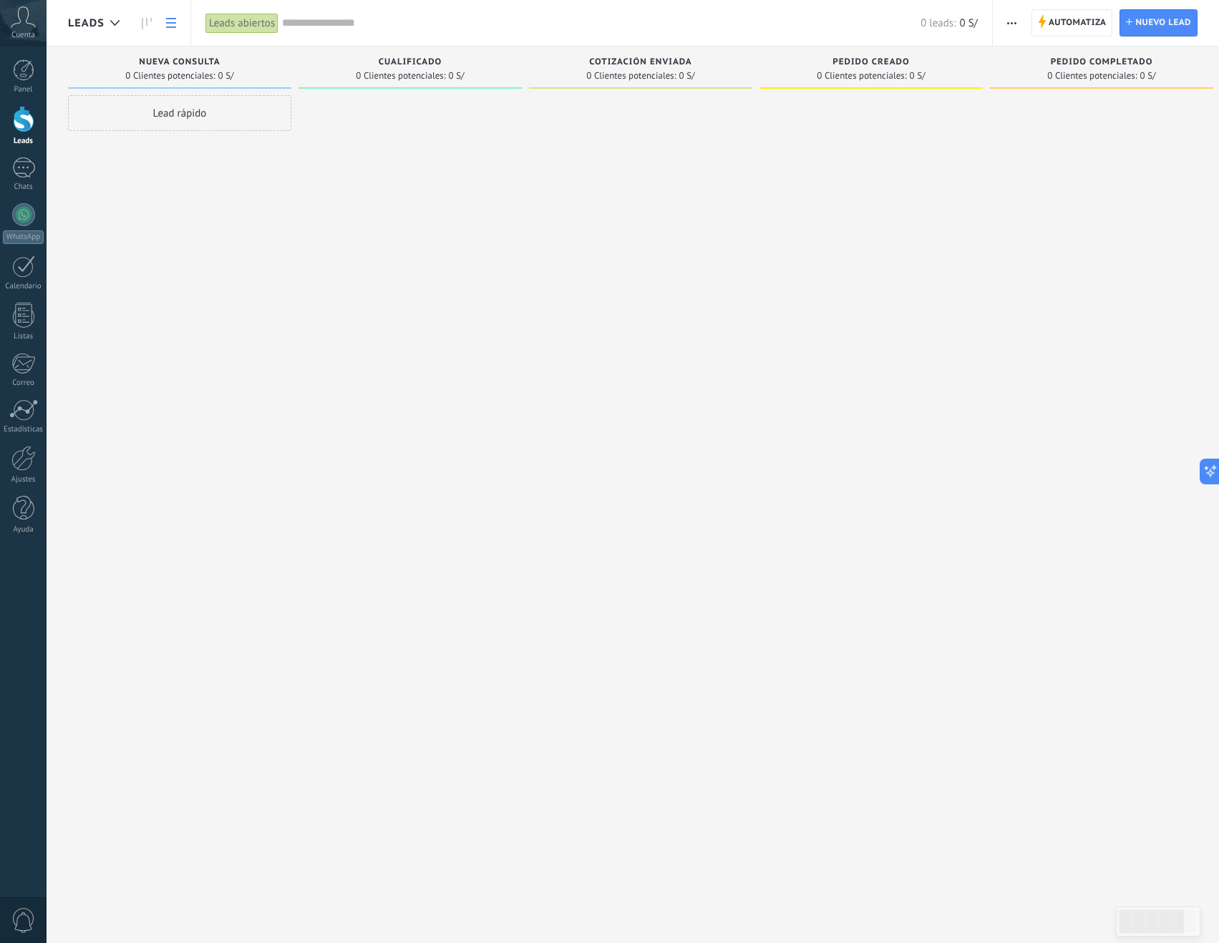
click at [170, 21] on icon at bounding box center [171, 23] width 10 height 10
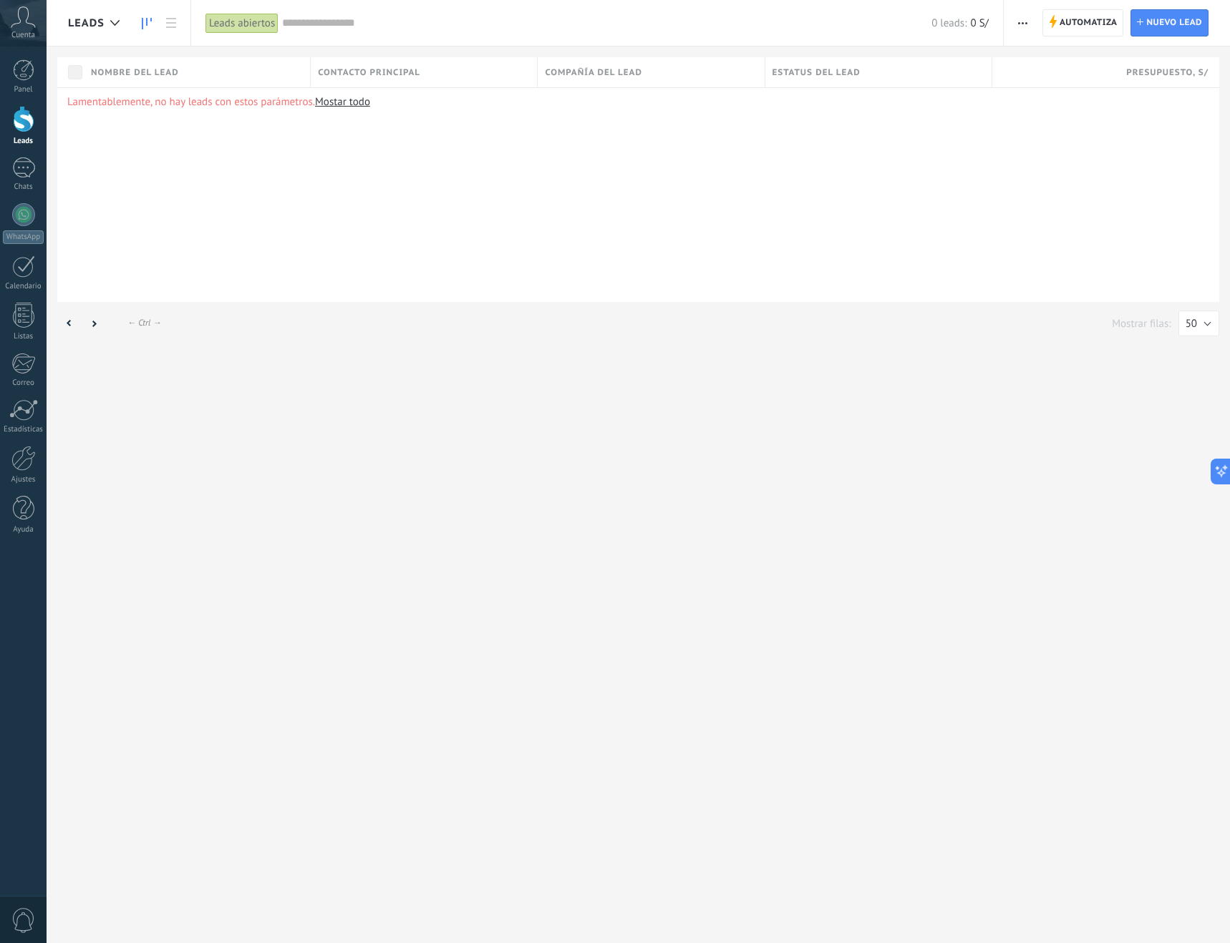
click at [146, 24] on use at bounding box center [147, 23] width 10 height 11
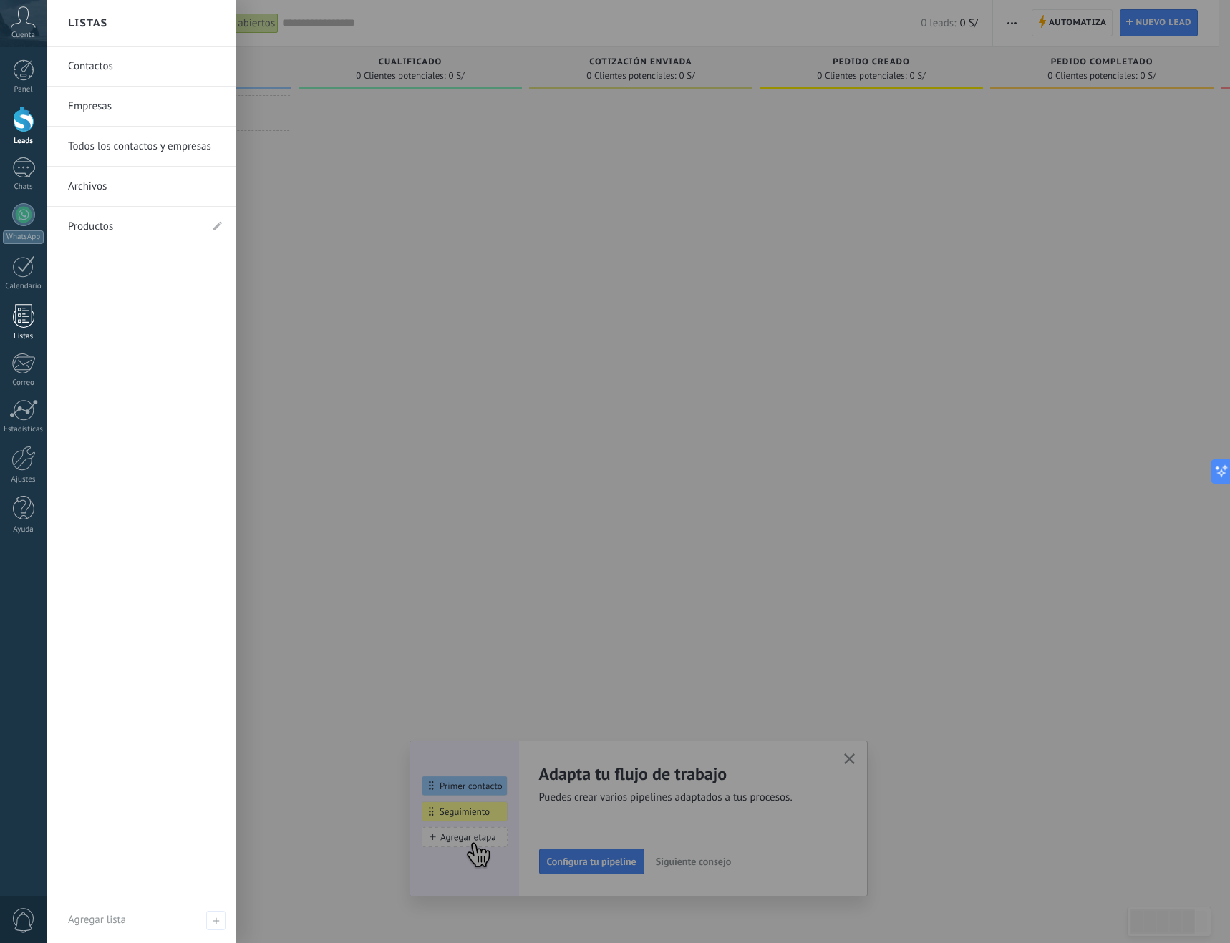
click at [23, 322] on div at bounding box center [23, 315] width 21 height 25
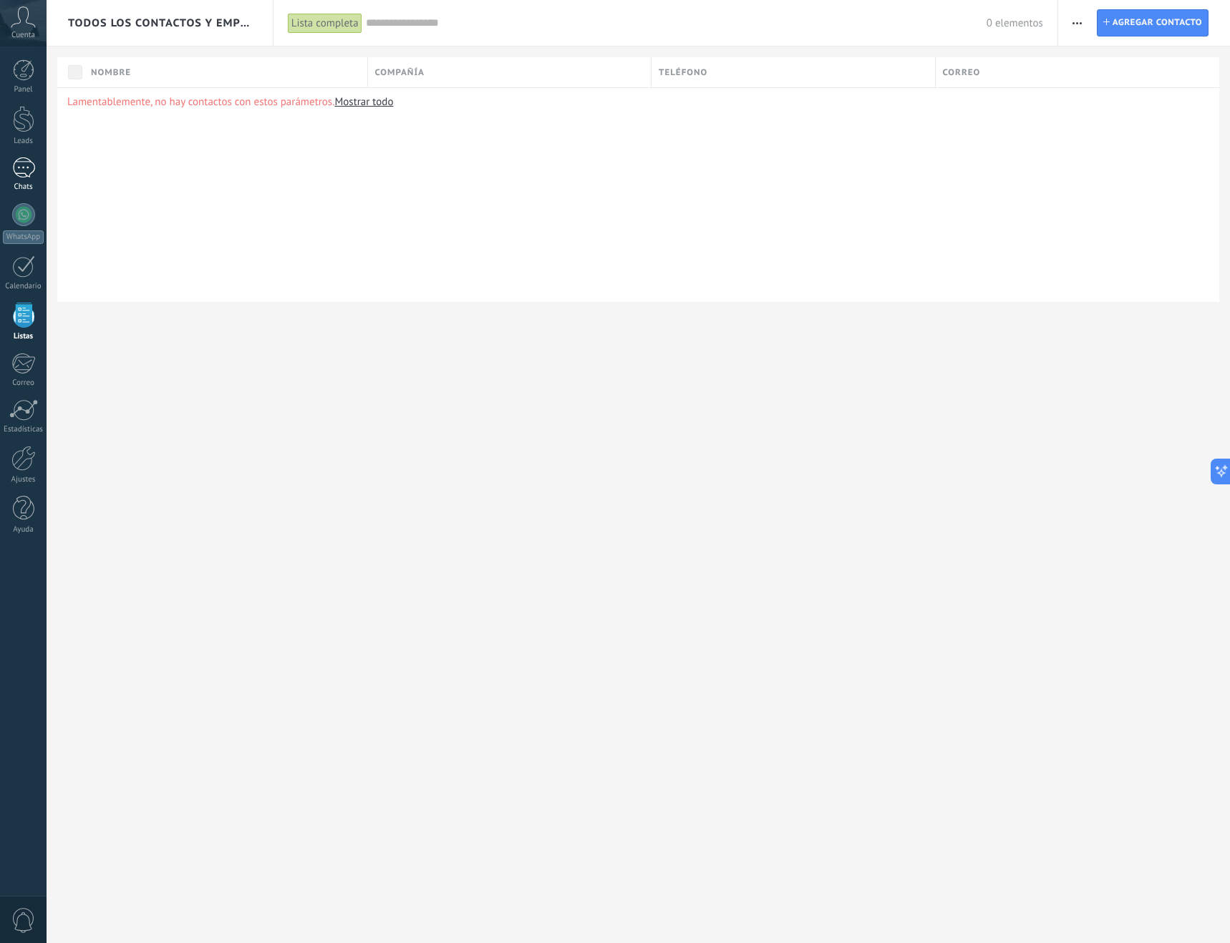
click at [38, 180] on link "Chats" at bounding box center [23, 174] width 47 height 34
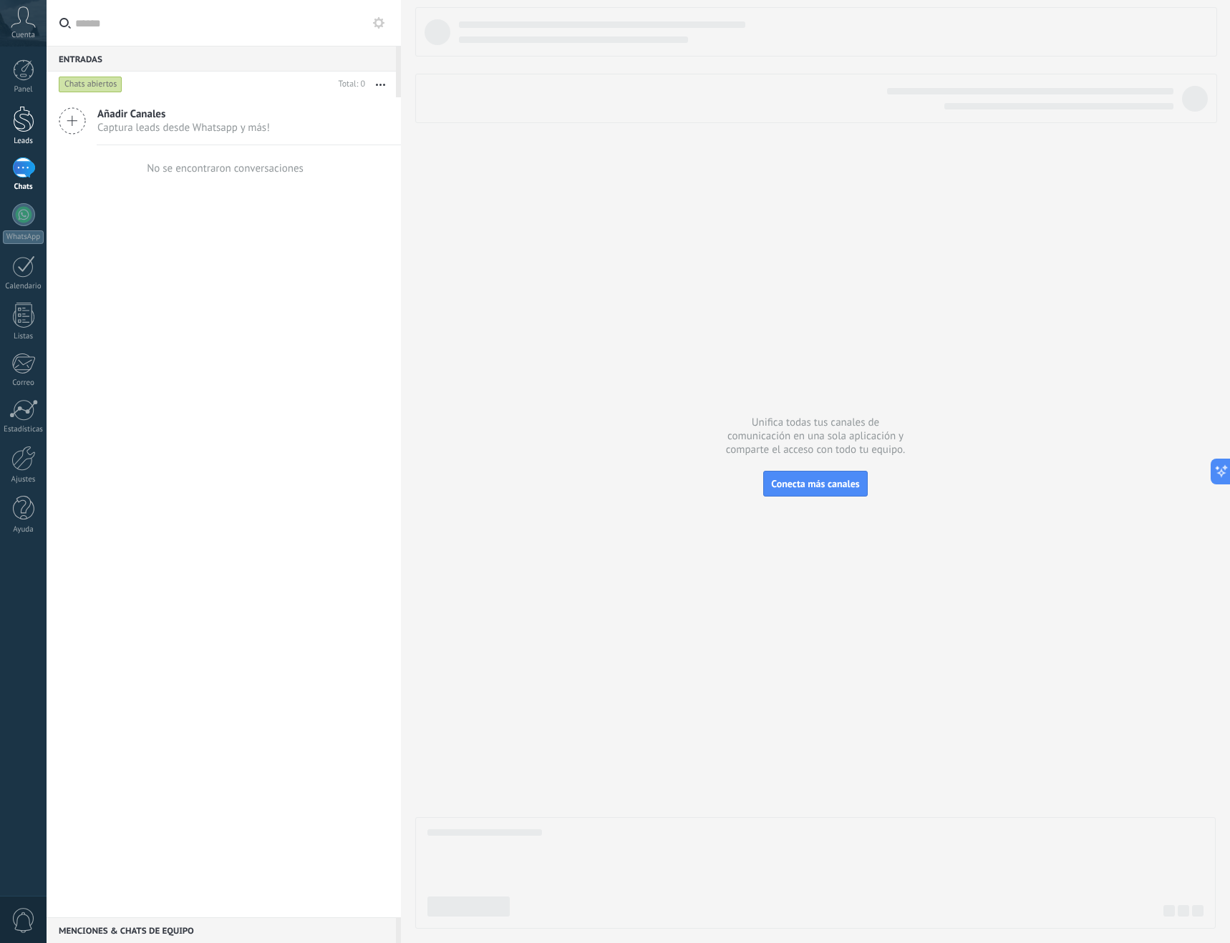
click at [26, 130] on div at bounding box center [23, 119] width 21 height 26
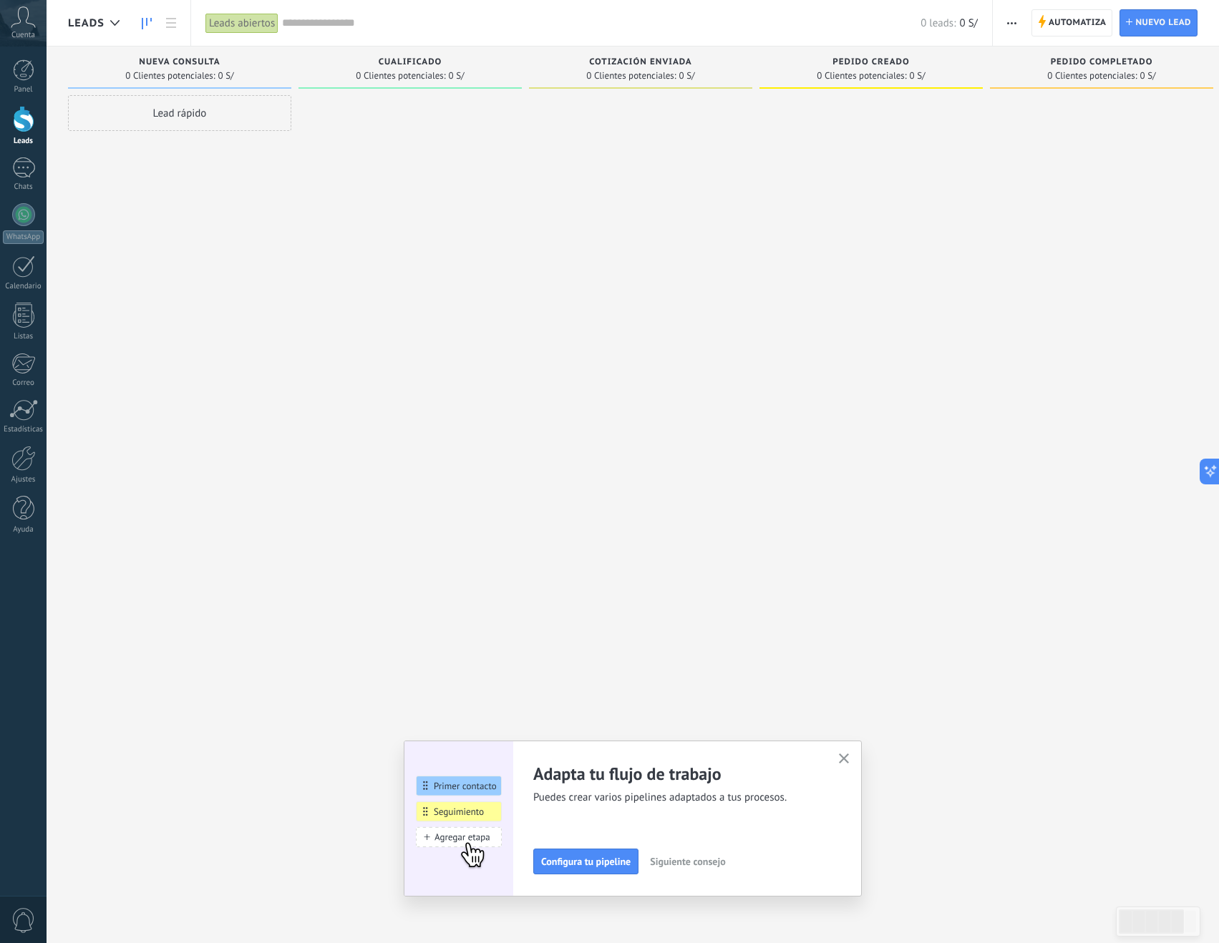
drag, startPoint x: 33, startPoint y: 472, endPoint x: 54, endPoint y: 480, distance: 22.2
click at [33, 472] on link "Ajustes" at bounding box center [23, 465] width 47 height 39
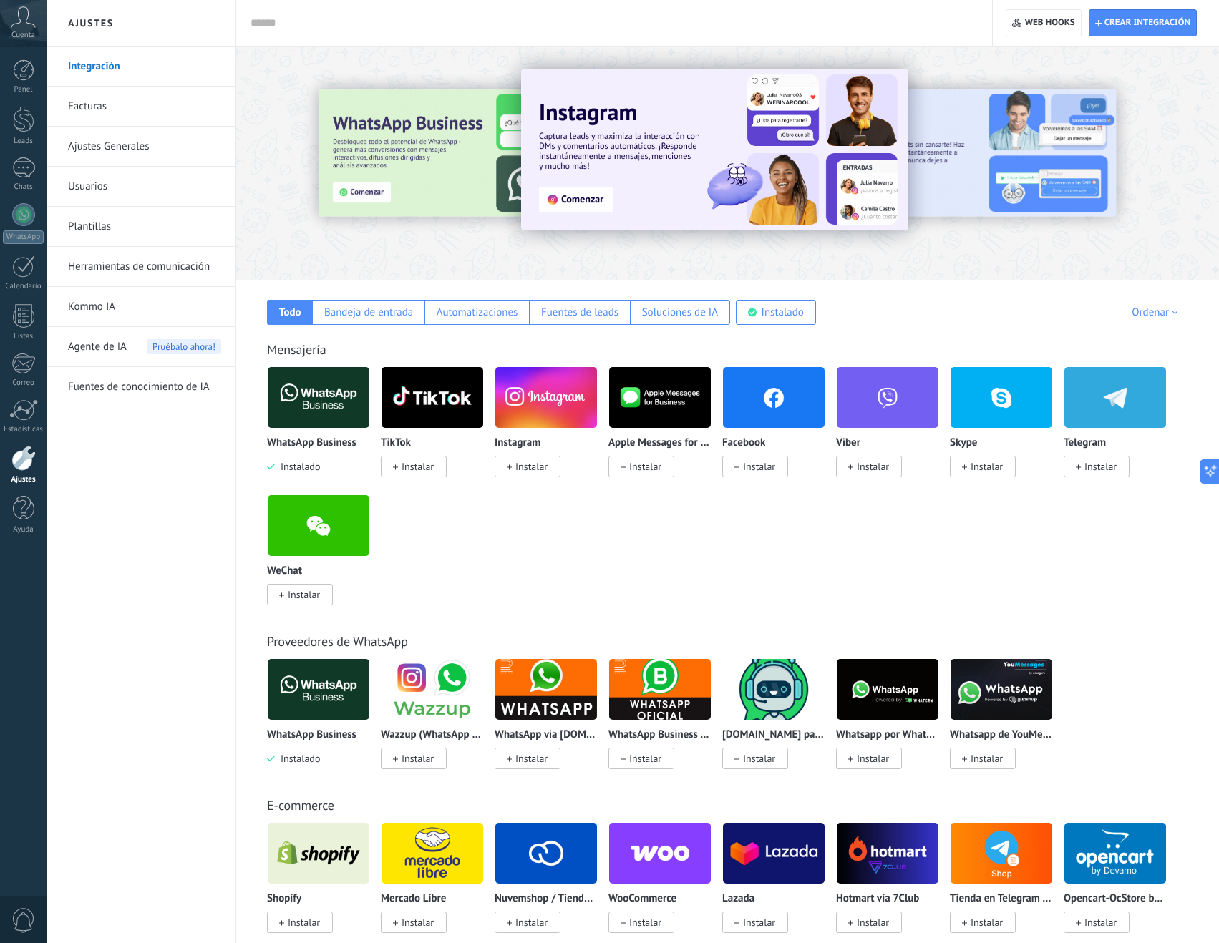
click at [166, 151] on link "Ajustes Generales" at bounding box center [144, 147] width 153 height 40
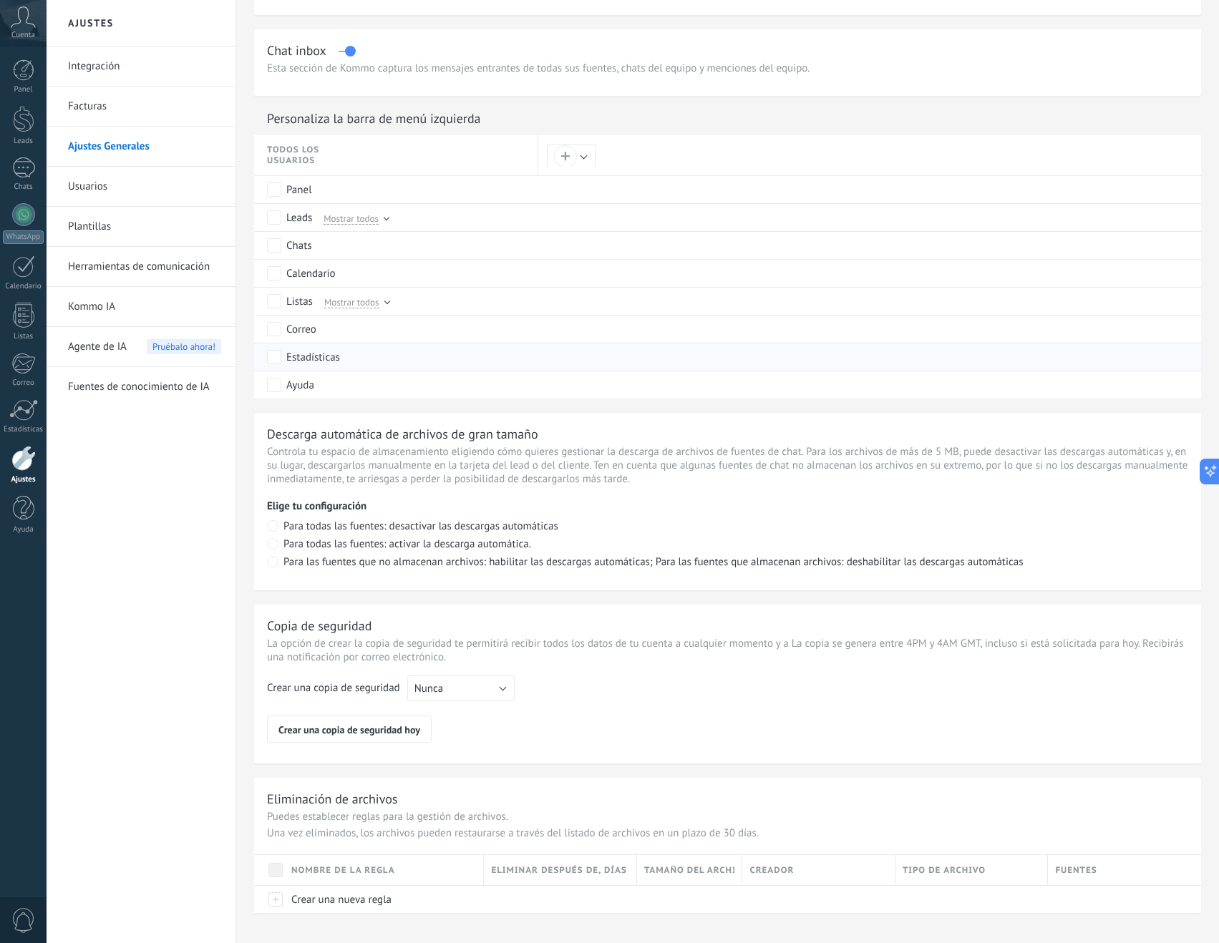
scroll to position [633, 0]
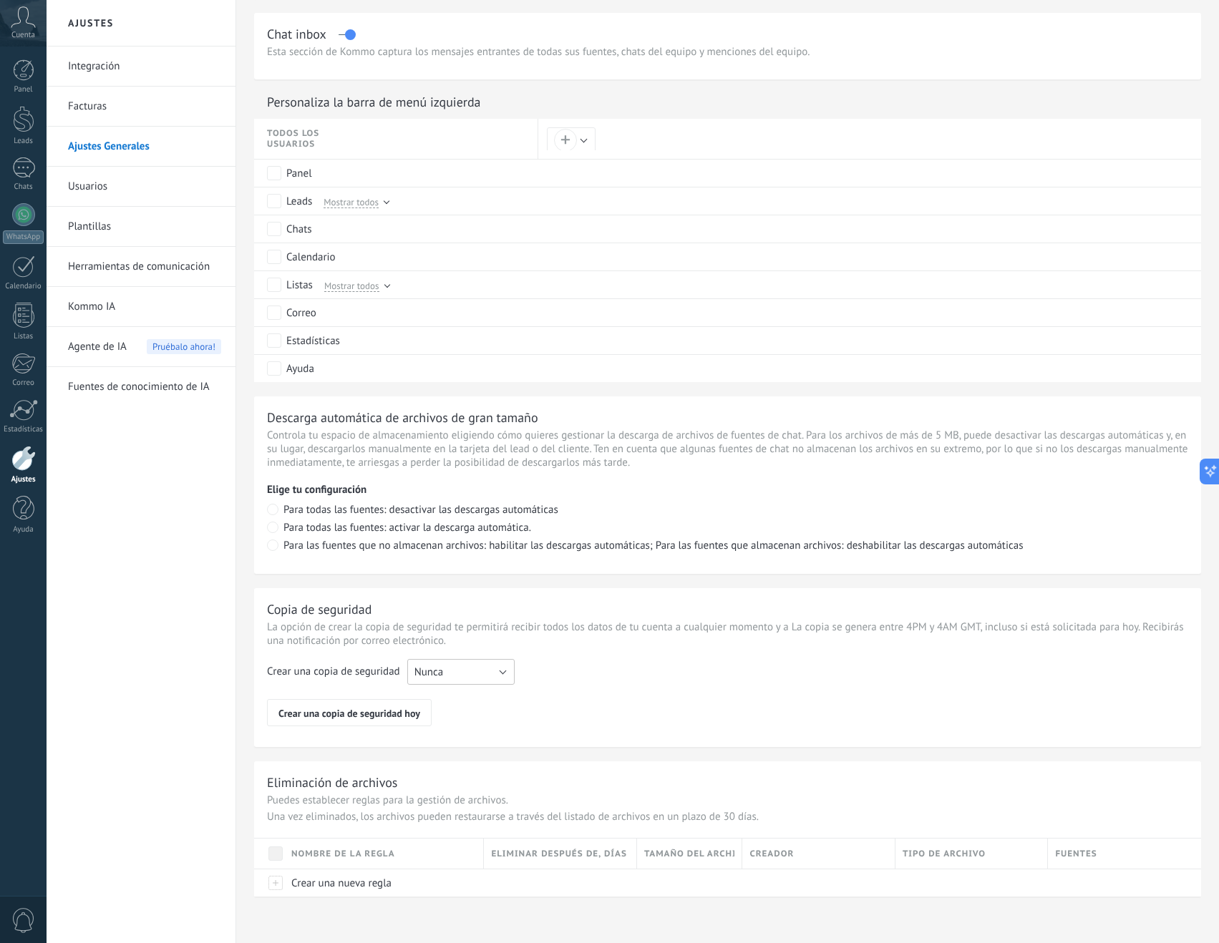
click at [446, 679] on button "Nunca" at bounding box center [460, 672] width 107 height 26
click at [473, 704] on li "Cada semana" at bounding box center [456, 696] width 115 height 24
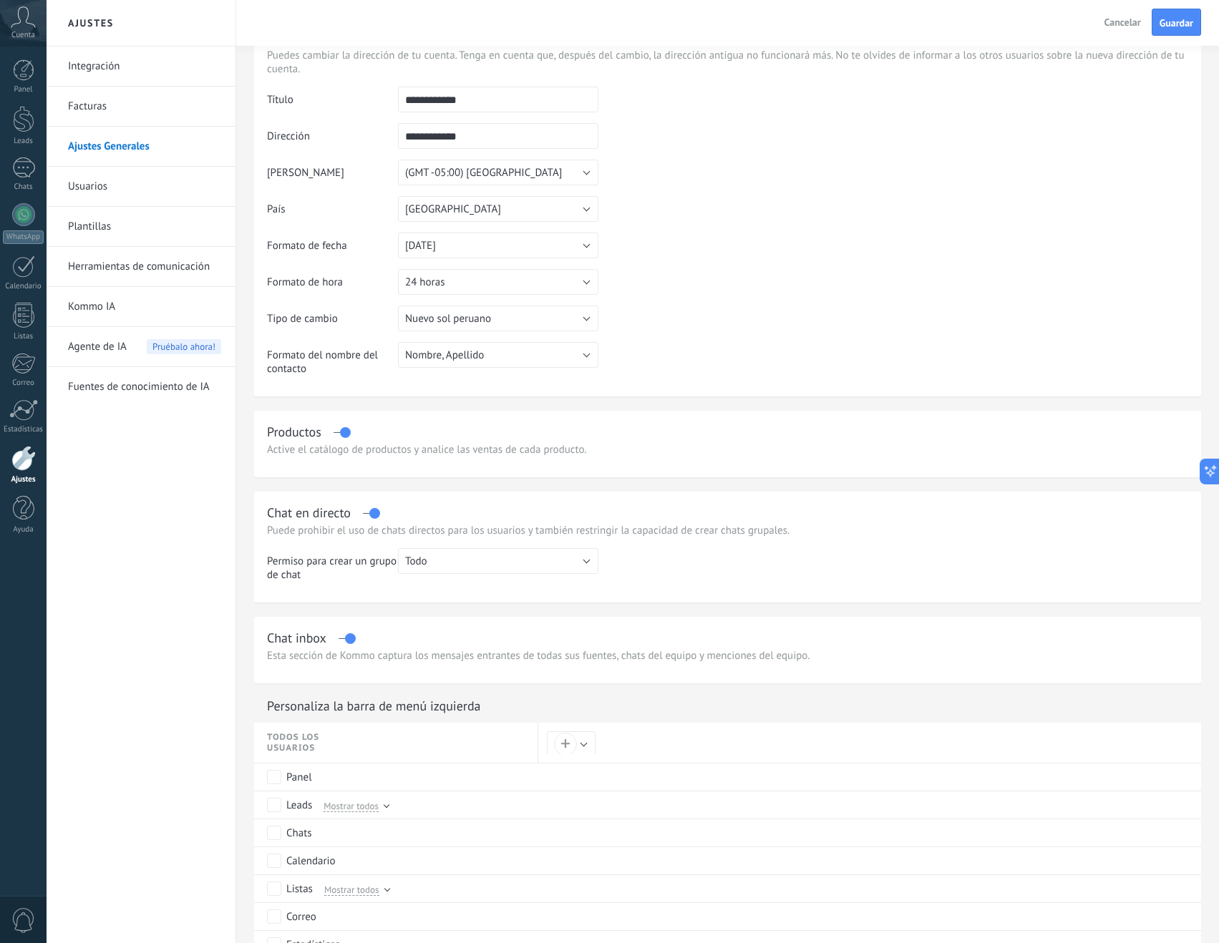
scroll to position [0, 0]
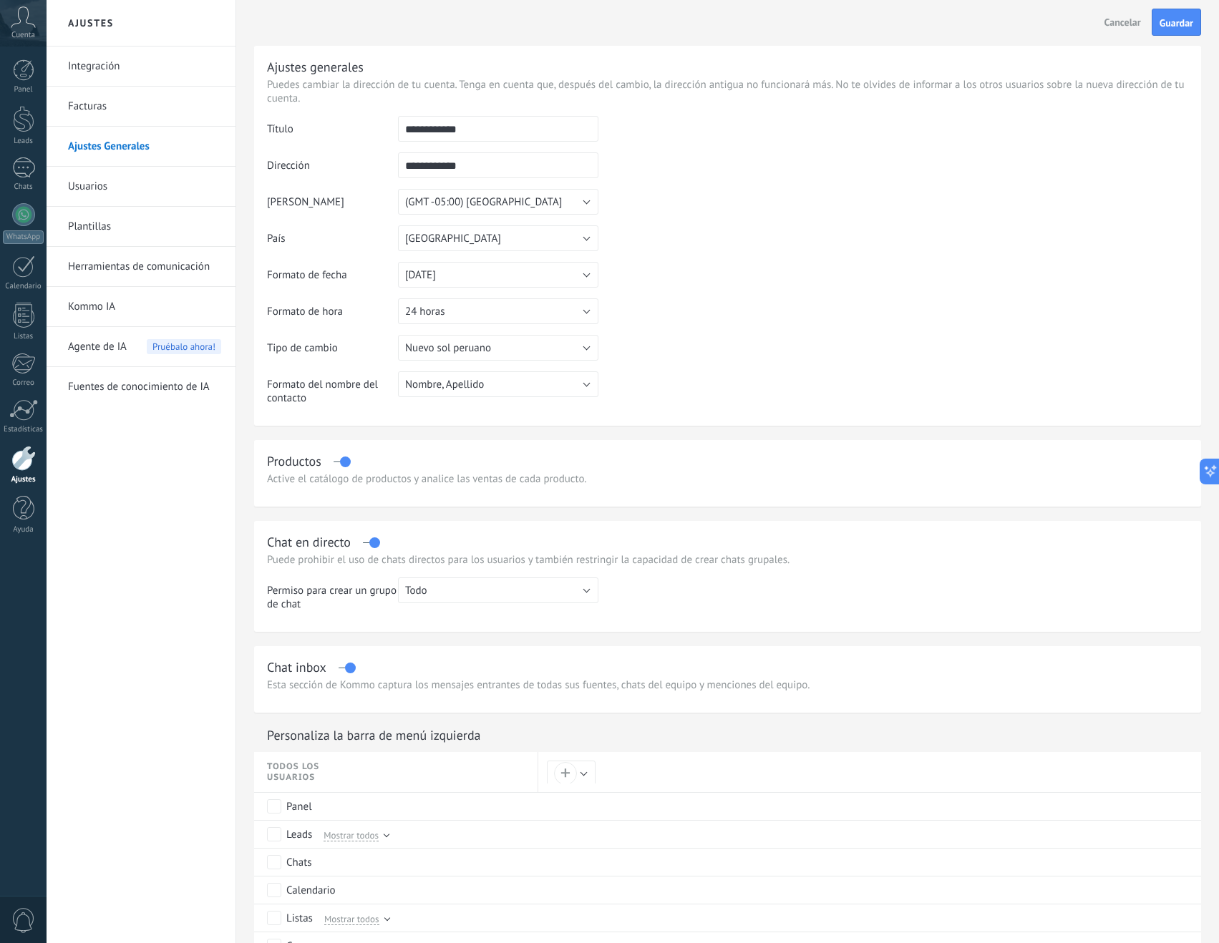
click at [511, 132] on input "**********" at bounding box center [498, 129] width 200 height 26
type input "*****"
click at [694, 246] on td at bounding box center [893, 189] width 590 height 146
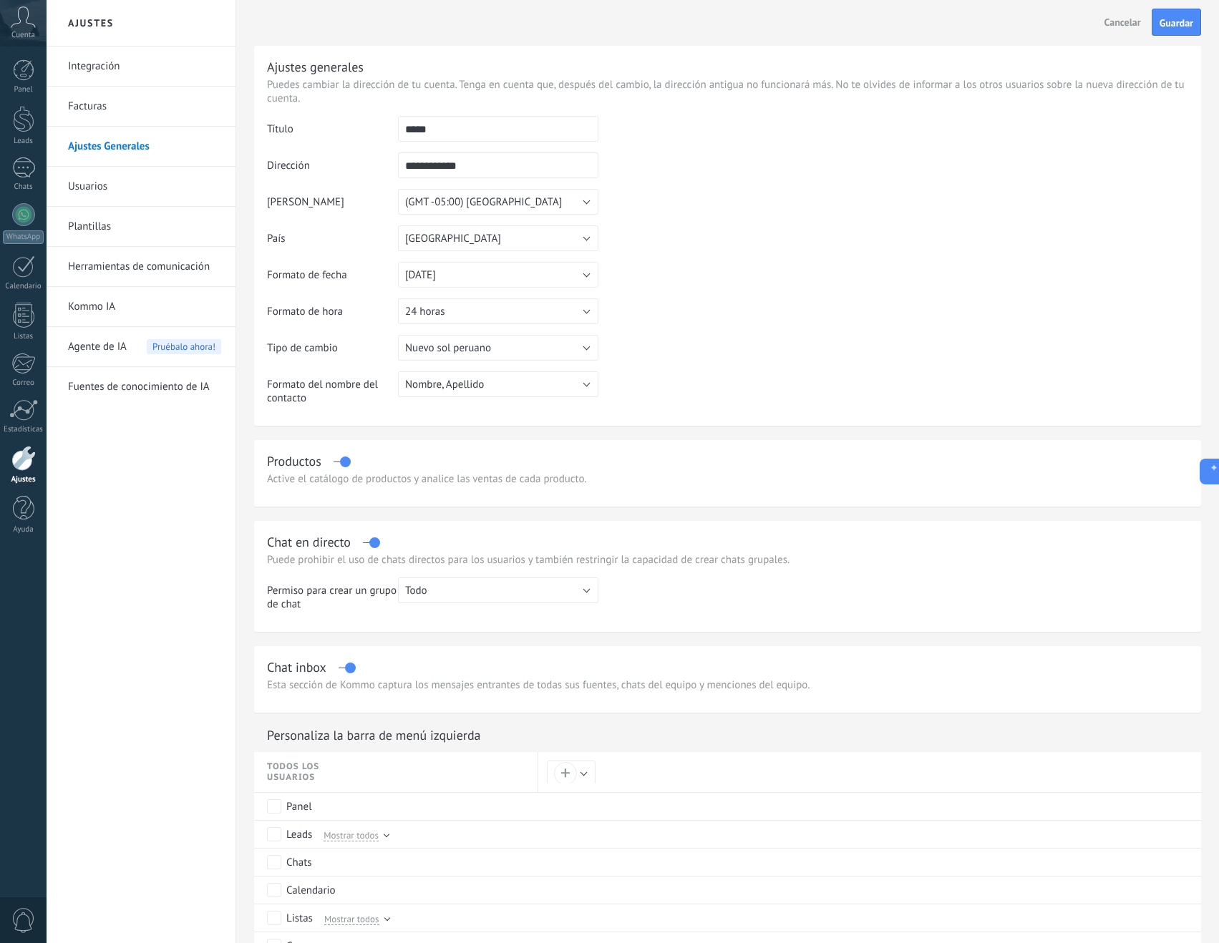
click at [497, 177] on input "**********" at bounding box center [498, 165] width 200 height 26
click at [462, 125] on input "*****" at bounding box center [498, 129] width 200 height 26
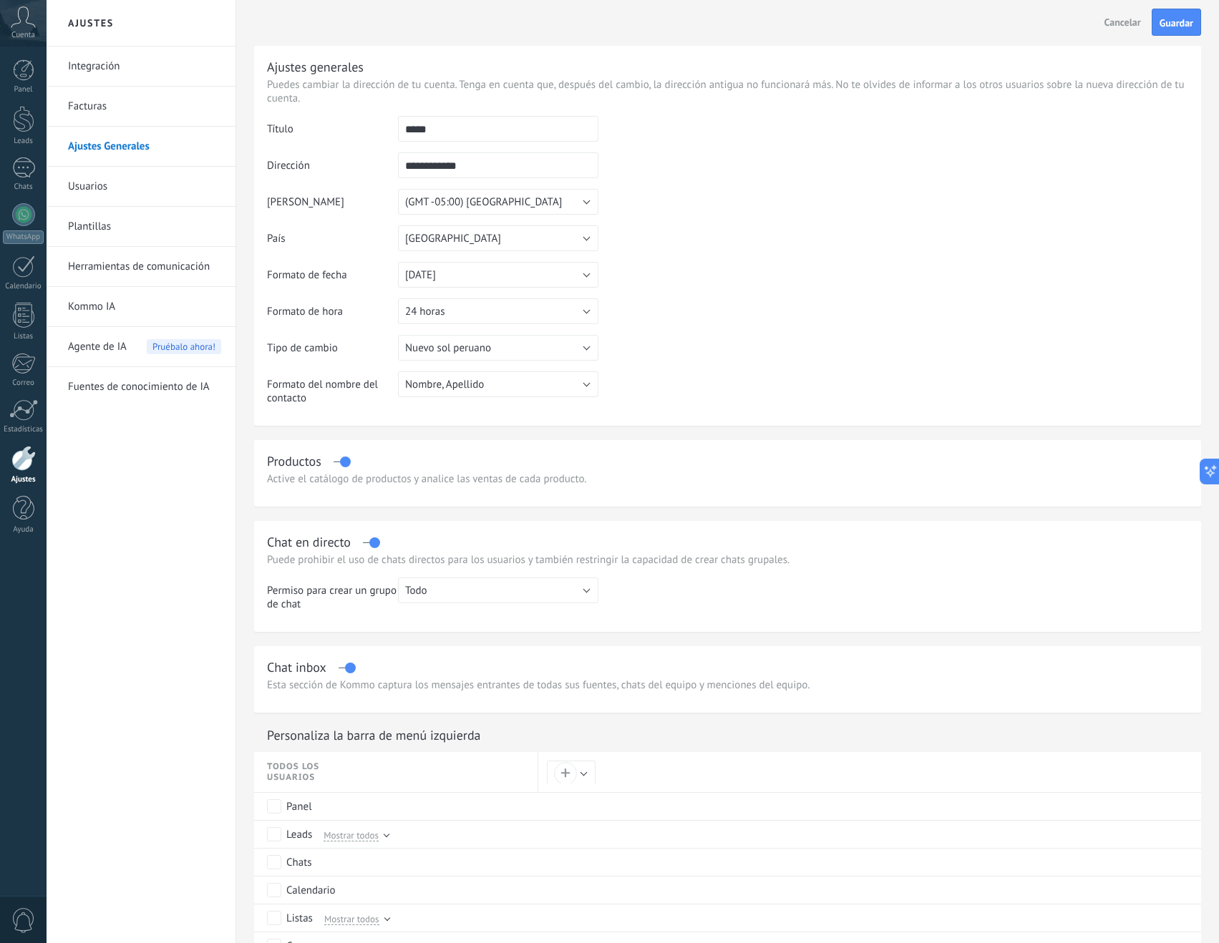
click at [492, 168] on input "**********" at bounding box center [498, 165] width 200 height 26
paste input "text"
click at [497, 166] on input "****" at bounding box center [498, 165] width 200 height 26
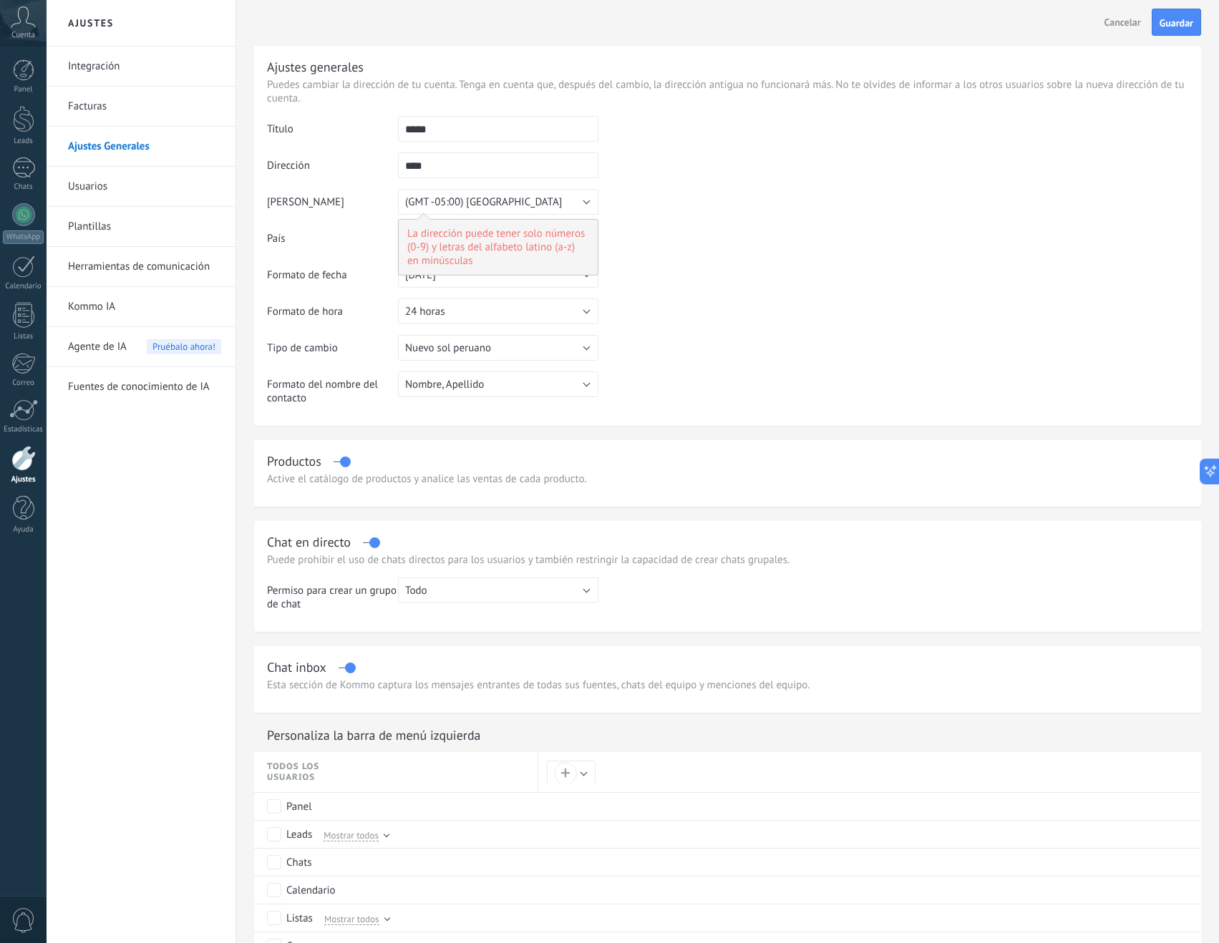
click at [497, 166] on input "****" at bounding box center [498, 165] width 200 height 26
click at [694, 212] on td at bounding box center [893, 189] width 590 height 146
drag, startPoint x: 487, startPoint y: 167, endPoint x: 402, endPoint y: 173, distance: 85.4
click at [479, 167] on input "****" at bounding box center [498, 165] width 200 height 26
click at [404, 167] on input "****" at bounding box center [498, 165] width 200 height 26
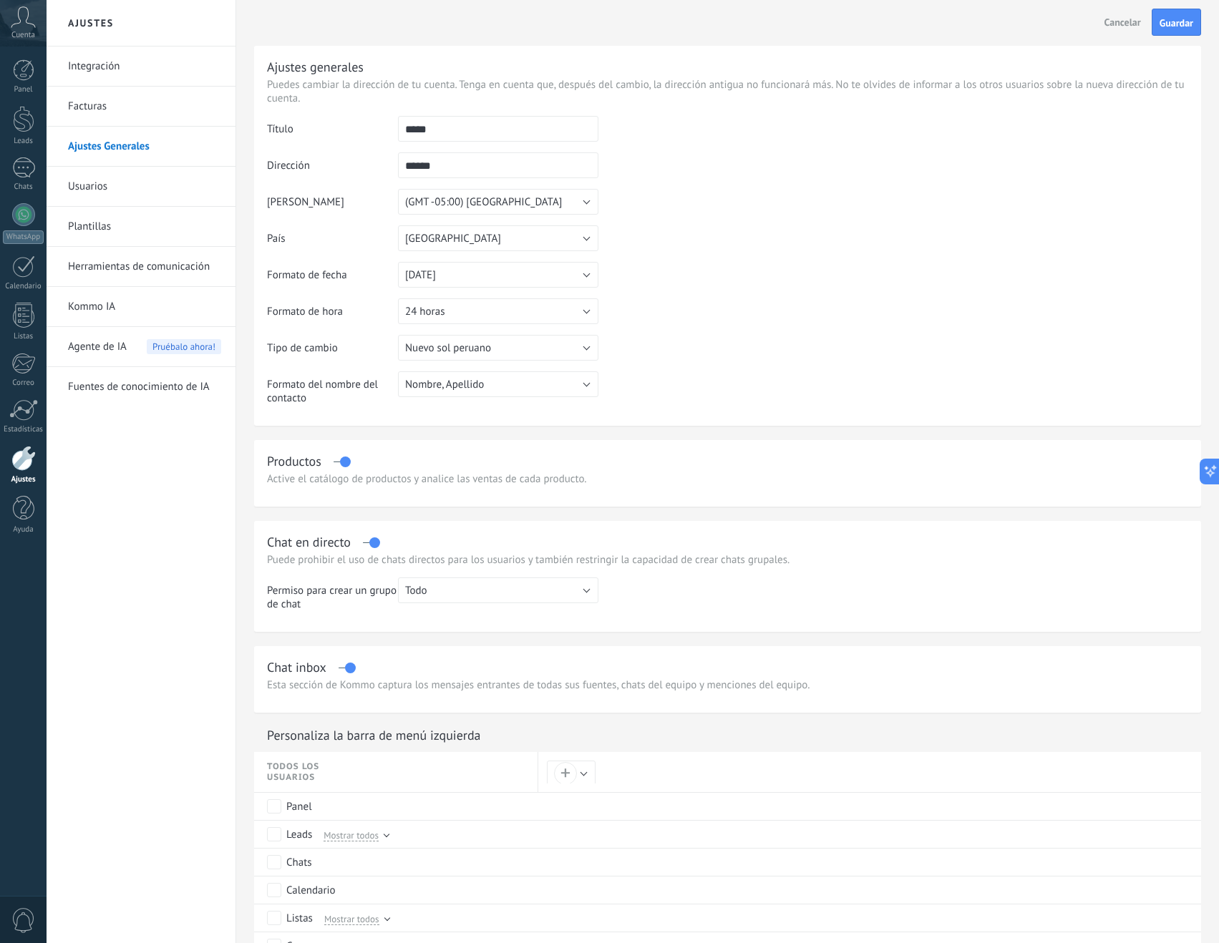
type input "******"
click at [716, 178] on td at bounding box center [893, 189] width 590 height 146
click at [770, 233] on td at bounding box center [893, 189] width 590 height 146
click at [1192, 18] on span "Guardar" at bounding box center [1177, 23] width 34 height 10
